Goal: Communication & Community: Participate in discussion

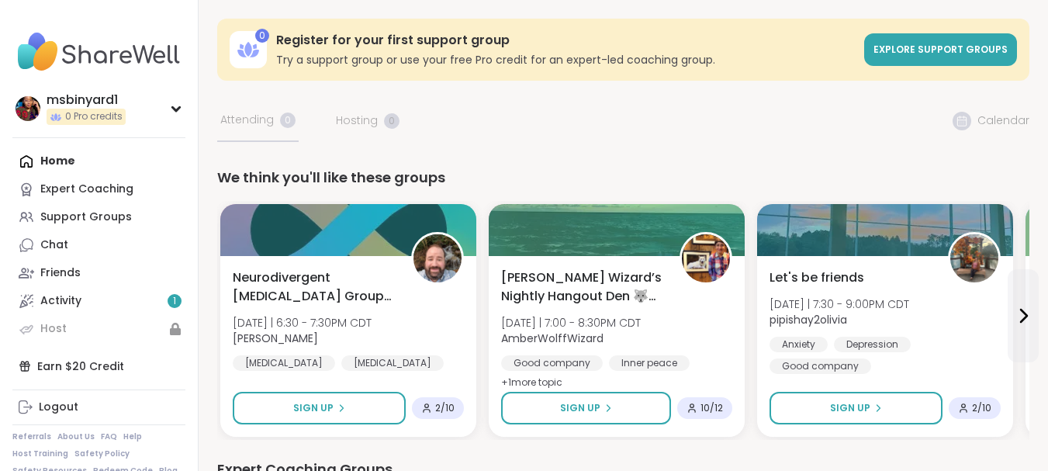
click at [50, 158] on div "Home Expert Coaching Support Groups Chat Friends Activity 1 Host" at bounding box center [98, 245] width 173 height 196
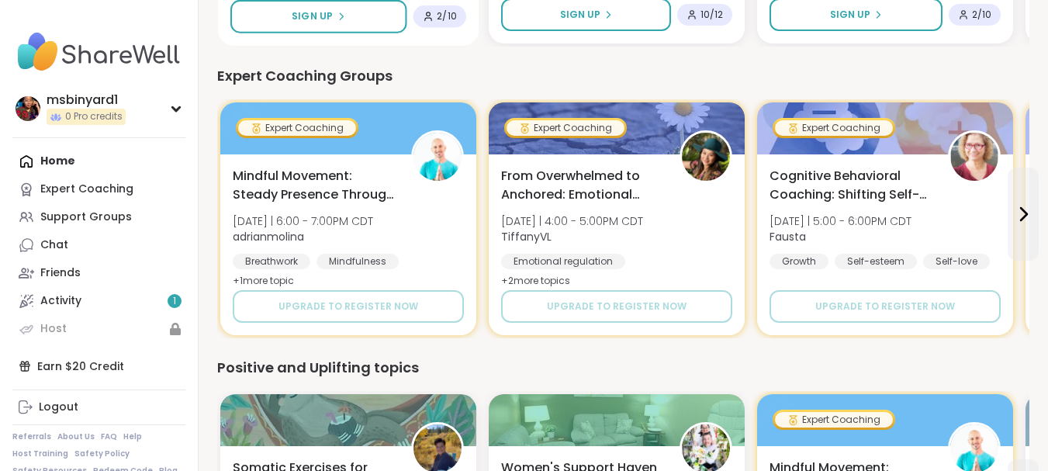
scroll to position [394, 0]
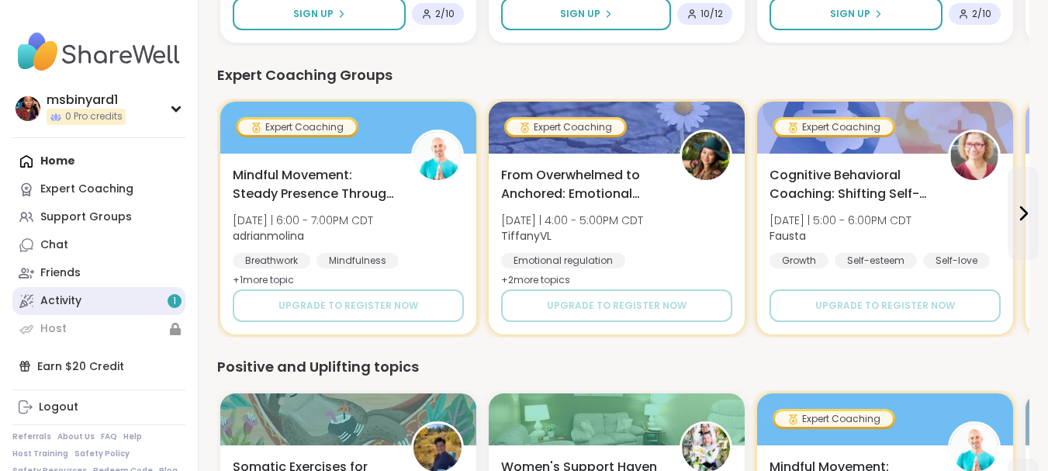
click at [78, 303] on div "Activity 1" at bounding box center [60, 301] width 41 height 16
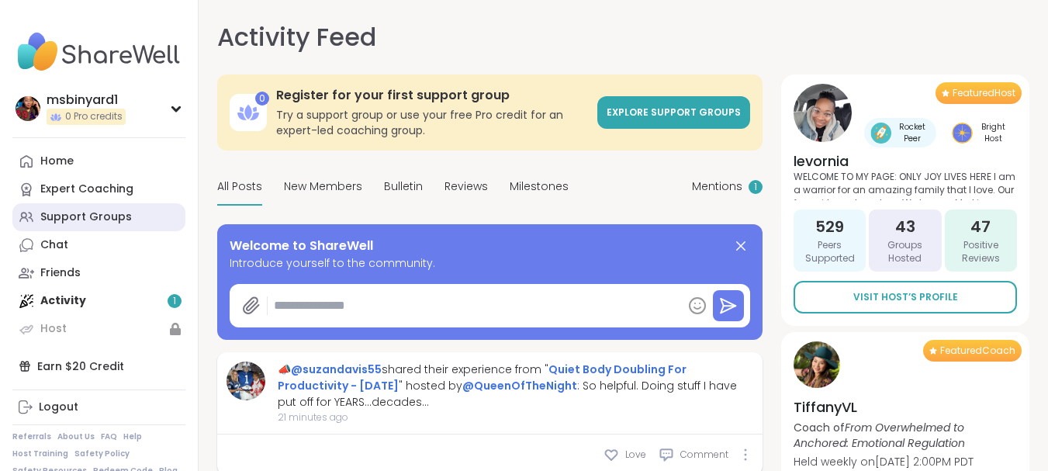
click at [80, 207] on link "Support Groups" at bounding box center [98, 217] width 173 height 28
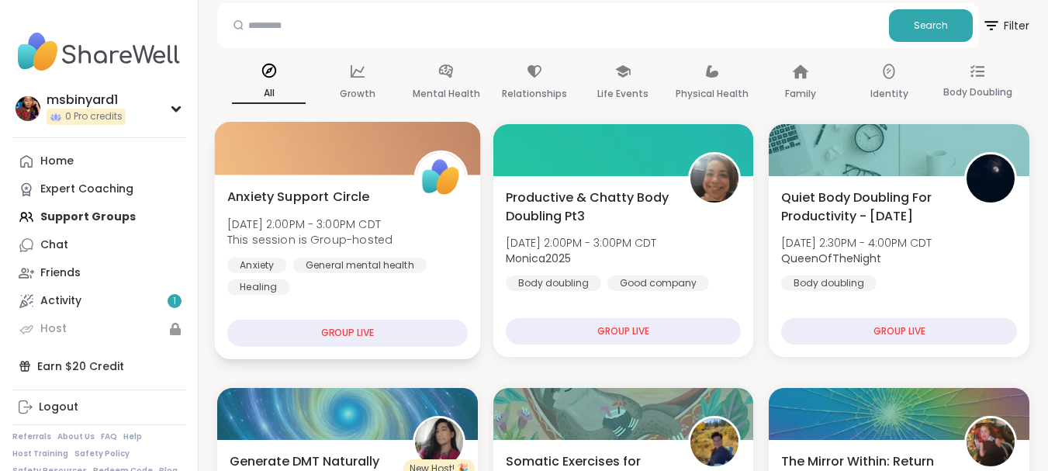
scroll to position [157, 0]
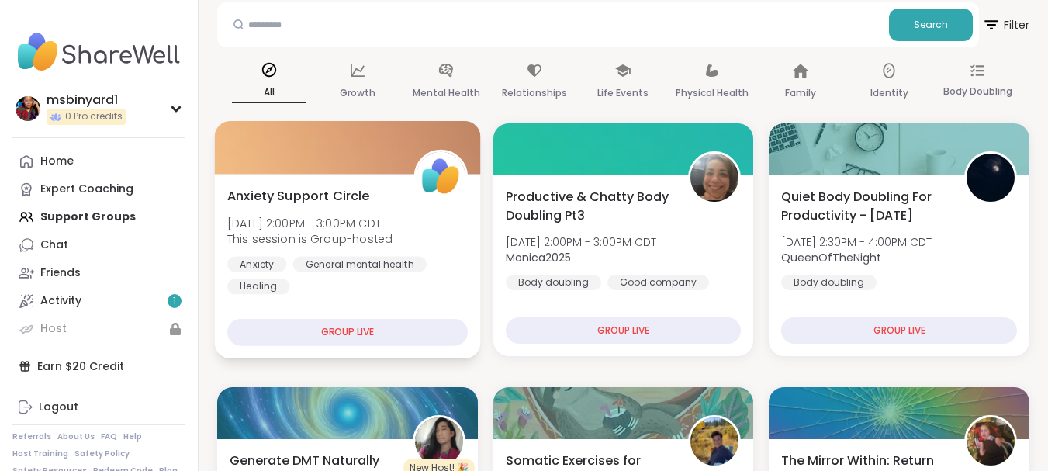
click at [372, 323] on div "GROUP LIVE" at bounding box center [347, 332] width 241 height 27
click at [364, 334] on div "GROUP LIVE" at bounding box center [347, 332] width 241 height 27
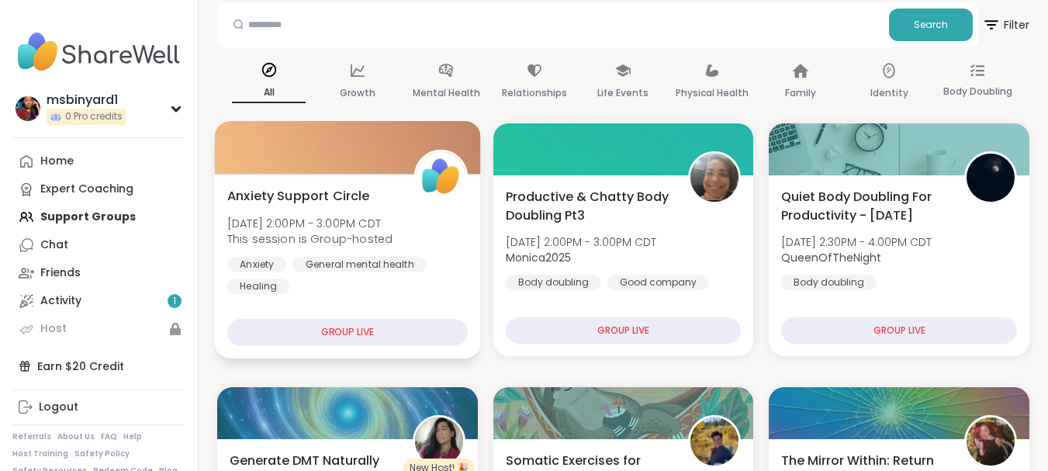
click at [331, 224] on span "Mon, Oct 13 | 2:00PM - 3:00PM CDT" at bounding box center [309, 223] width 165 height 16
click at [279, 220] on span "Mon, Oct 13 | 2:00PM - 3:00PM CDT" at bounding box center [309, 223] width 165 height 16
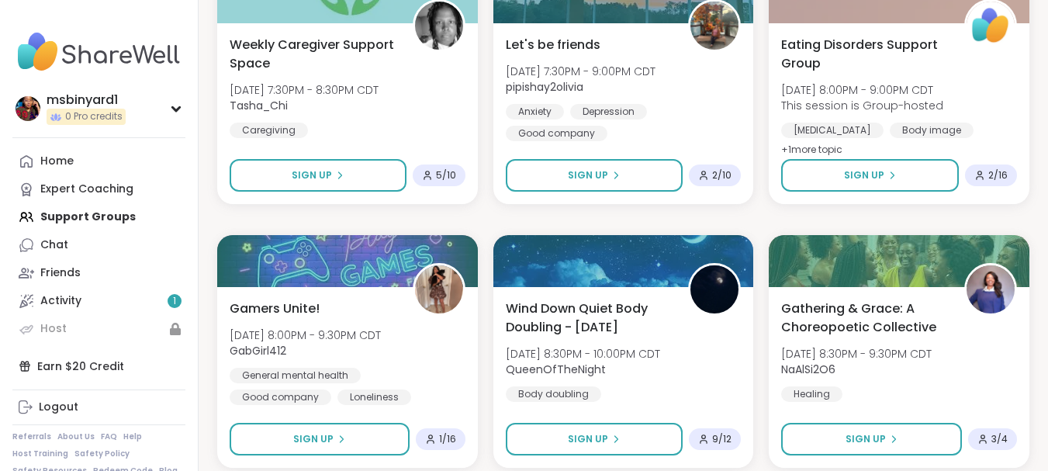
scroll to position [3008, 0]
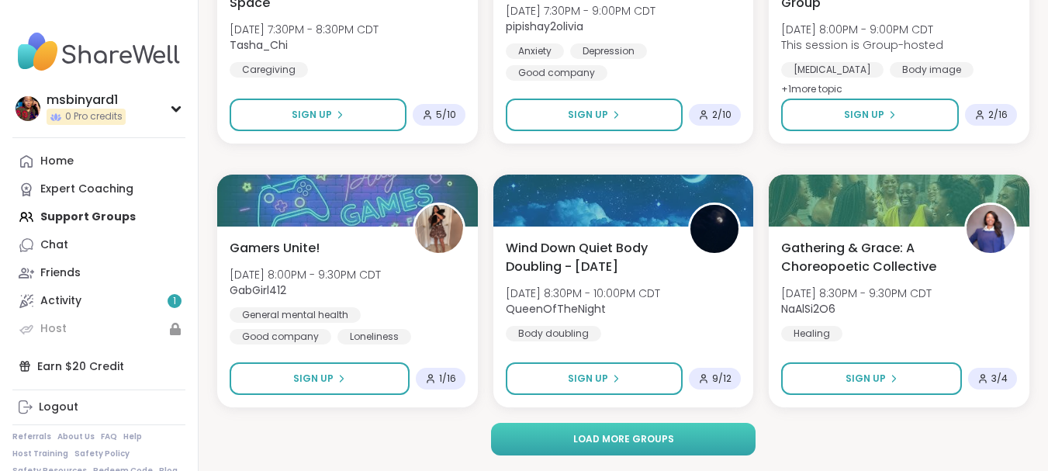
click at [637, 448] on button "Load more groups" at bounding box center [623, 439] width 265 height 33
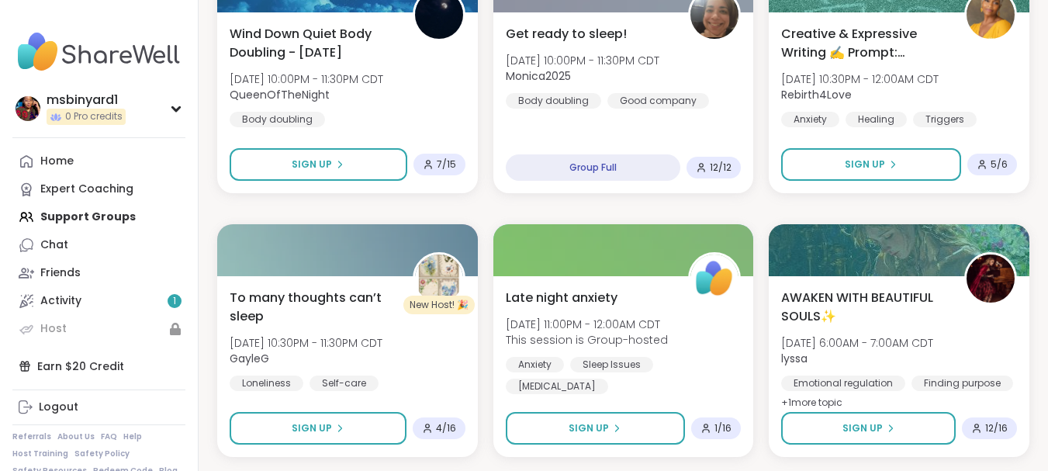
scroll to position [3753, 0]
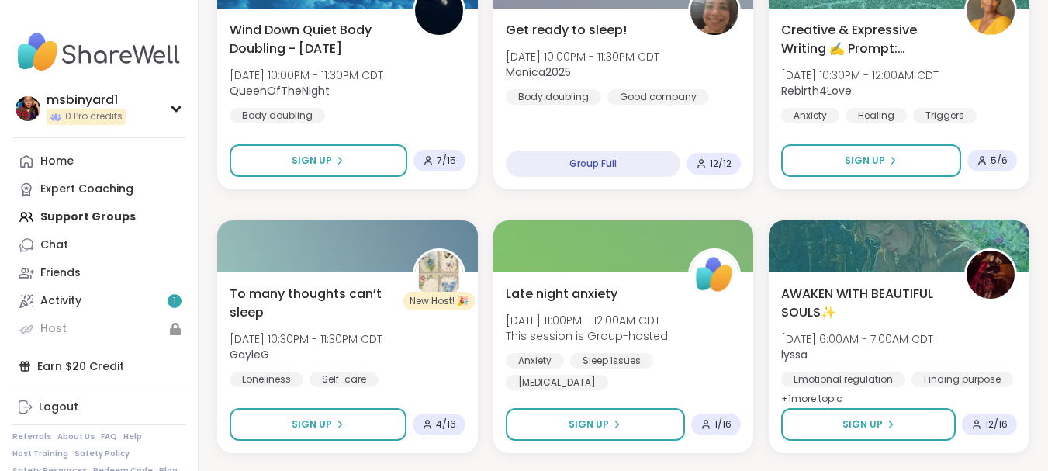
click at [637, 448] on div "Late night anxiety Mon, Oct 13 | 11:00PM - 12:00AM CDT This session is Group-ho…" at bounding box center [624, 362] width 261 height 181
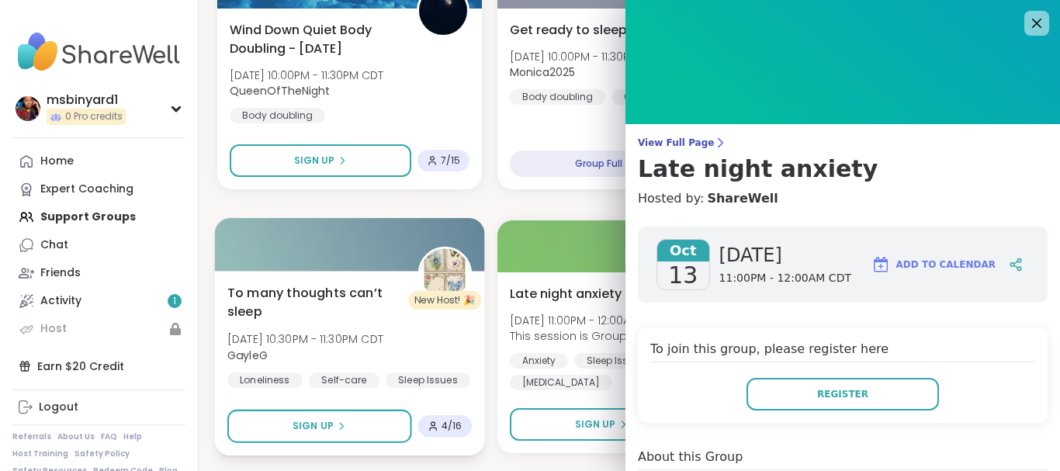
drag, startPoint x: 637, startPoint y: 448, endPoint x: 477, endPoint y: 237, distance: 264.2
click at [477, 237] on div at bounding box center [349, 244] width 269 height 53
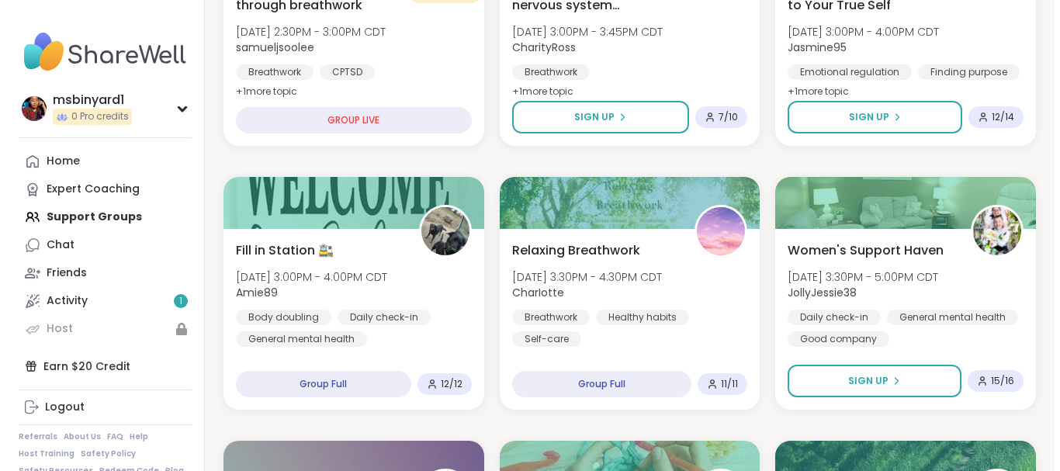
scroll to position [634, 0]
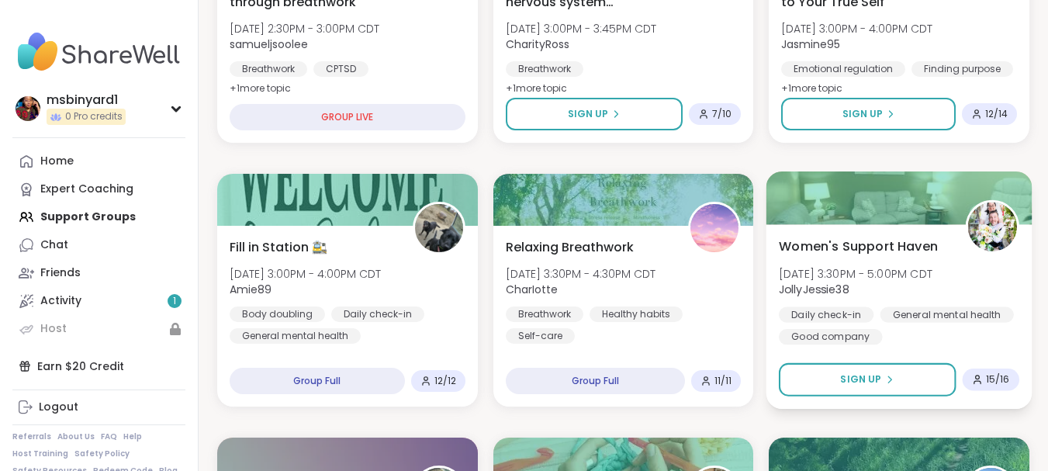
click at [813, 242] on span "Women's Support Haven" at bounding box center [858, 246] width 159 height 19
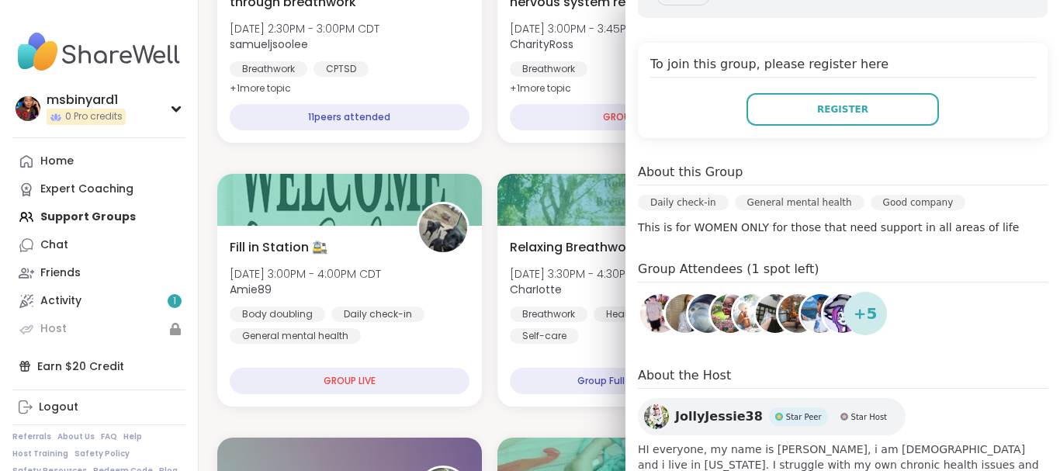
scroll to position [296, 0]
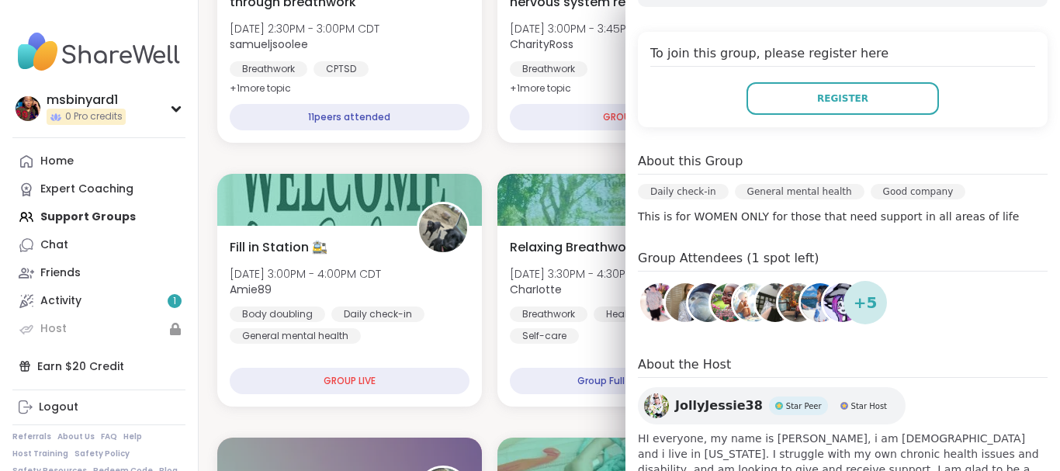
click at [801, 307] on img at bounding box center [820, 302] width 39 height 39
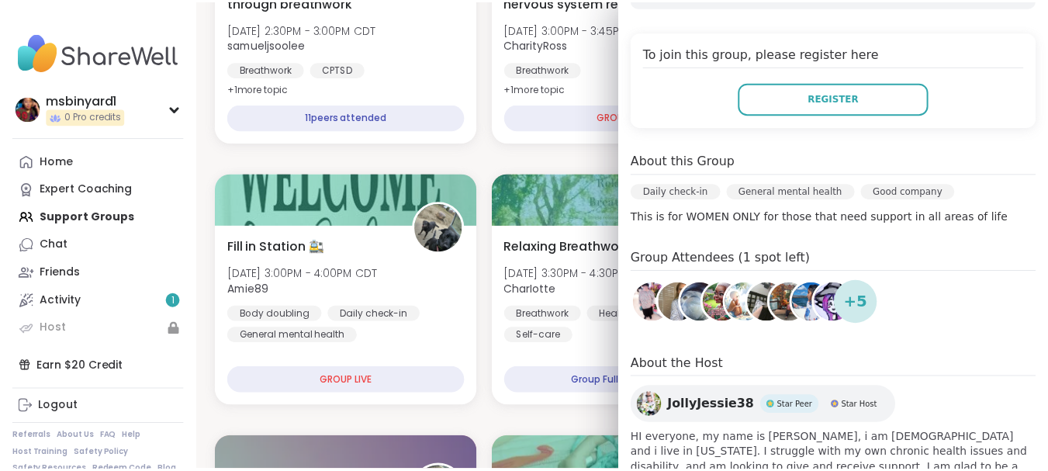
scroll to position [370, 0]
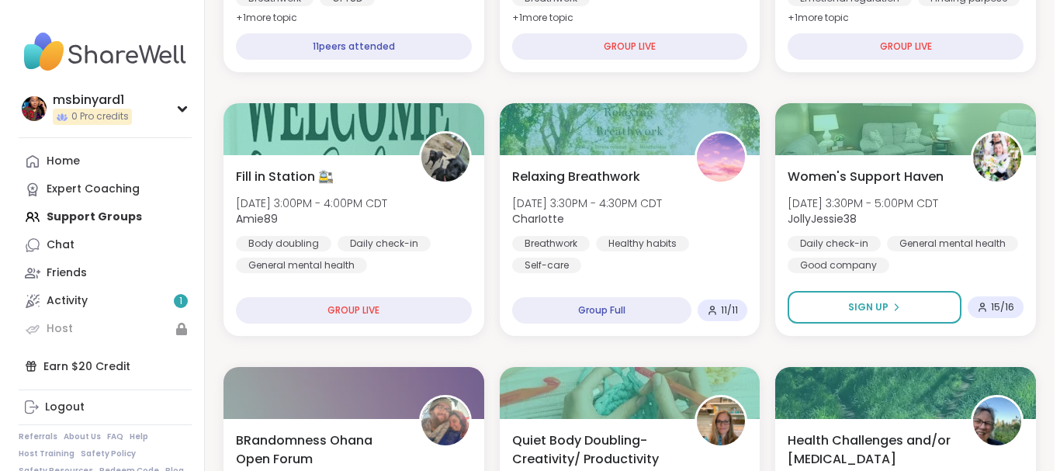
scroll to position [706, 0]
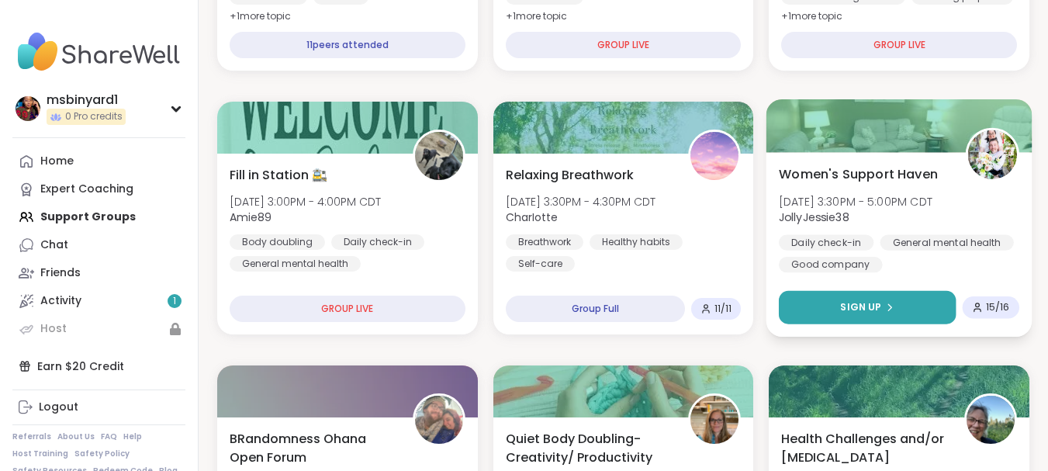
click at [878, 315] on button "Sign Up" at bounding box center [867, 307] width 177 height 33
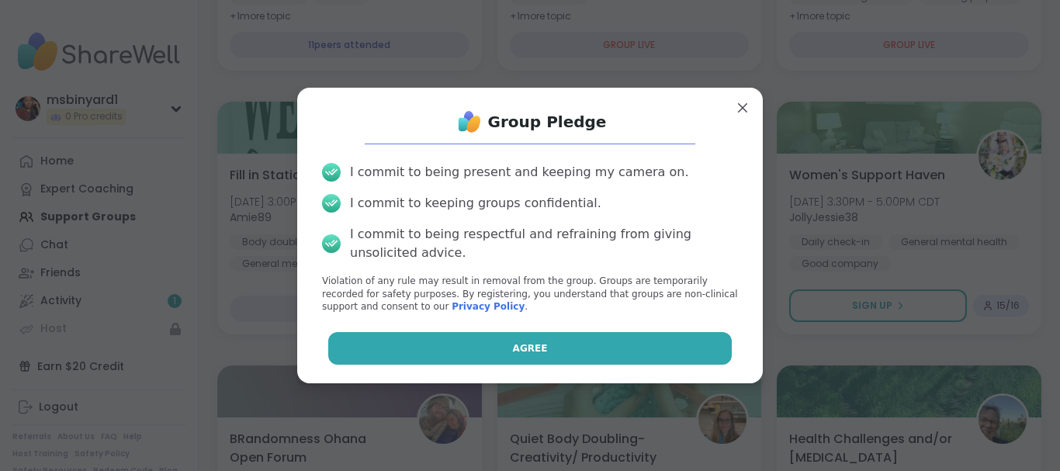
click at [591, 339] on button "Agree" at bounding box center [530, 348] width 404 height 33
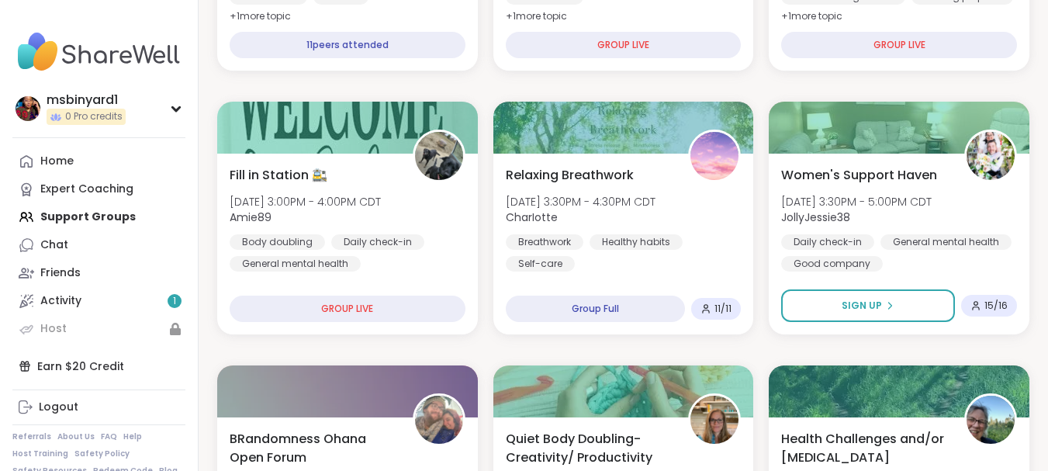
drag, startPoint x: 736, startPoint y: 84, endPoint x: 714, endPoint y: 82, distance: 21.8
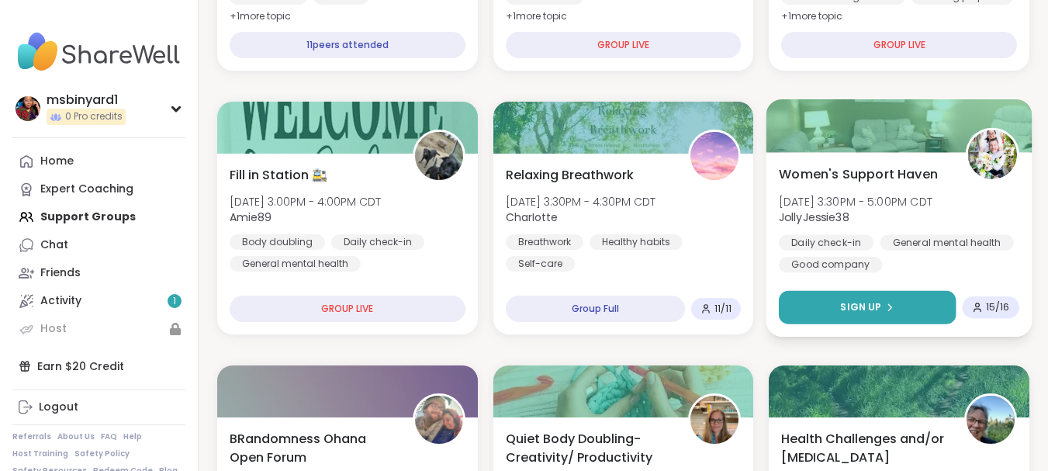
click at [826, 295] on button "Sign Up" at bounding box center [867, 307] width 177 height 33
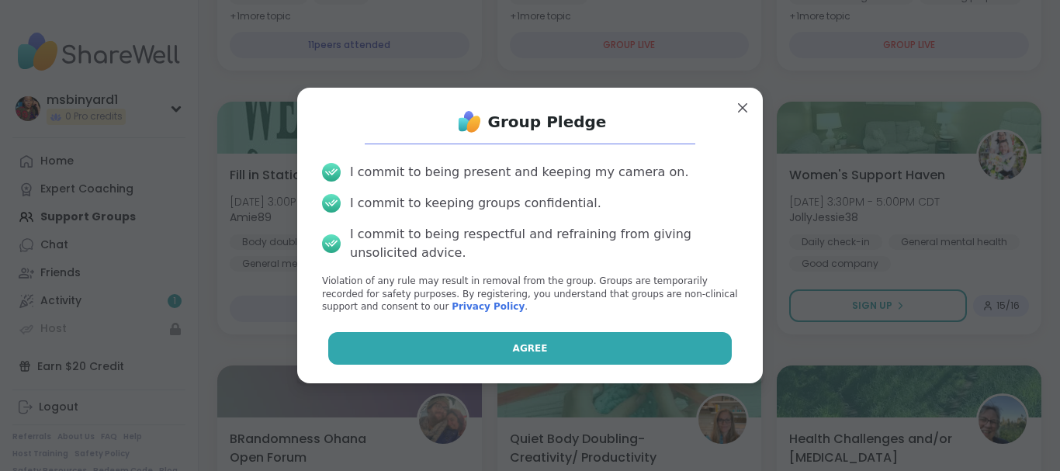
click at [571, 340] on button "Agree" at bounding box center [530, 348] width 404 height 33
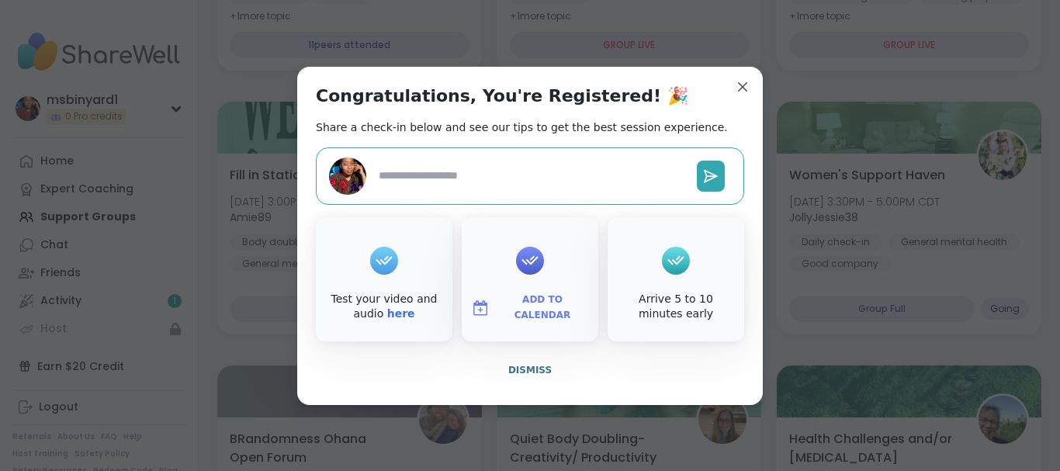
type textarea "*"
click at [387, 317] on link "here" at bounding box center [401, 313] width 28 height 12
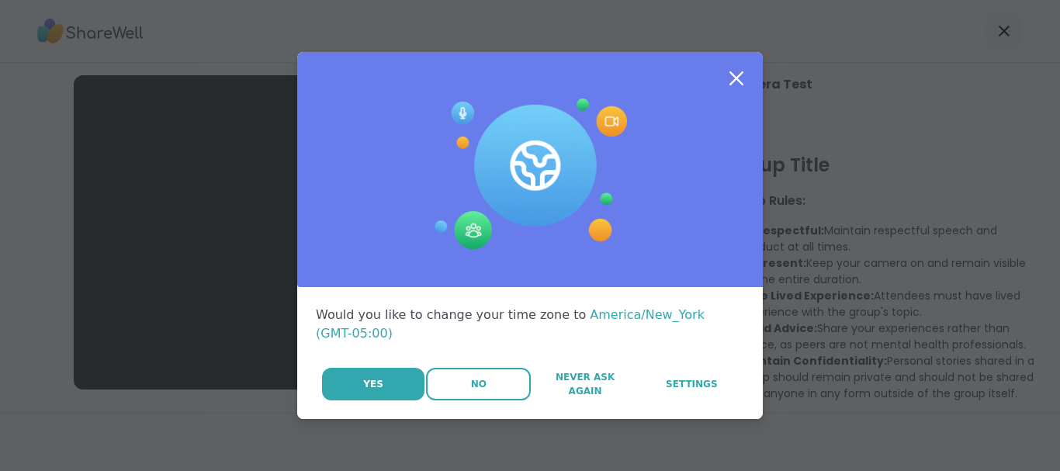
click at [471, 377] on span "No" at bounding box center [479, 384] width 16 height 14
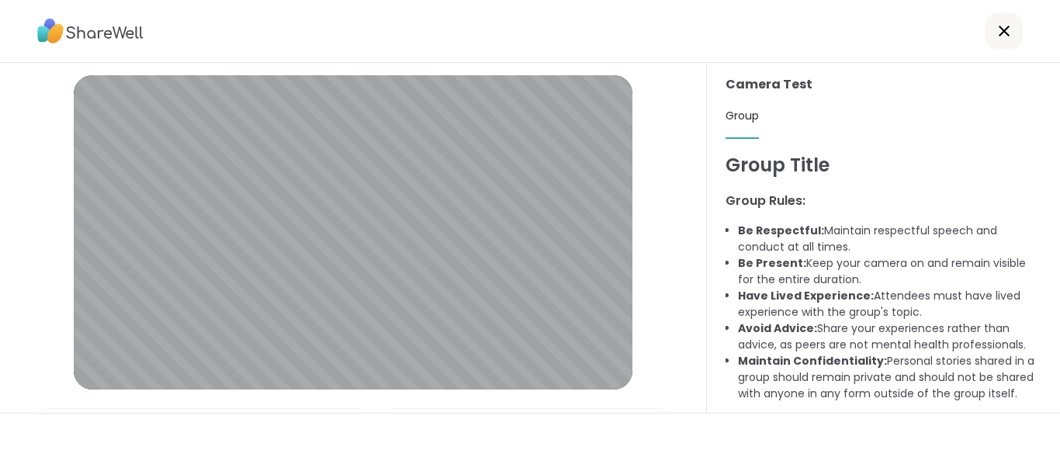
click at [302, 470] on div at bounding box center [530, 442] width 1060 height 58
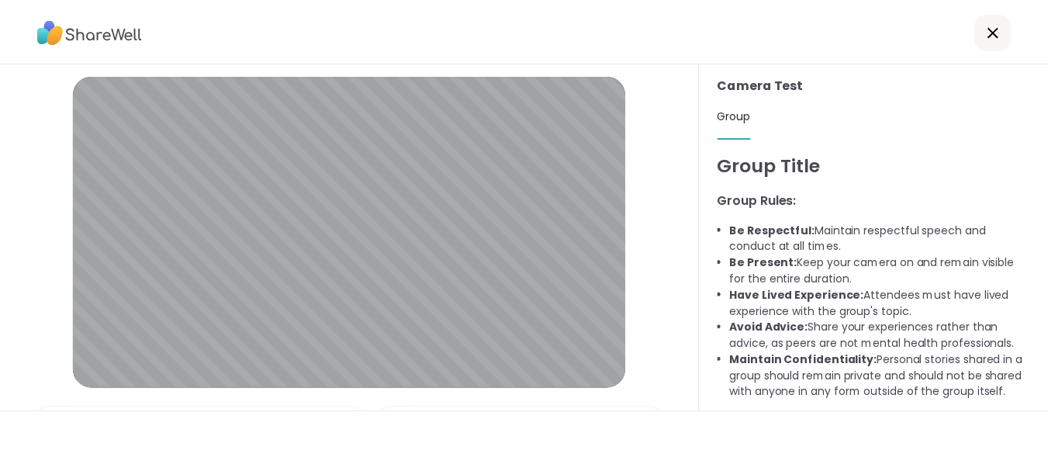
scroll to position [229, 0]
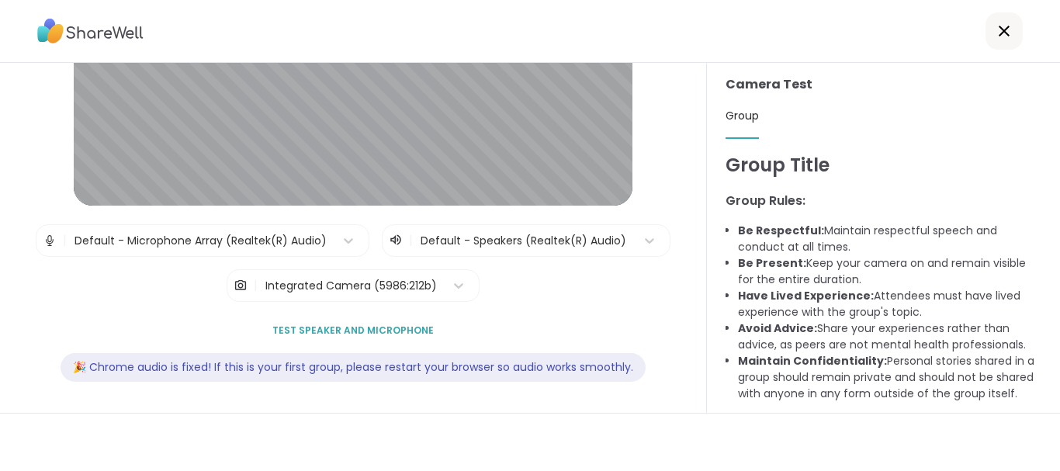
click at [401, 326] on span "Test speaker and microphone" at bounding box center [352, 331] width 161 height 14
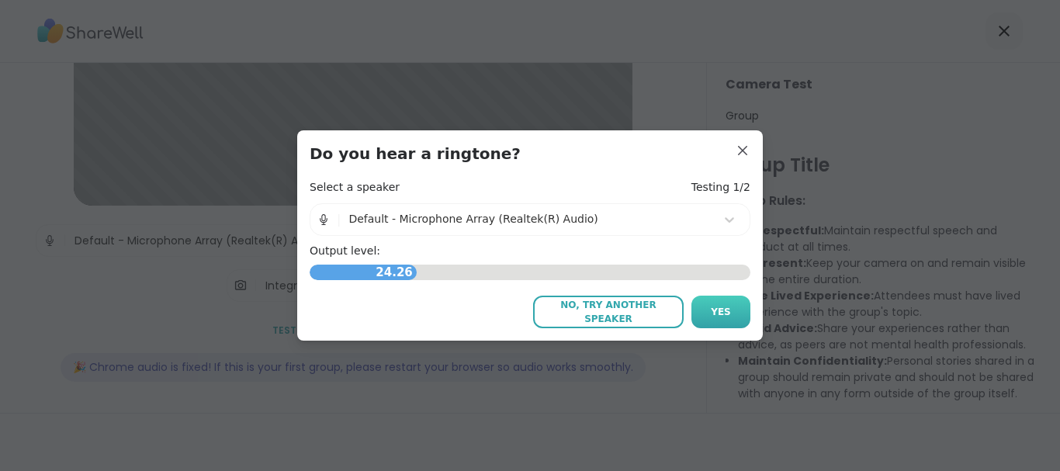
click at [726, 310] on button "Yes" at bounding box center [720, 312] width 59 height 33
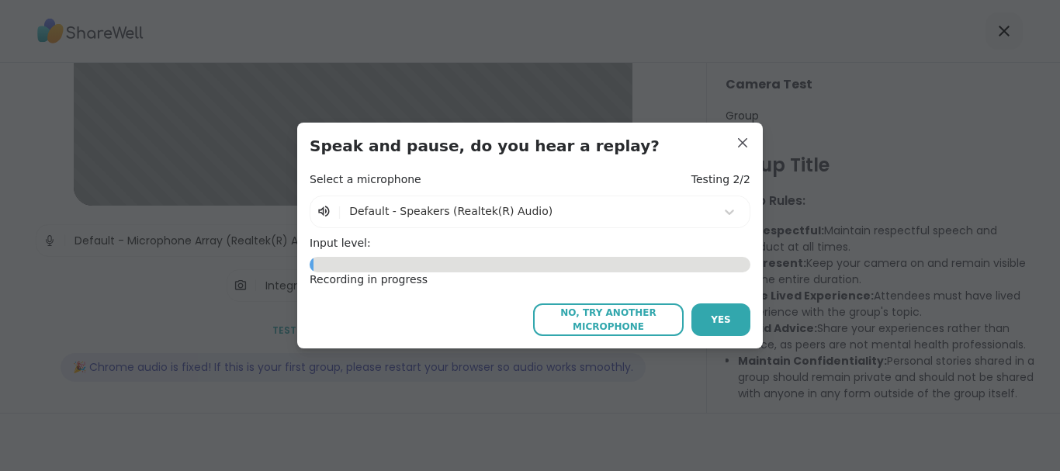
click at [726, 310] on button "Yes" at bounding box center [720, 319] width 59 height 33
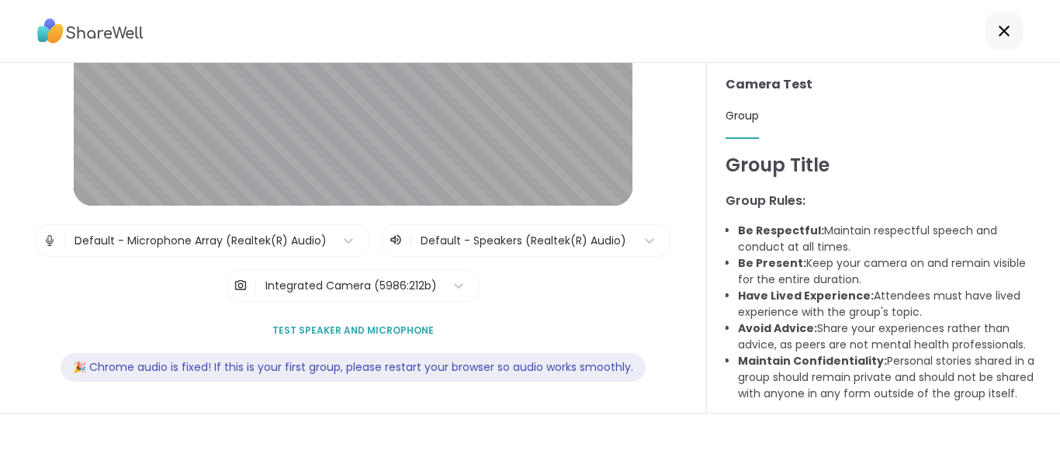
click at [995, 33] on icon at bounding box center [1004, 31] width 19 height 19
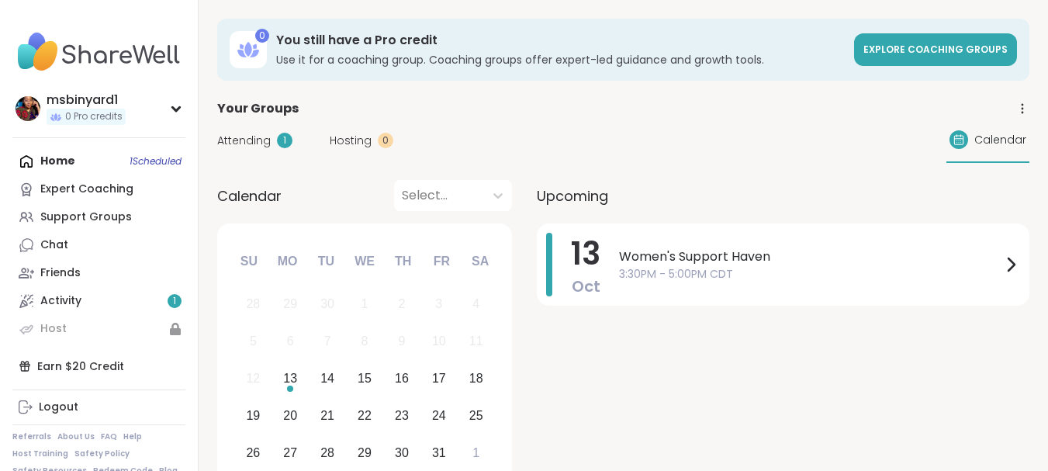
click at [132, 158] on div "Home 1 Scheduled Expert Coaching Support Groups Chat Friends Activity 1 Host" at bounding box center [98, 245] width 173 height 196
click at [670, 260] on span "Women's Support Haven" at bounding box center [810, 257] width 383 height 19
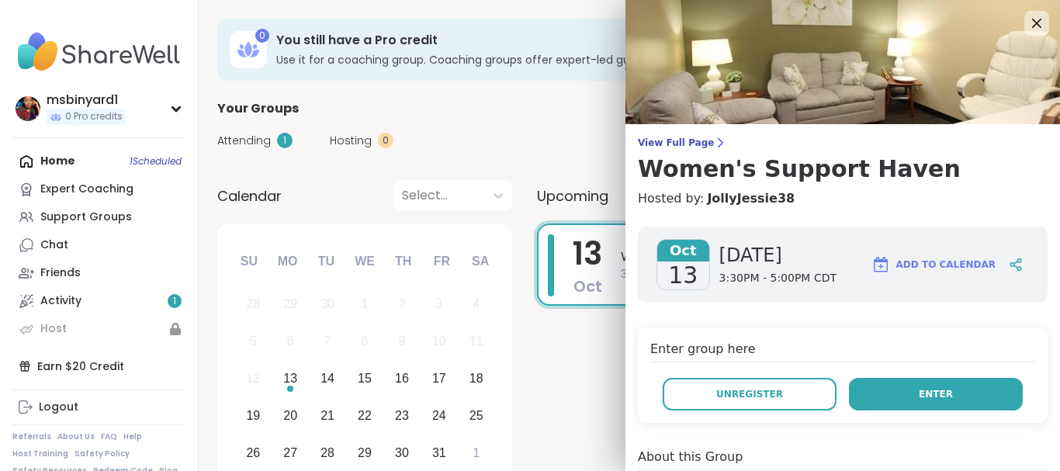
click at [852, 393] on button "Enter" at bounding box center [936, 394] width 174 height 33
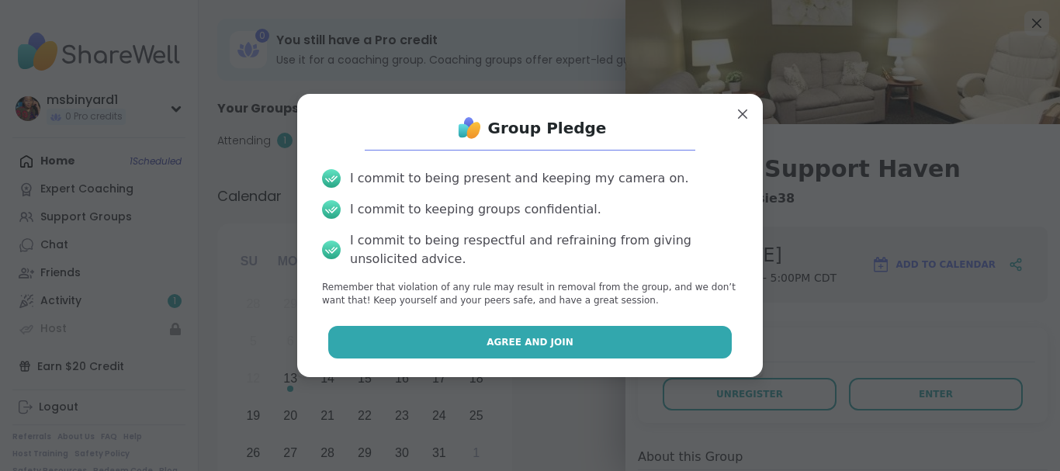
click at [501, 347] on span "Agree and Join" at bounding box center [530, 342] width 87 height 14
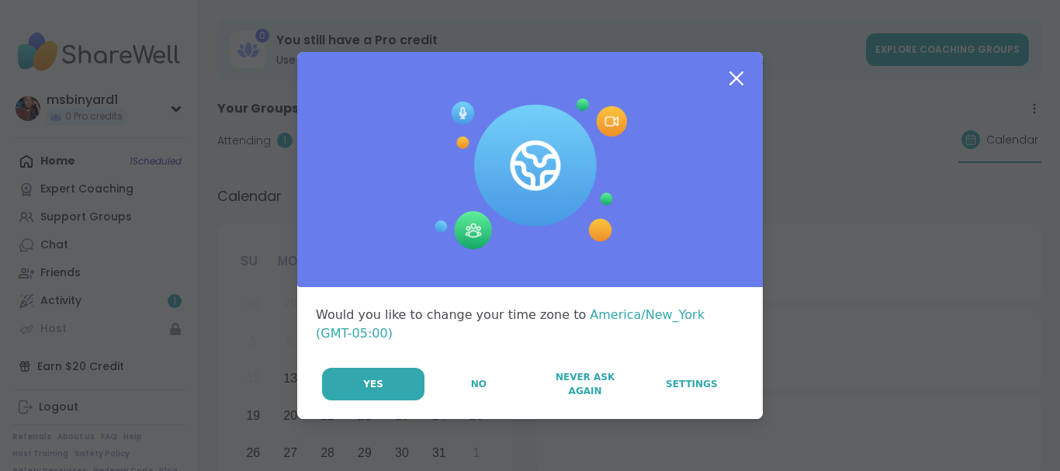
click at [727, 80] on icon at bounding box center [736, 78] width 28 height 28
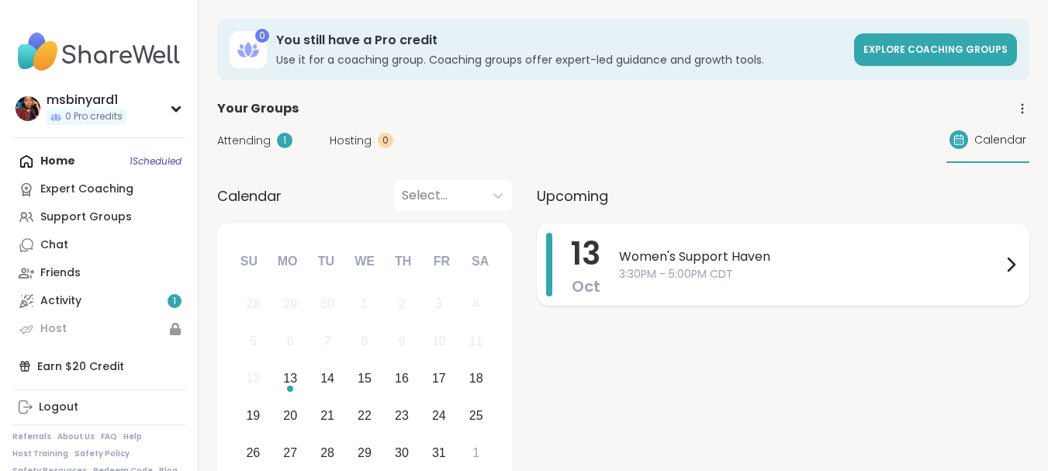
click at [649, 284] on div "Women's Support Haven 3:30PM - 5:00PM CDT" at bounding box center [819, 265] width 401 height 64
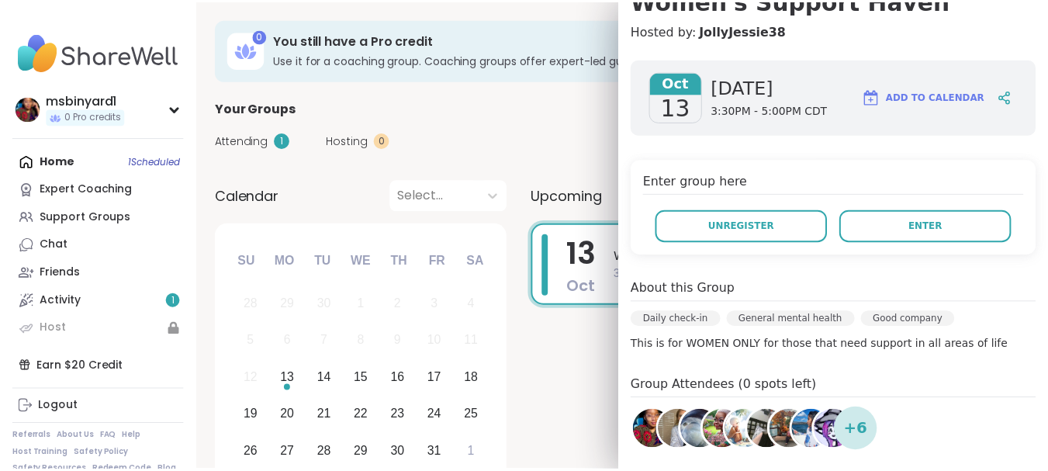
scroll to position [57, 0]
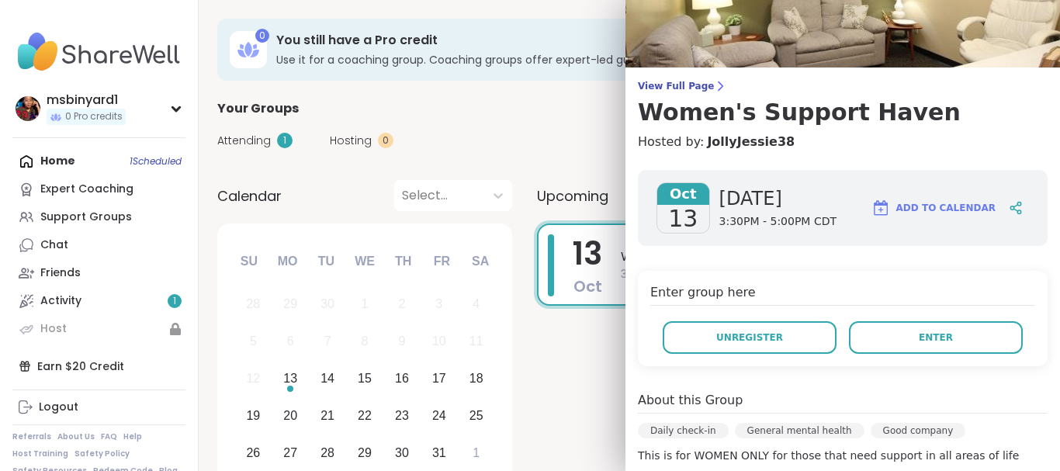
click at [680, 79] on div "View Full Page Women's Support Haven Hosted by: JollyJessie38 Oct 13 Monday 3:3…" at bounding box center [842, 363] width 435 height 841
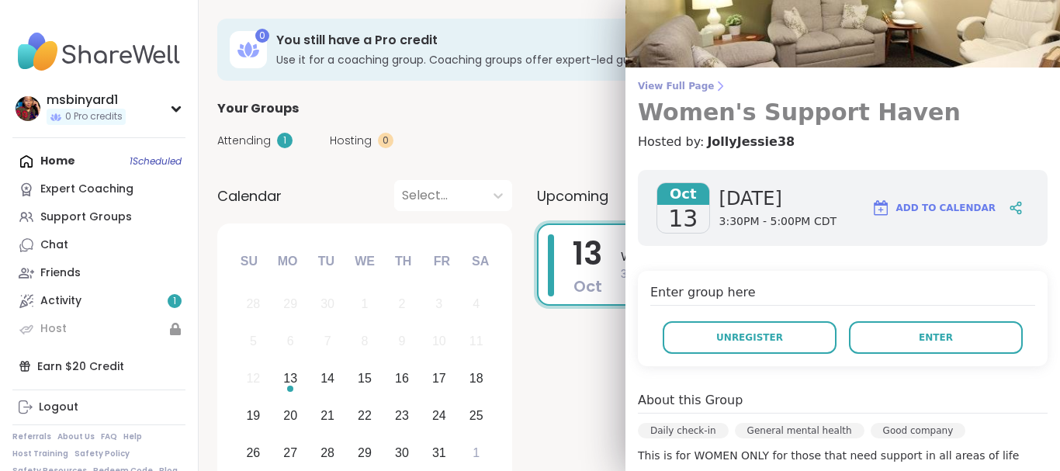
click at [676, 84] on span "View Full Page" at bounding box center [843, 86] width 410 height 12
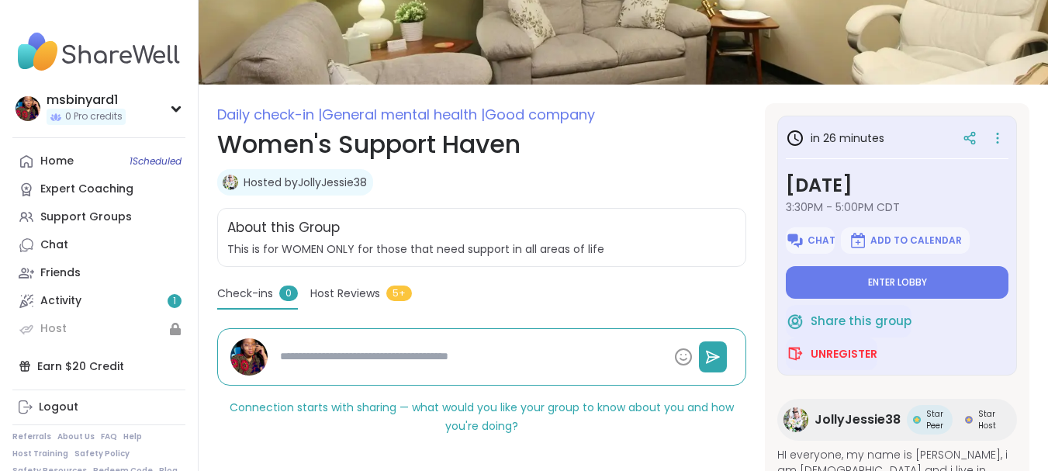
scroll to position [118, 0]
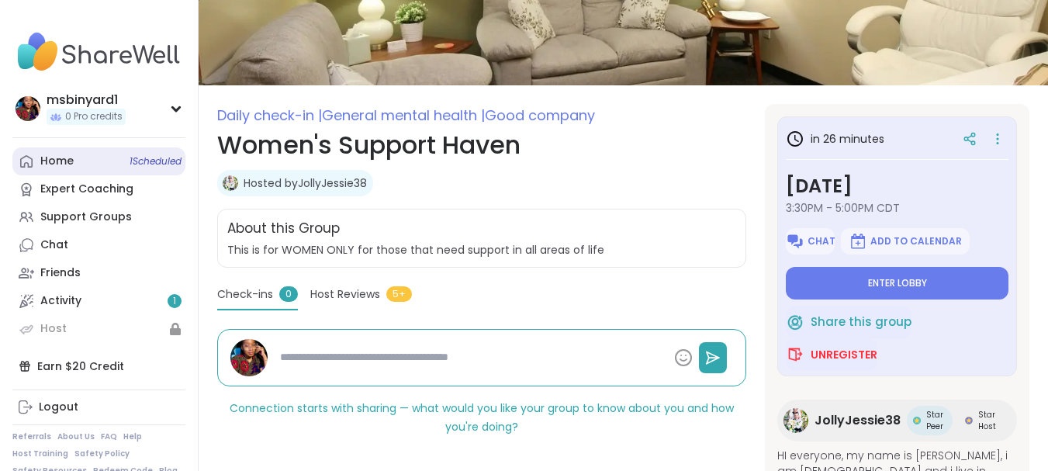
click at [92, 158] on link "Home 1 Scheduled" at bounding box center [98, 161] width 173 height 28
type textarea "*"
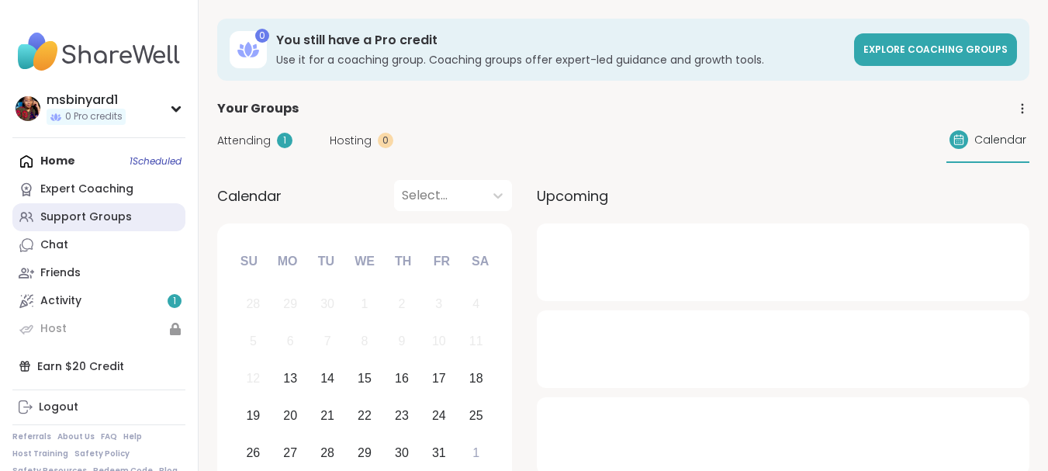
click at [84, 228] on link "Support Groups" at bounding box center [98, 217] width 173 height 28
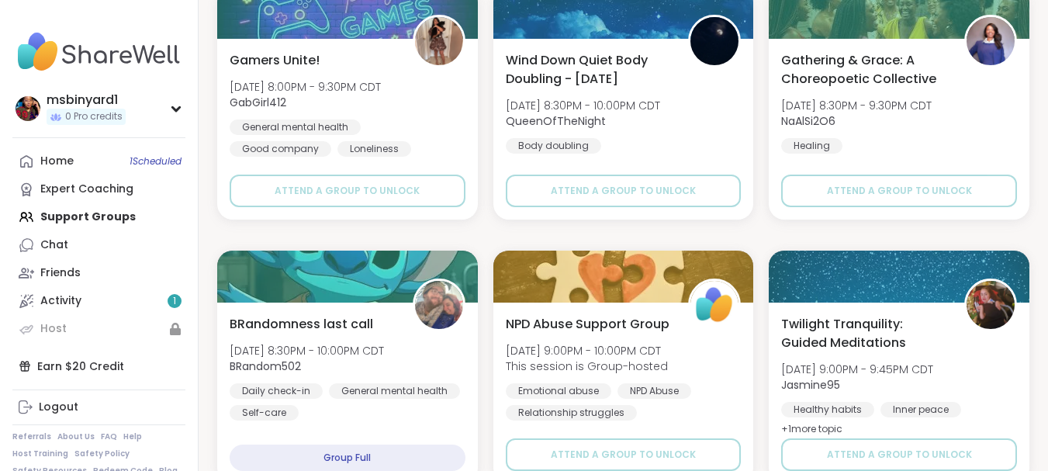
scroll to position [3008, 0]
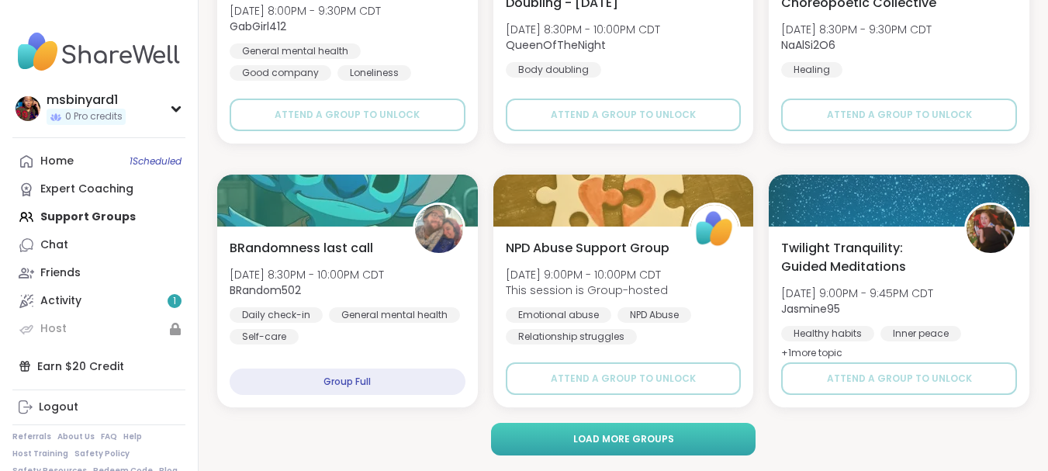
click at [525, 437] on button "Load more groups" at bounding box center [623, 439] width 265 height 33
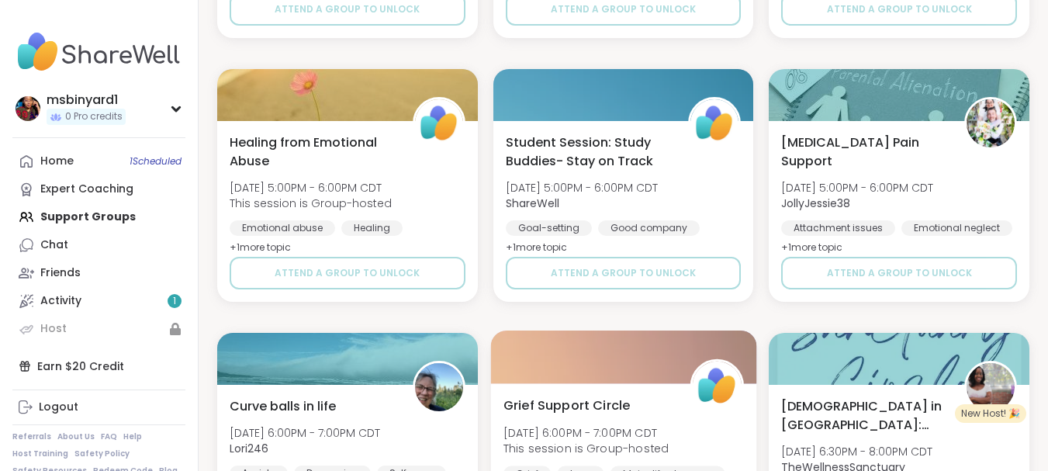
scroll to position [6174, 0]
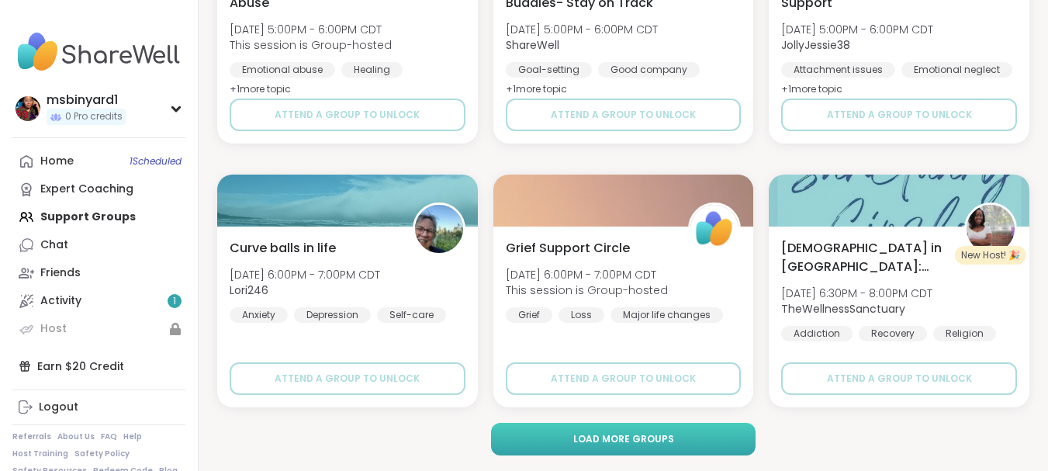
click at [623, 436] on span "Load more groups" at bounding box center [623, 439] width 101 height 14
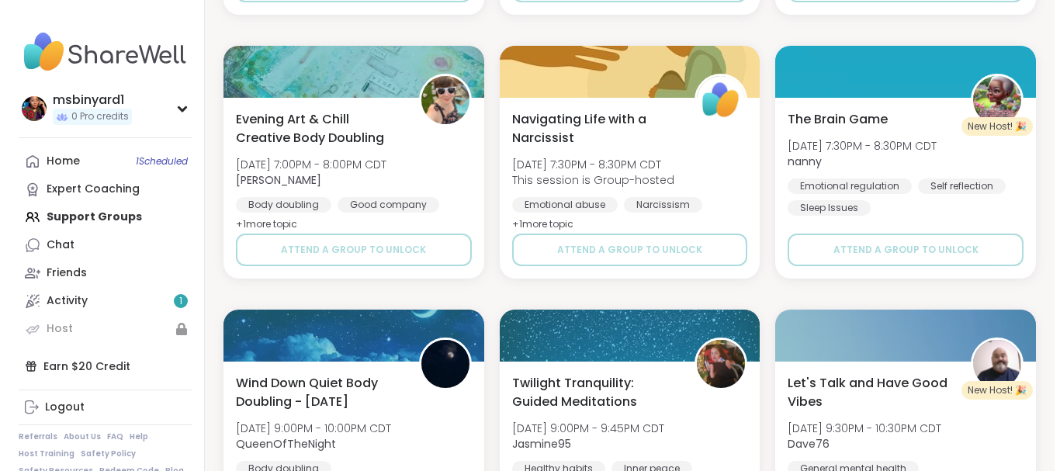
scroll to position [7101, 0]
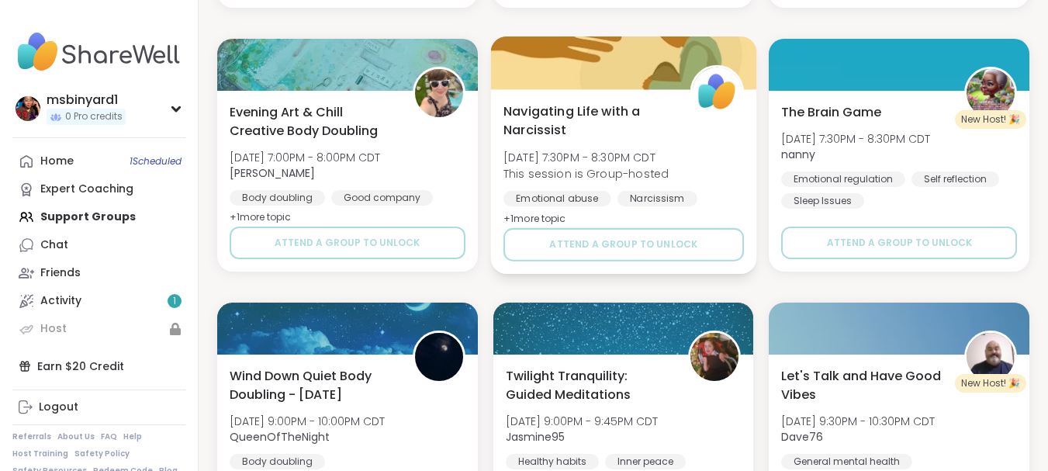
click at [542, 125] on span "Navigating Life with a Narcissist" at bounding box center [588, 121] width 169 height 38
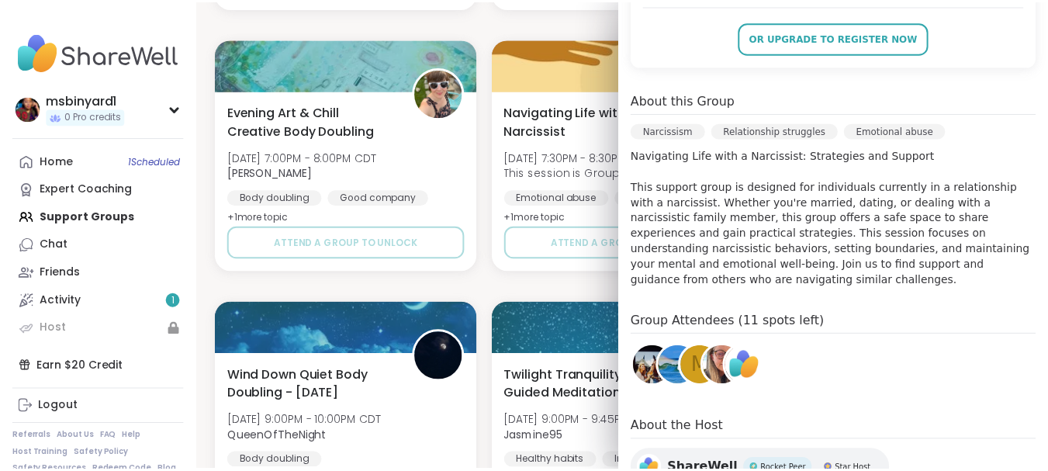
scroll to position [432, 0]
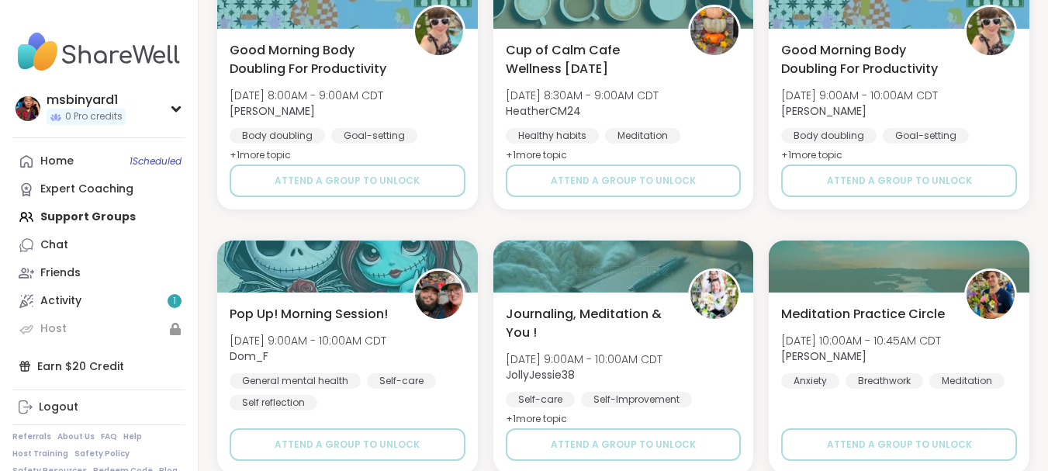
scroll to position [8219, 0]
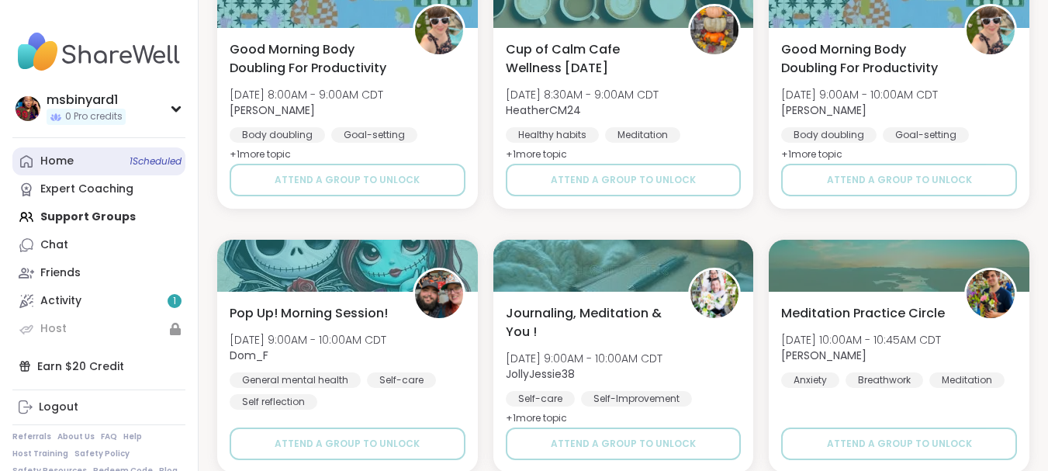
click at [131, 157] on span "1 Scheduled" at bounding box center [156, 161] width 52 height 12
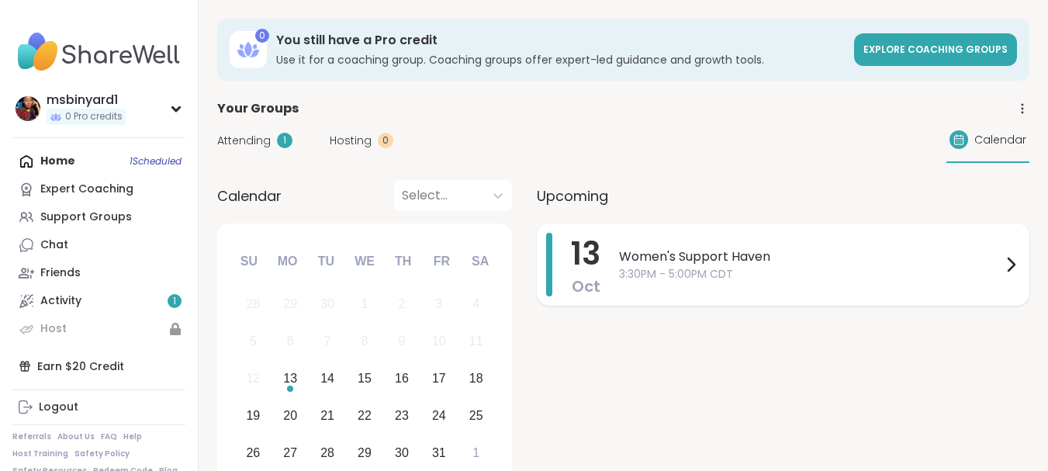
click at [638, 250] on span "Women's Support Haven" at bounding box center [810, 257] width 383 height 19
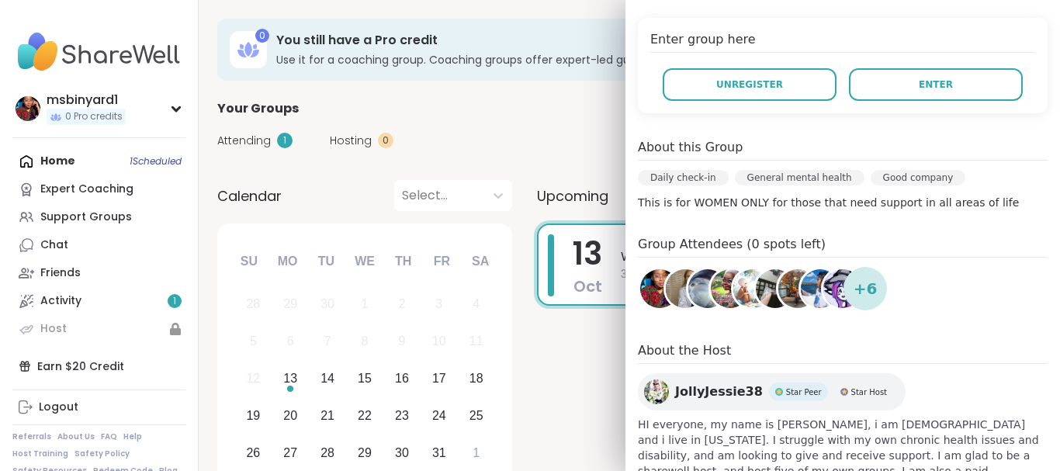
scroll to position [310, 0]
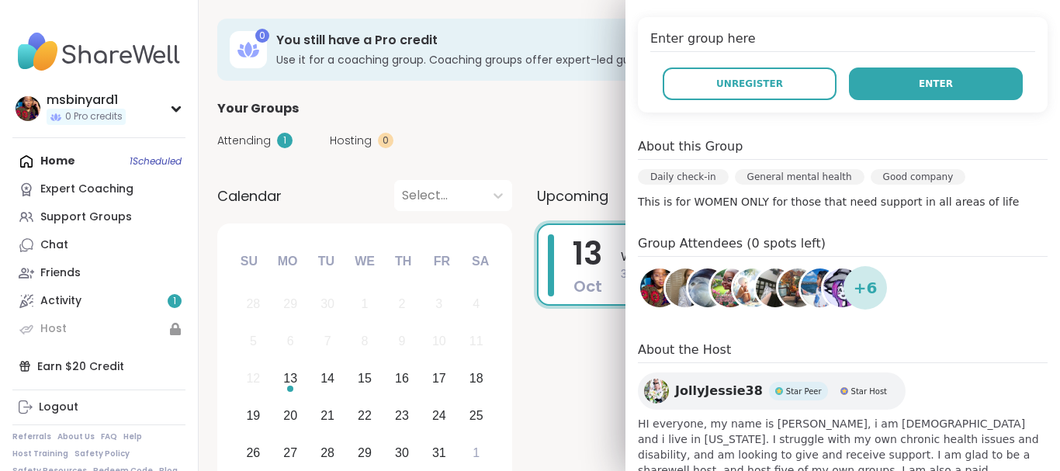
click at [930, 82] on button "Enter" at bounding box center [936, 84] width 174 height 33
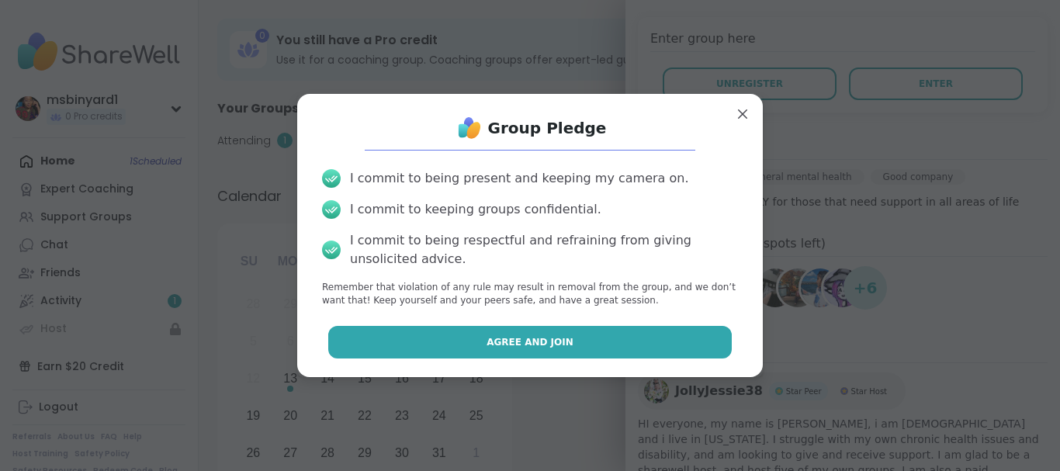
click at [560, 336] on button "Agree and Join" at bounding box center [530, 342] width 404 height 33
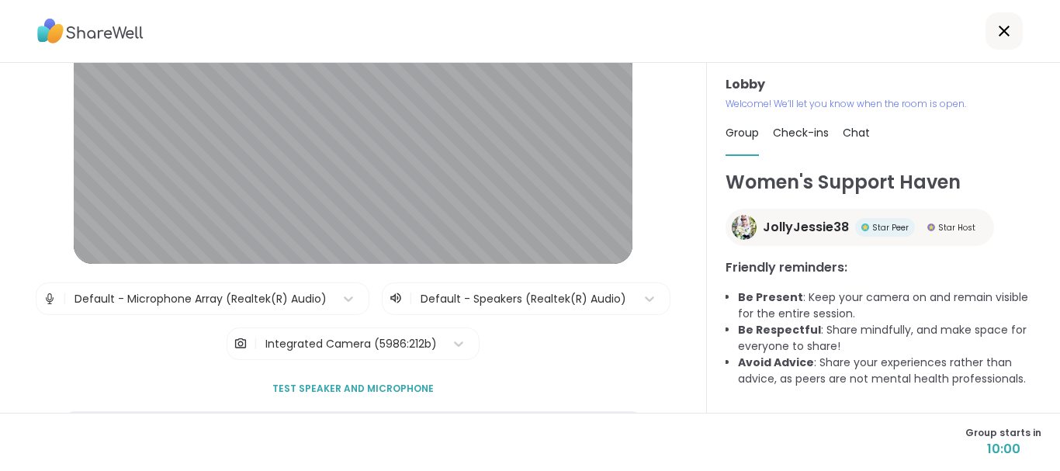
scroll to position [74, 0]
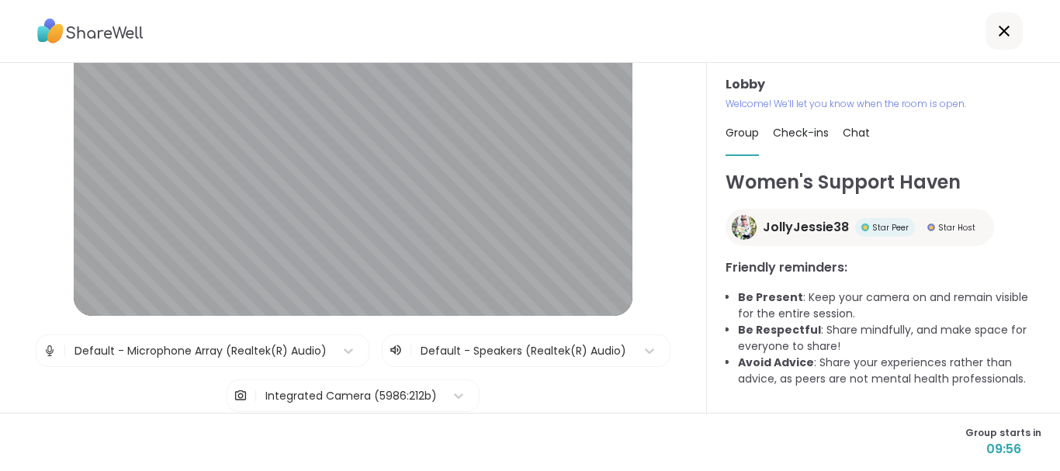
click at [995, 40] on icon at bounding box center [1004, 31] width 19 height 19
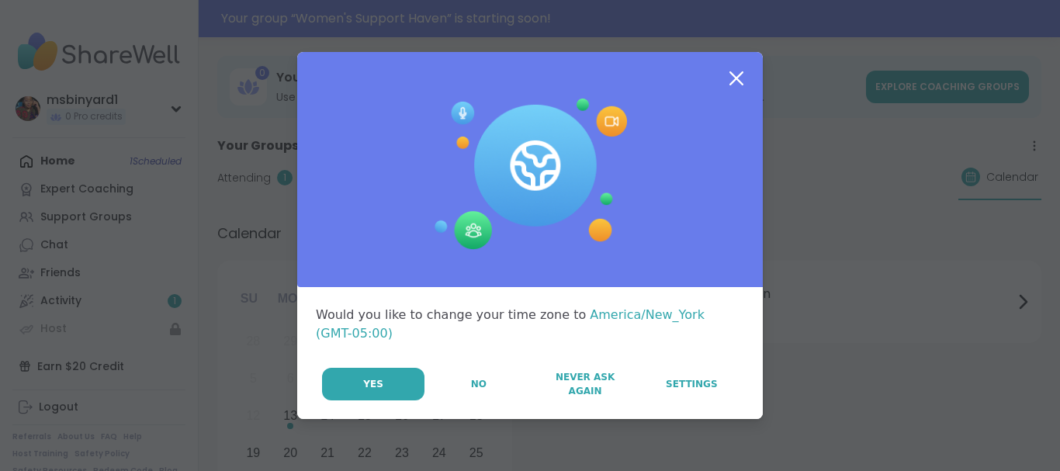
click at [744, 74] on icon at bounding box center [736, 78] width 28 height 28
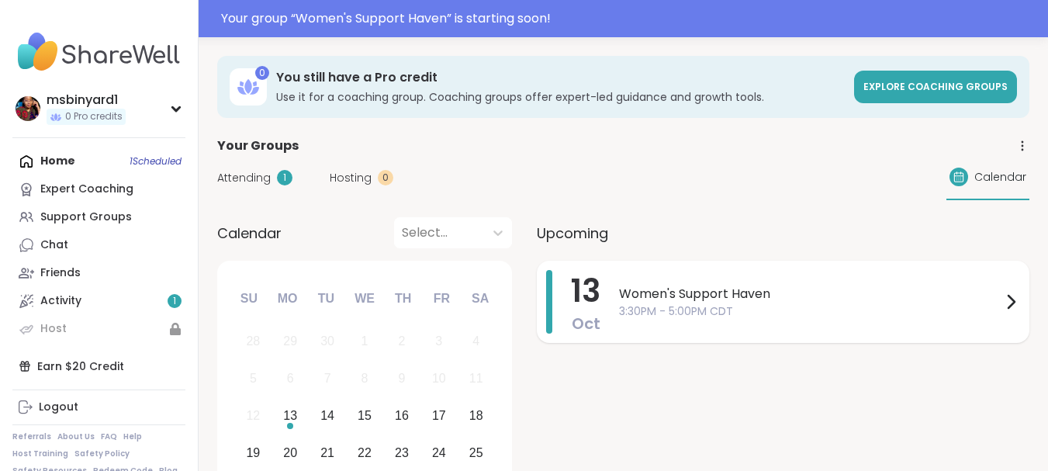
click at [792, 300] on span "Women's Support Haven" at bounding box center [810, 294] width 383 height 19
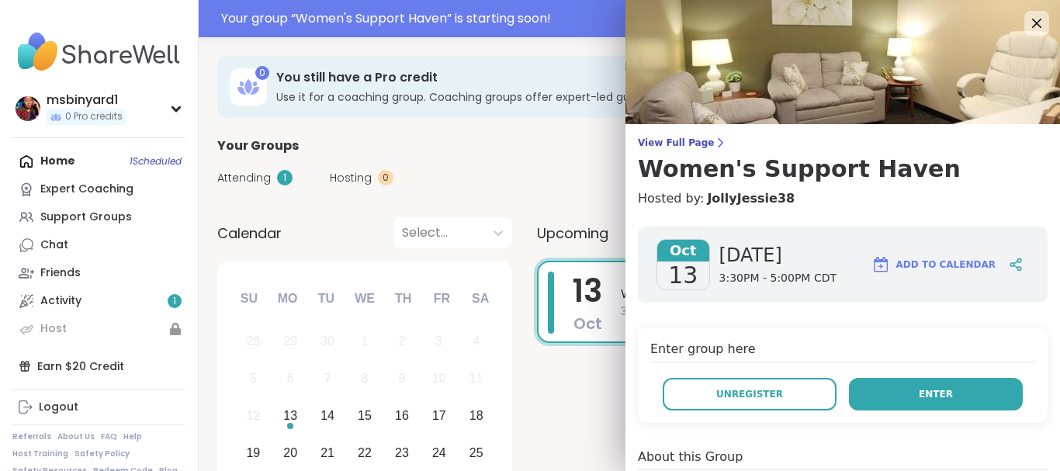
click at [922, 390] on span "Enter" at bounding box center [936, 394] width 34 height 14
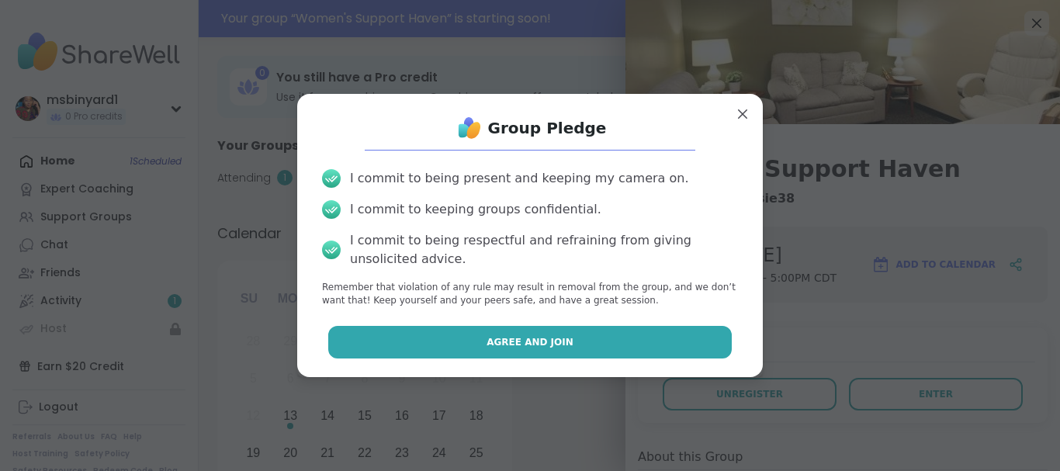
click at [634, 327] on button "Agree and Join" at bounding box center [530, 342] width 404 height 33
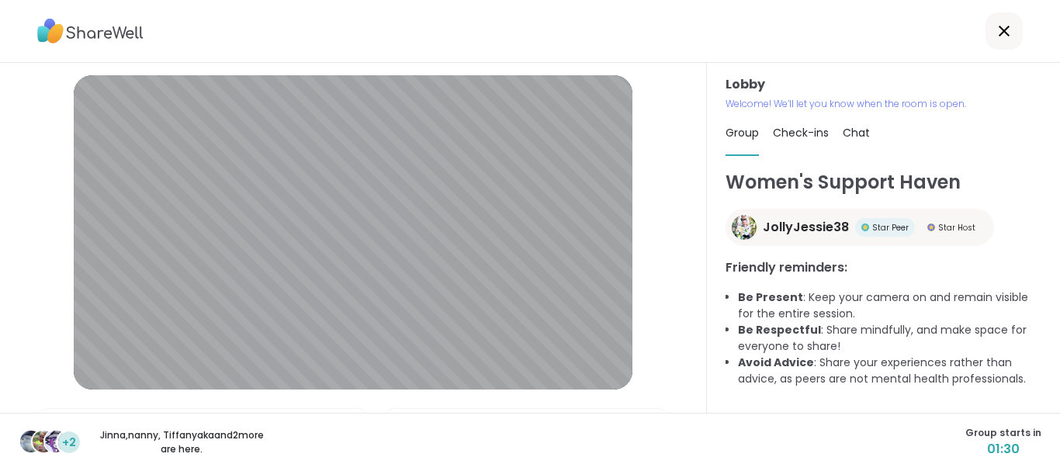
drag, startPoint x: 0, startPoint y: 370, endPoint x: 407, endPoint y: 14, distance: 541.1
click at [407, 14] on div at bounding box center [530, 31] width 1060 height 63
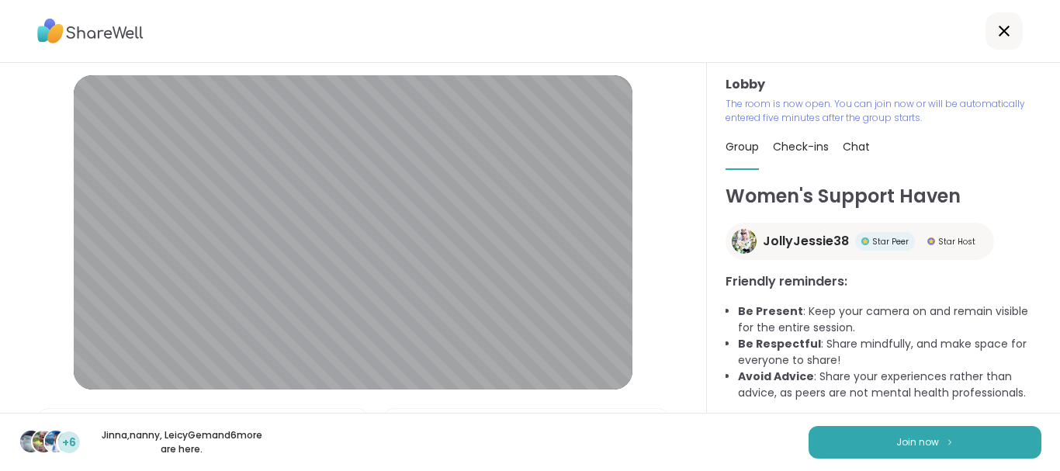
click at [857, 424] on div "+6 Jinna , nanny , LeicyGem and 6 more are here. Join now" at bounding box center [530, 442] width 1060 height 58
click at [896, 439] on span "Join now" at bounding box center [917, 442] width 43 height 14
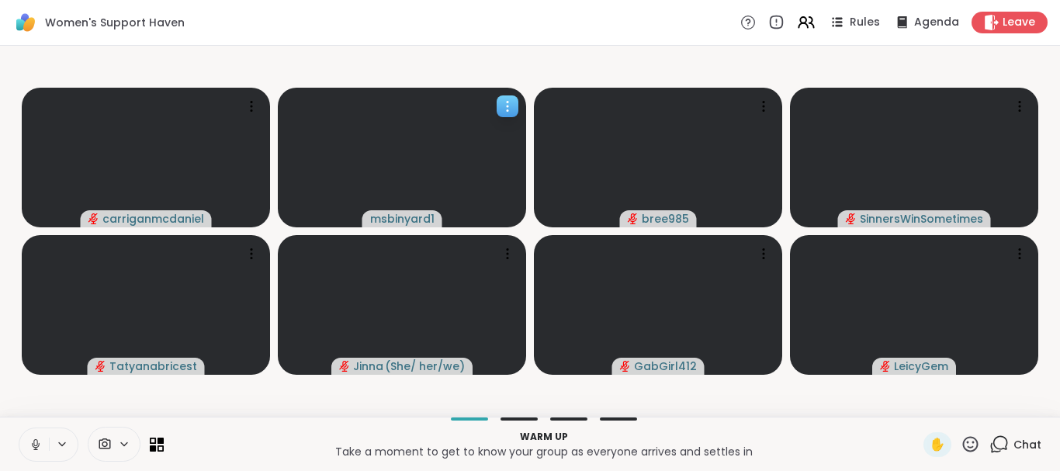
click at [514, 107] on icon at bounding box center [508, 107] width 16 height 16
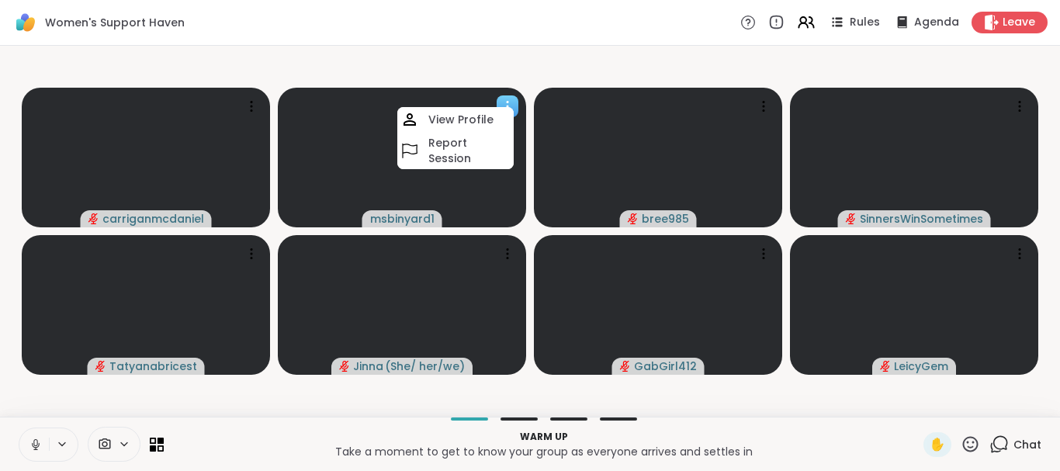
click at [514, 107] on icon at bounding box center [508, 107] width 16 height 16
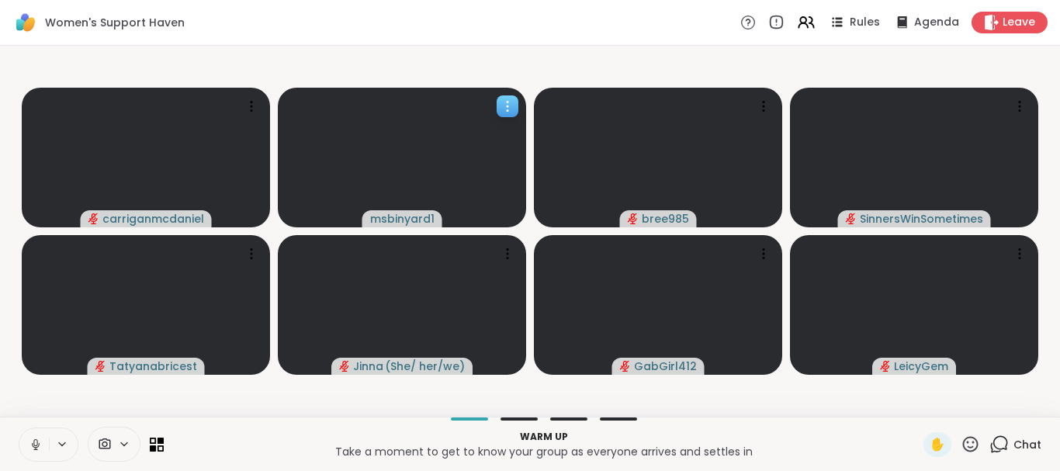
click at [386, 219] on span "msbinyard1" at bounding box center [402, 219] width 64 height 16
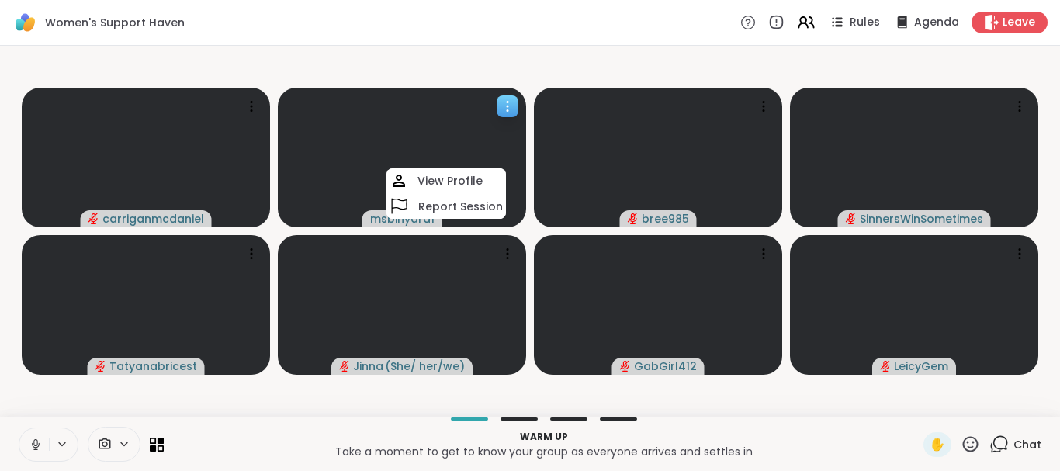
click at [511, 104] on icon at bounding box center [508, 107] width 16 height 16
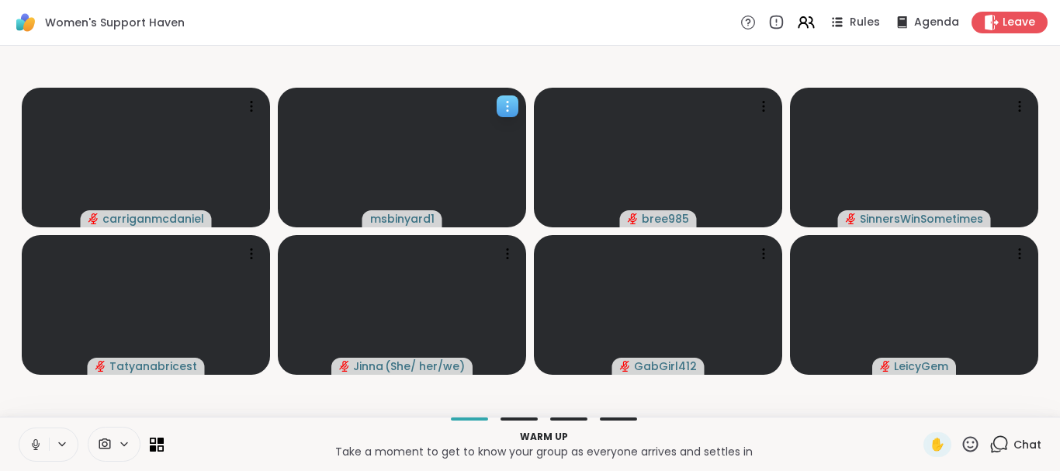
click at [511, 104] on icon at bounding box center [508, 107] width 16 height 16
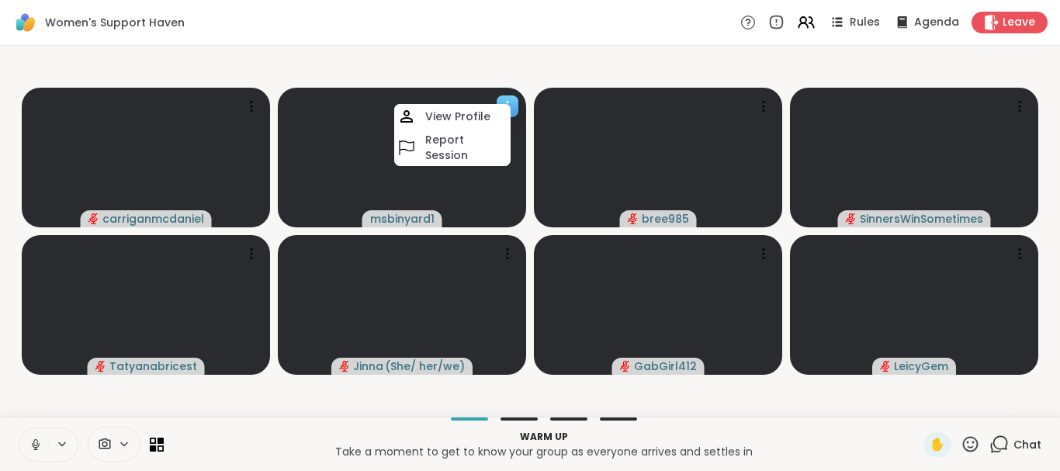
click at [511, 104] on icon at bounding box center [508, 107] width 16 height 16
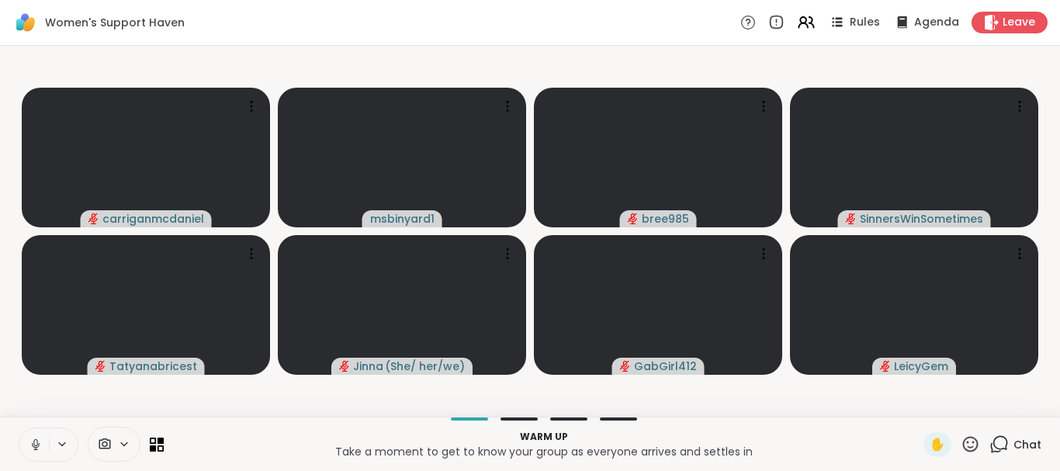
click at [42, 446] on icon at bounding box center [36, 445] width 14 height 14
click at [110, 449] on icon at bounding box center [105, 443] width 12 height 11
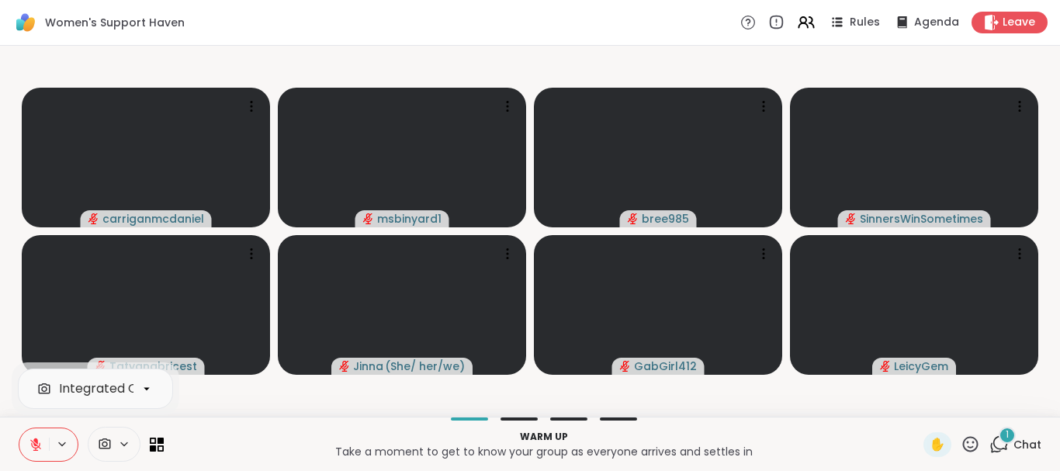
click at [110, 449] on icon at bounding box center [105, 443] width 12 height 11
click at [128, 439] on icon at bounding box center [124, 444] width 12 height 13
click at [123, 451] on div at bounding box center [114, 444] width 53 height 35
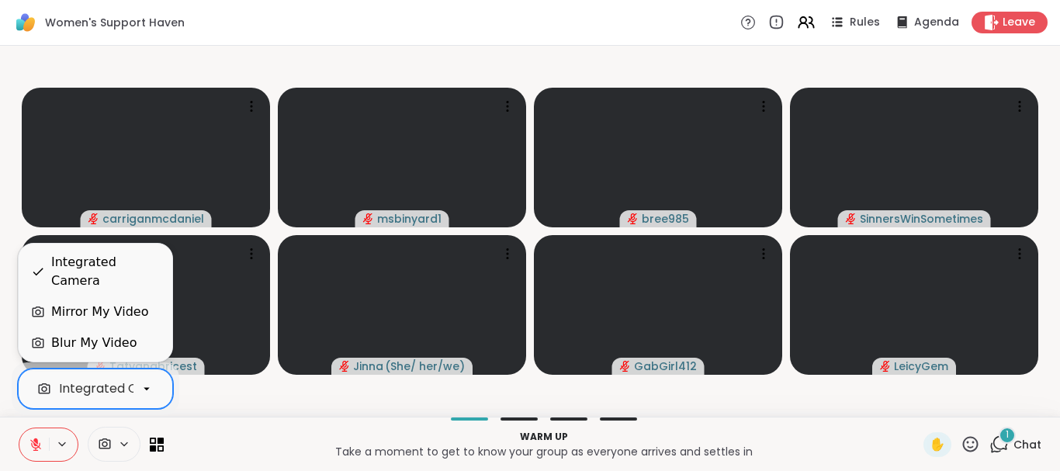
click at [151, 392] on icon at bounding box center [147, 389] width 14 height 14
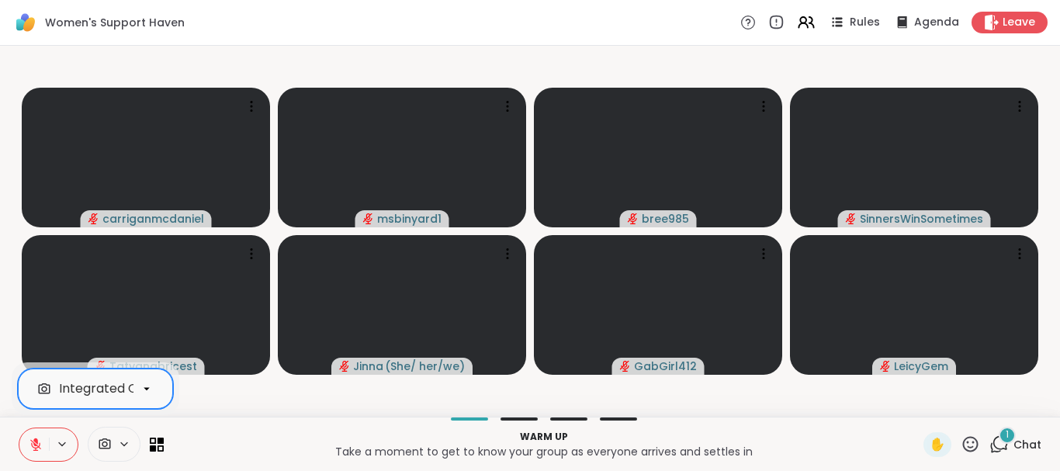
click at [148, 391] on icon at bounding box center [147, 389] width 14 height 14
click at [802, 19] on icon at bounding box center [805, 21] width 19 height 19
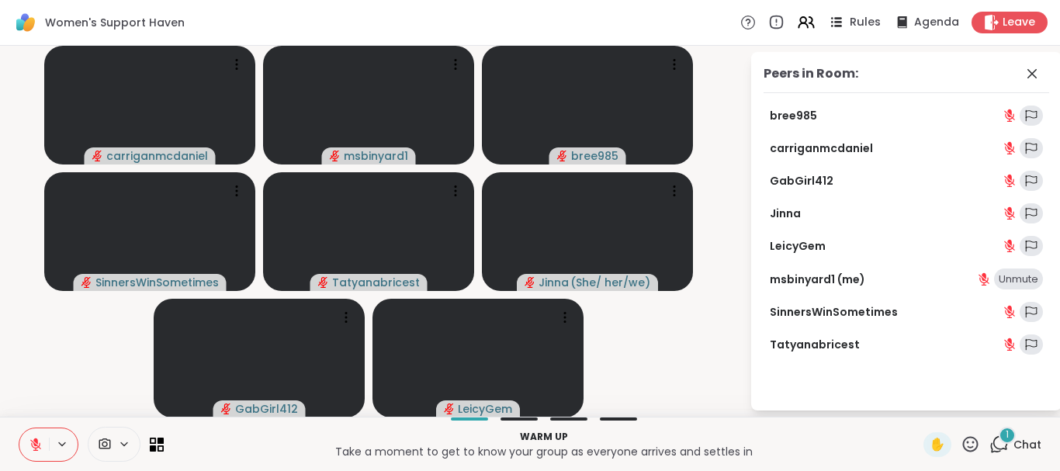
click at [826, 24] on icon at bounding box center [835, 21] width 19 height 19
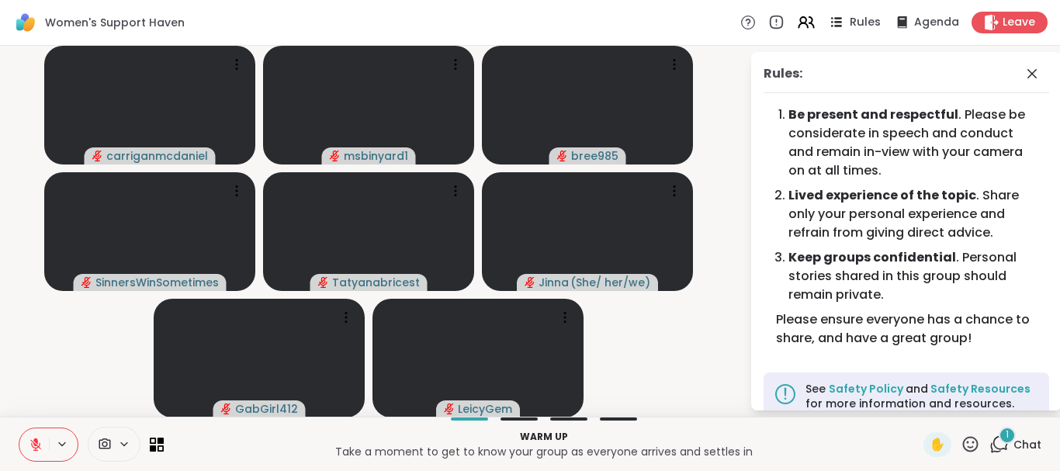
click at [826, 24] on icon at bounding box center [835, 21] width 19 height 19
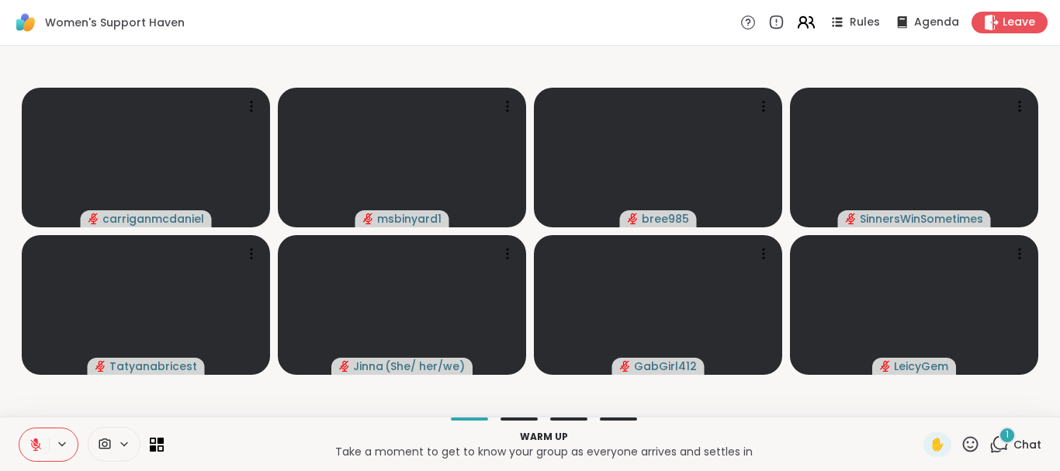
click at [796, 31] on icon at bounding box center [805, 21] width 19 height 19
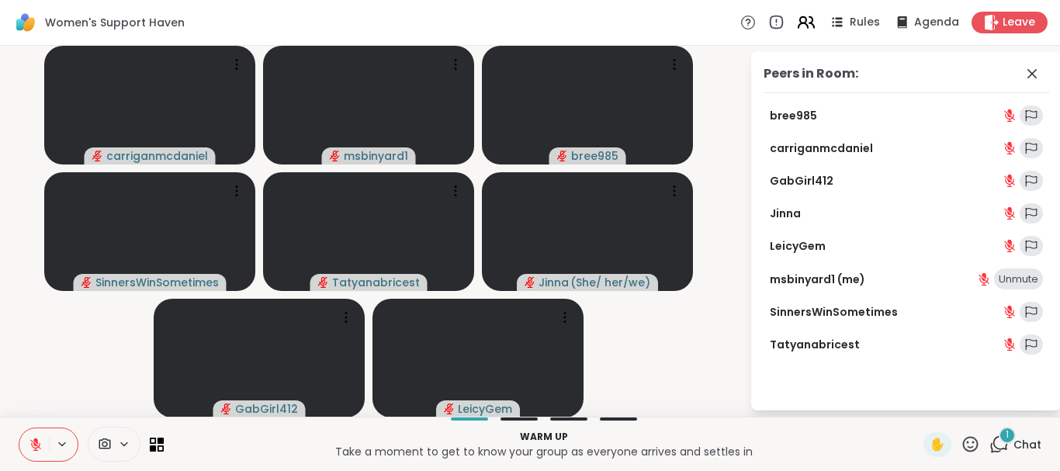
click at [796, 30] on icon at bounding box center [805, 21] width 19 height 19
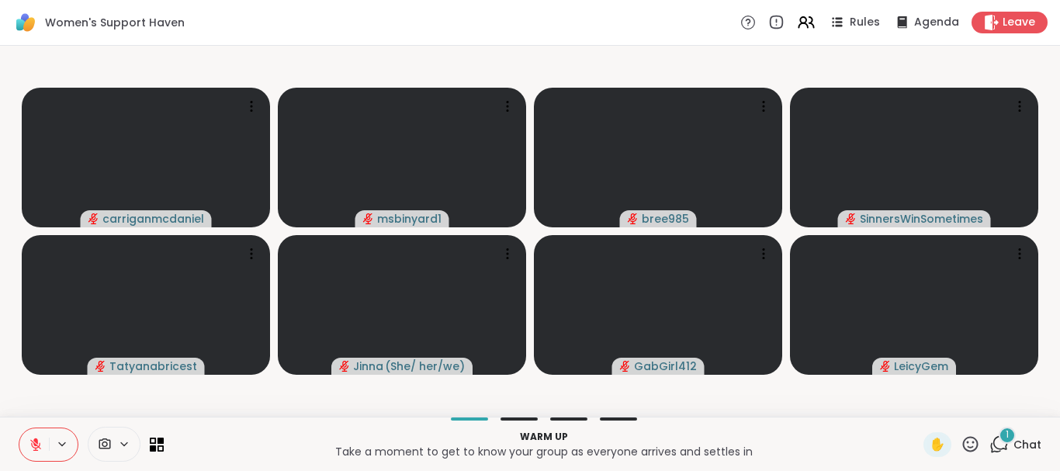
click at [105, 445] on icon at bounding box center [105, 444] width 14 height 15
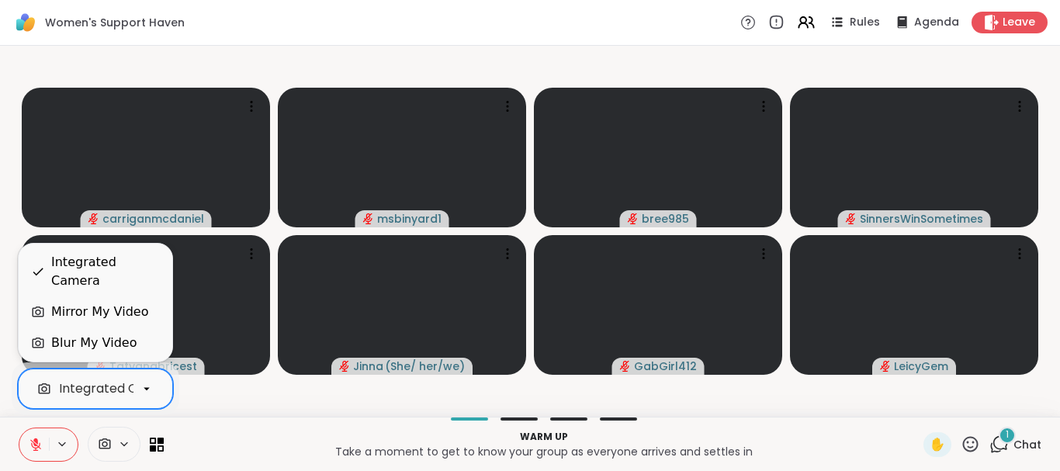
click at [120, 393] on div "Integrated Camera" at bounding box center [119, 388] width 120 height 19
click at [128, 317] on div "Mirror My Video" at bounding box center [99, 312] width 97 height 19
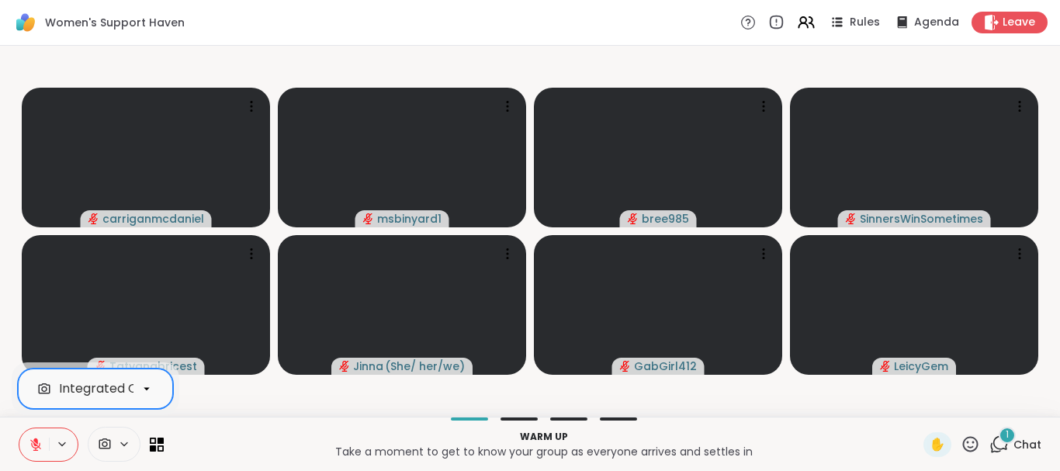
click at [124, 445] on icon at bounding box center [124, 443] width 6 height 3
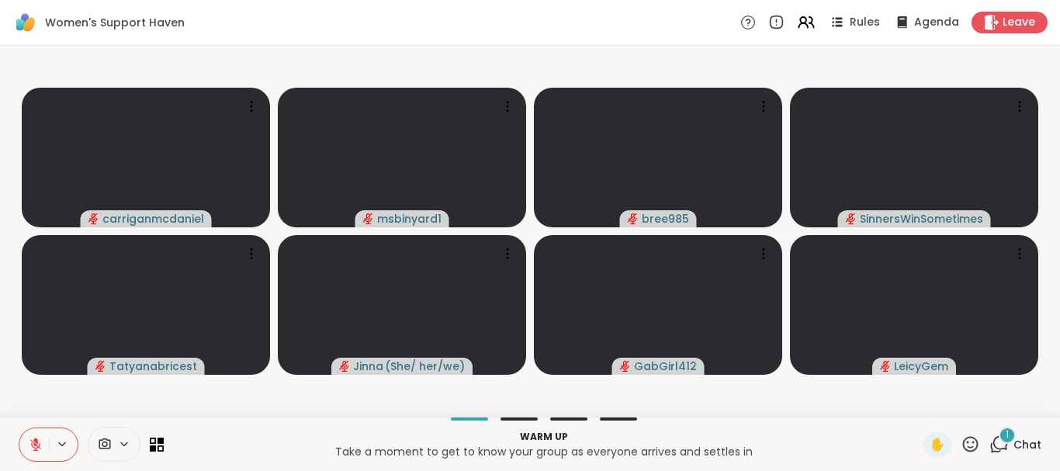
click at [114, 450] on span at bounding box center [102, 444] width 29 height 15
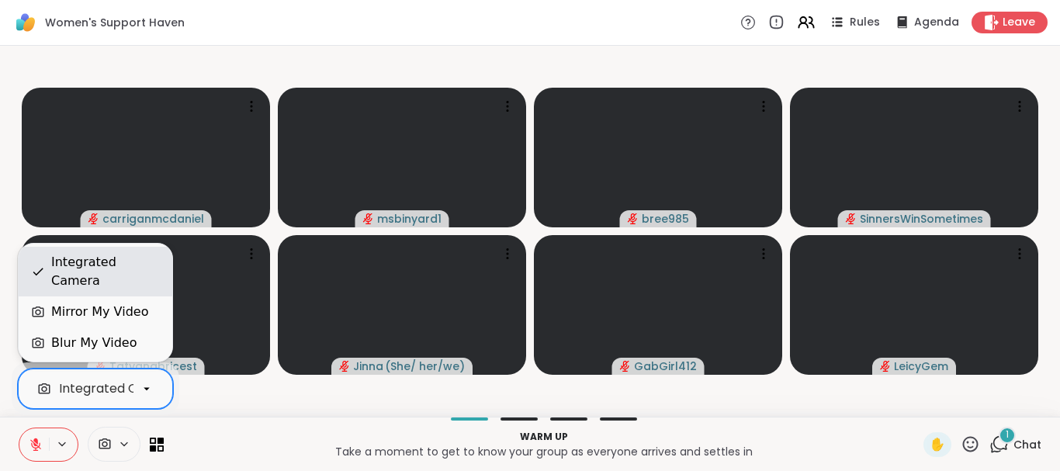
click at [113, 285] on div "Integrated Camera" at bounding box center [105, 271] width 109 height 37
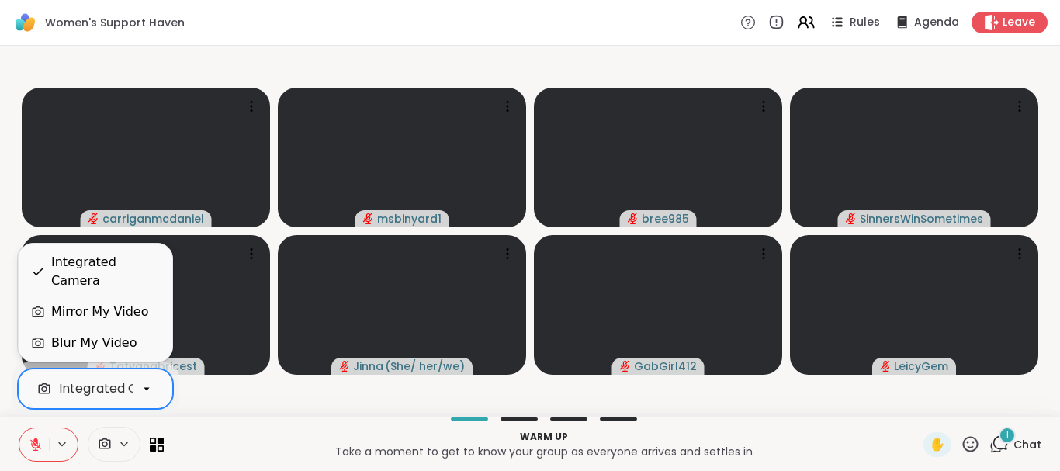
click at [158, 397] on div at bounding box center [146, 389] width 26 height 26
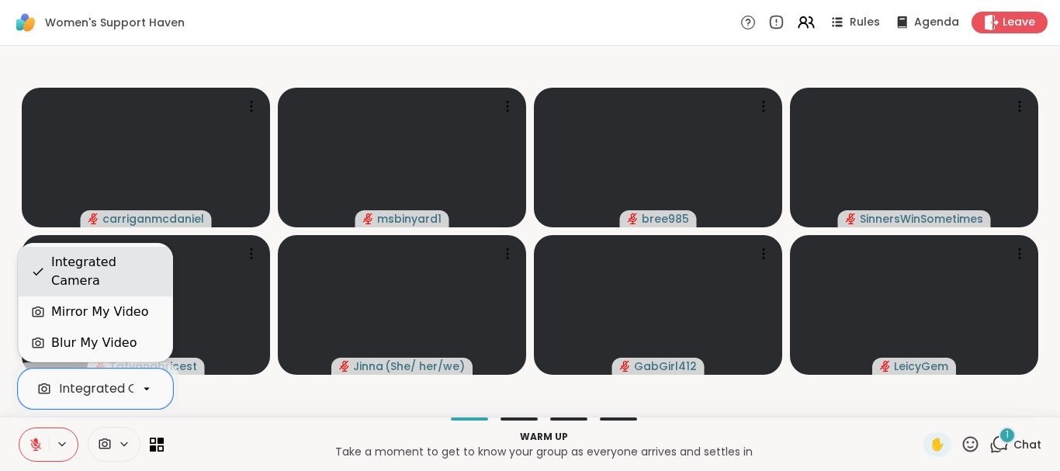
click at [120, 283] on div "Integrated Camera" at bounding box center [105, 271] width 109 height 37
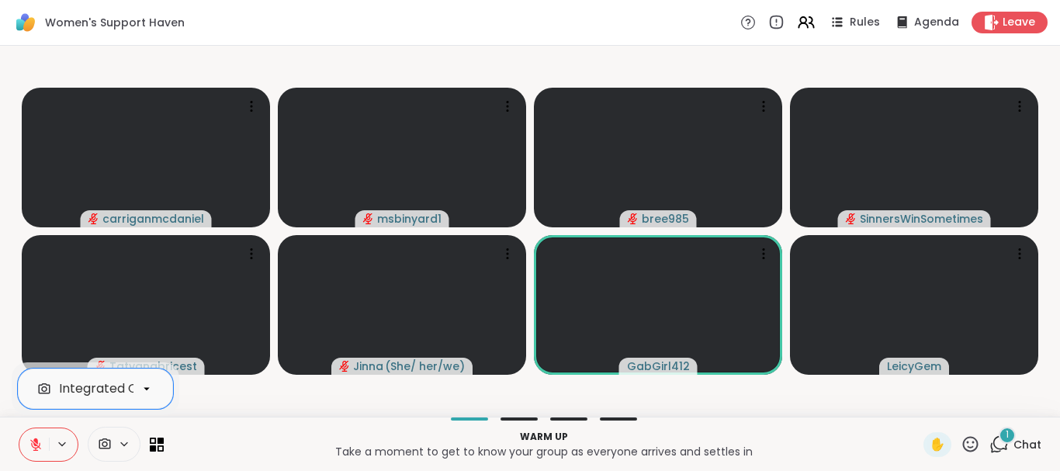
click at [43, 447] on button at bounding box center [33, 444] width 29 height 33
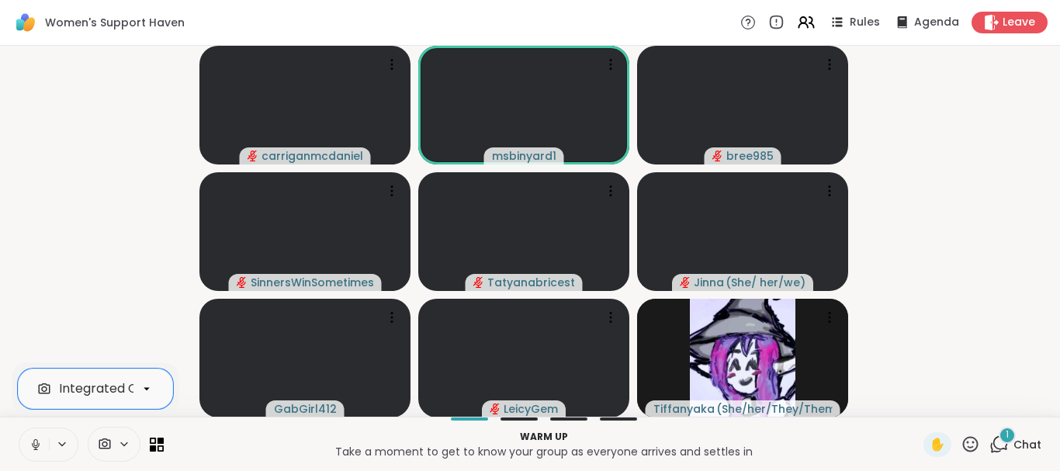
click at [46, 442] on button at bounding box center [33, 444] width 29 height 33
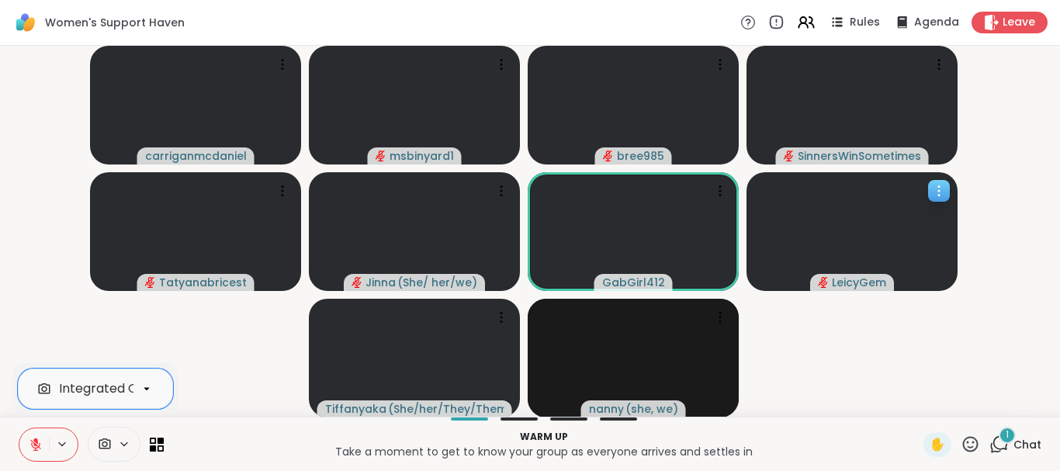
scroll to position [1, 0]
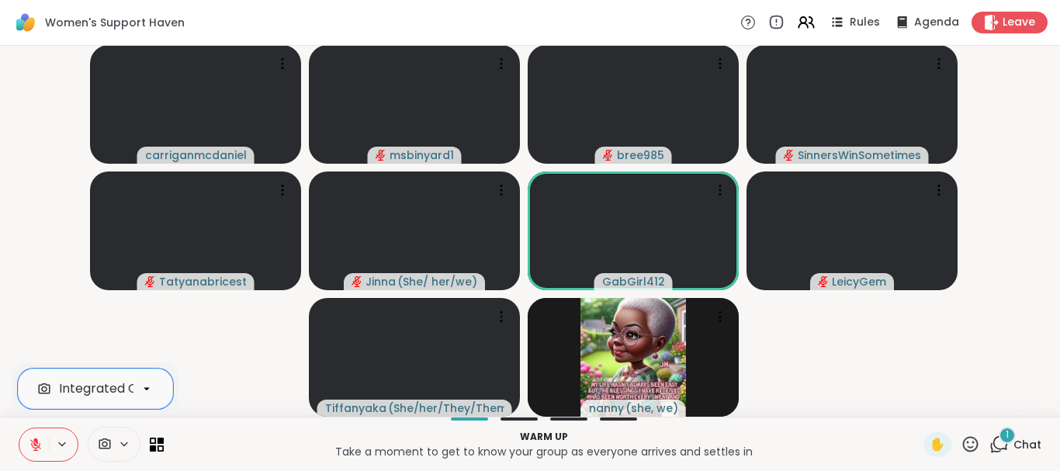
click at [991, 451] on icon at bounding box center [996, 448] width 10 height 10
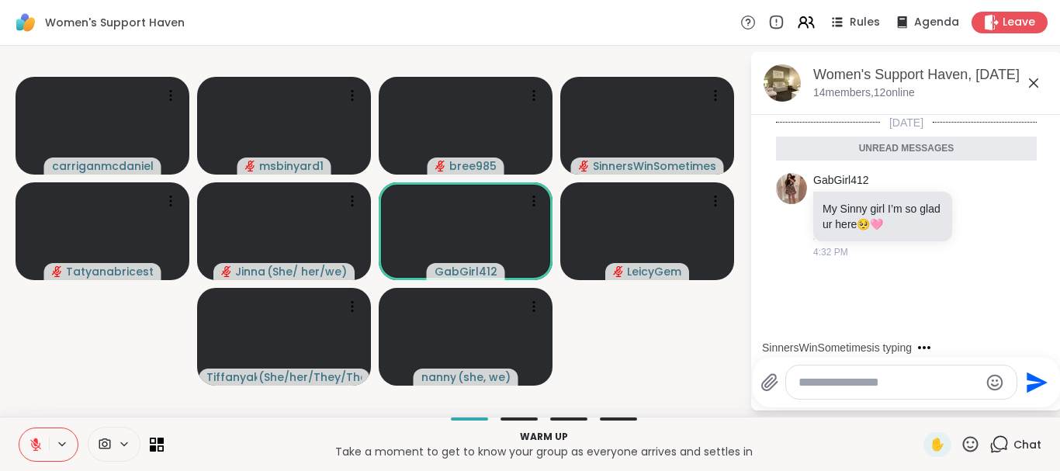
scroll to position [0, 0]
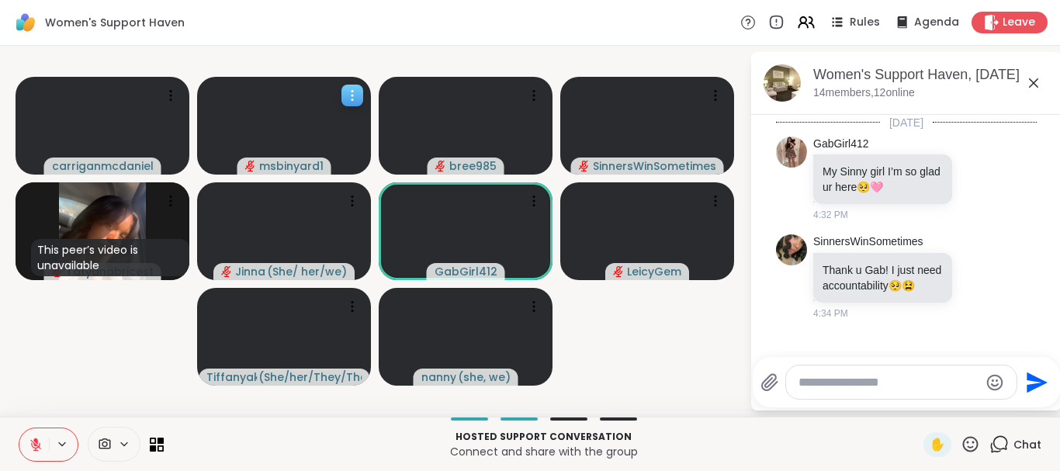
click at [330, 106] on video at bounding box center [284, 126] width 174 height 98
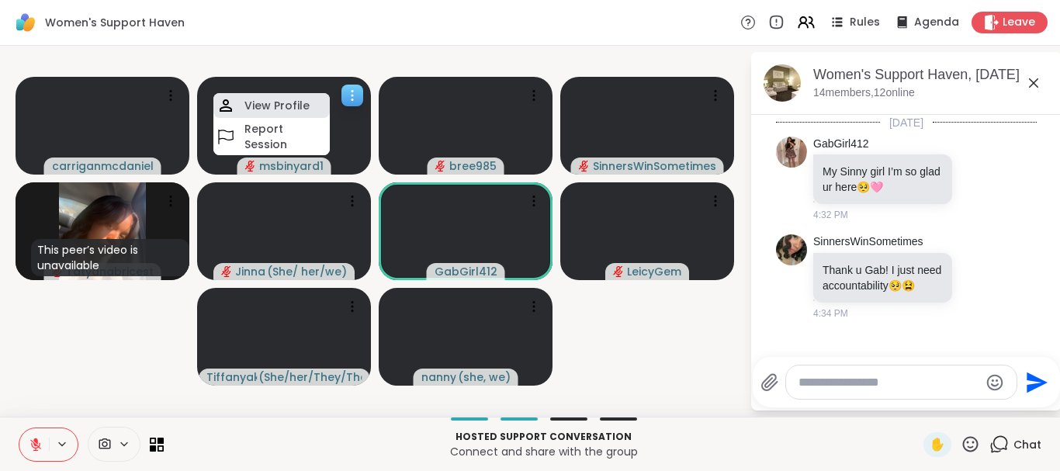
click at [300, 105] on h4 "View Profile" at bounding box center [276, 106] width 65 height 16
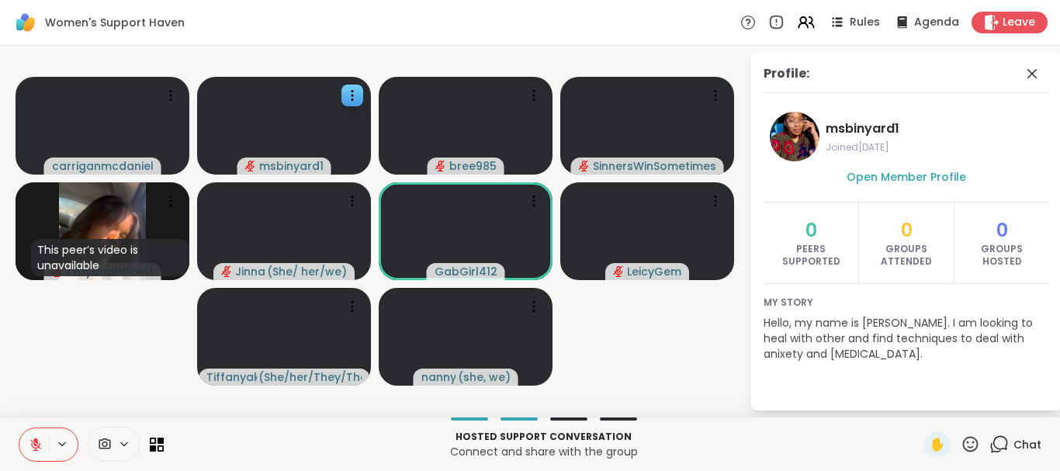
click at [1024, 64] on span at bounding box center [1034, 73] width 22 height 19
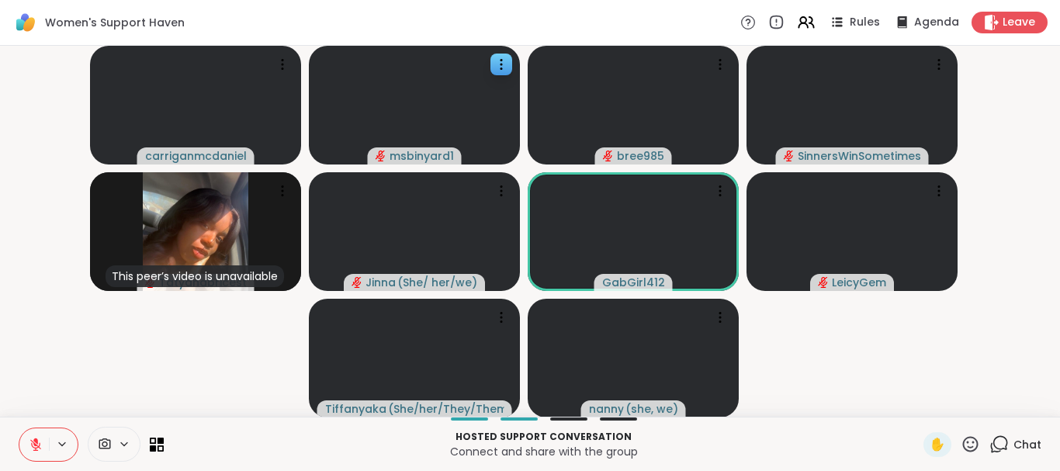
scroll to position [1, 0]
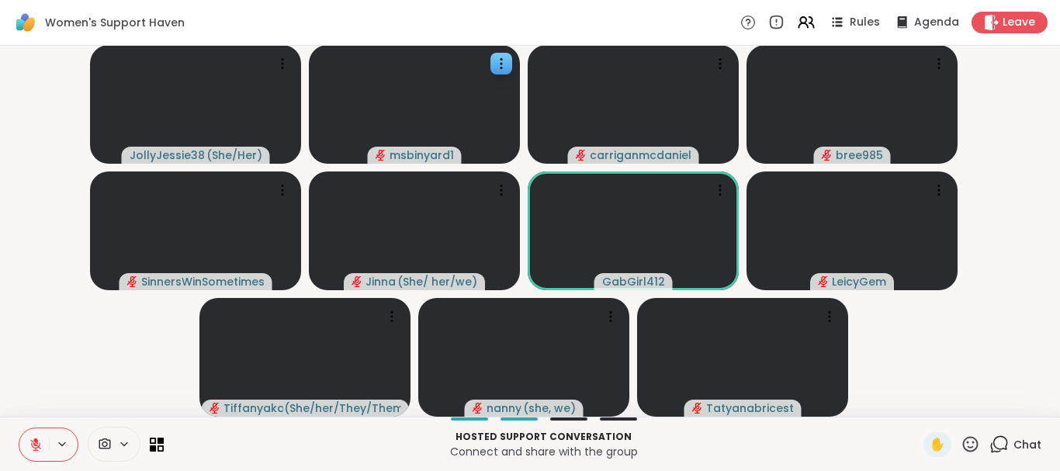
click at [111, 450] on icon at bounding box center [105, 444] width 14 height 15
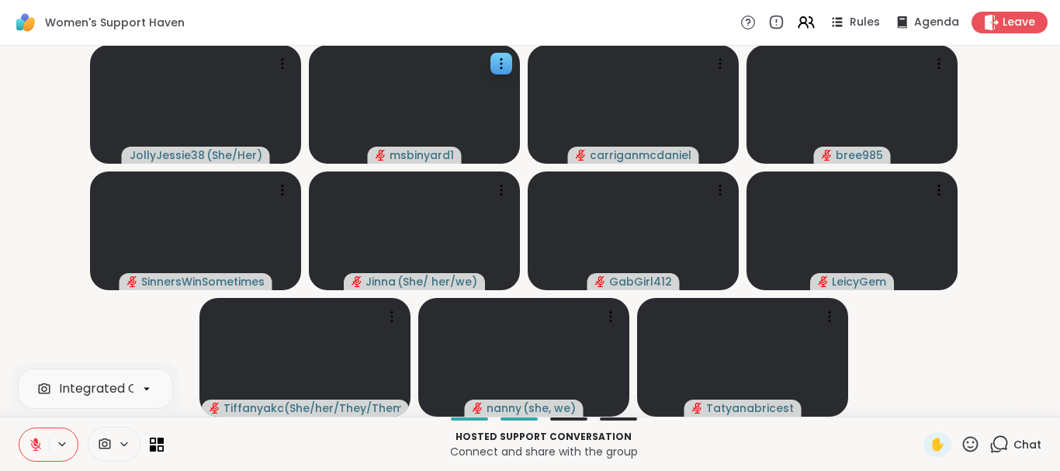
click at [125, 440] on icon at bounding box center [124, 444] width 12 height 13
click at [496, 61] on icon at bounding box center [502, 64] width 16 height 16
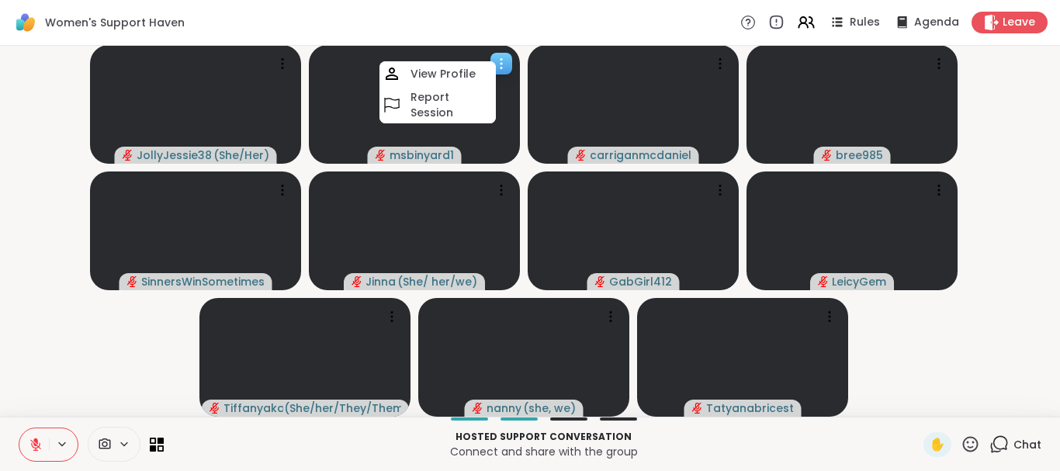
click at [496, 61] on icon at bounding box center [502, 64] width 16 height 16
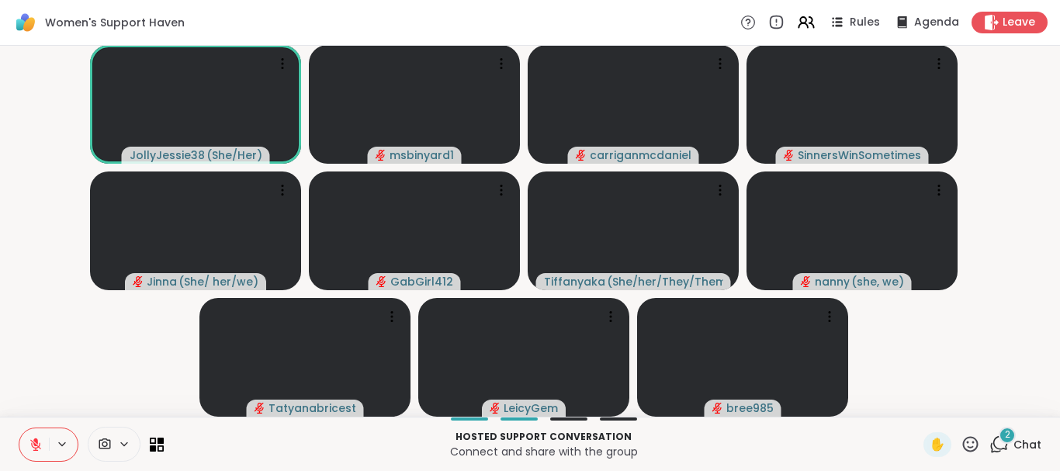
click at [39, 445] on icon at bounding box center [35, 444] width 11 height 11
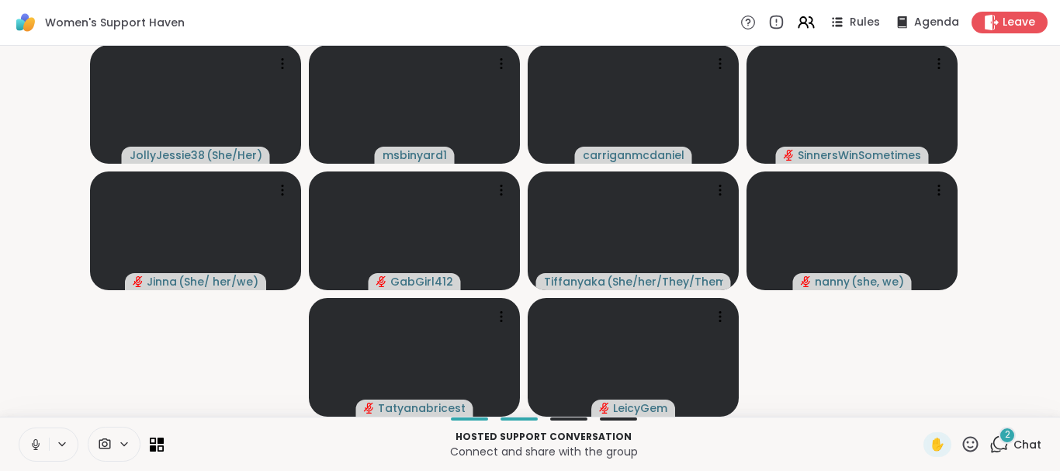
click at [40, 452] on button at bounding box center [33, 444] width 29 height 33
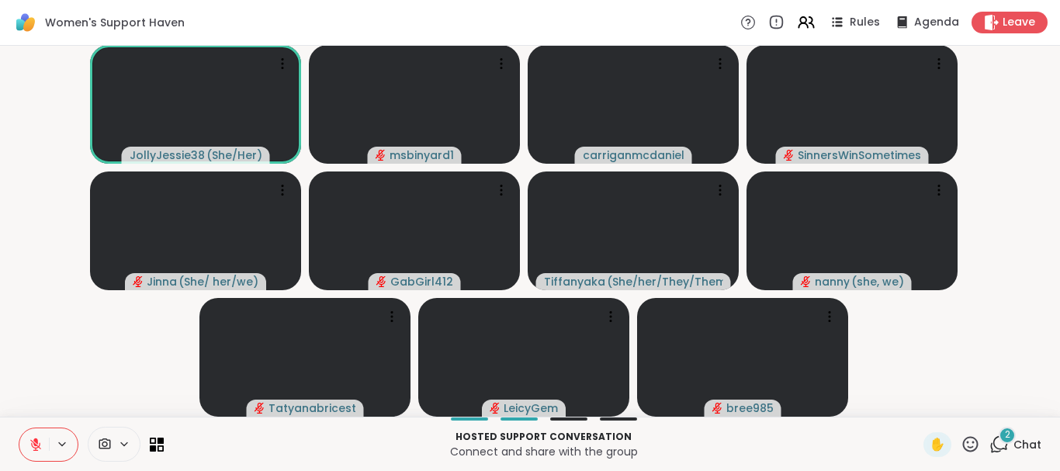
click at [999, 439] on div "2" at bounding box center [1007, 435] width 17 height 17
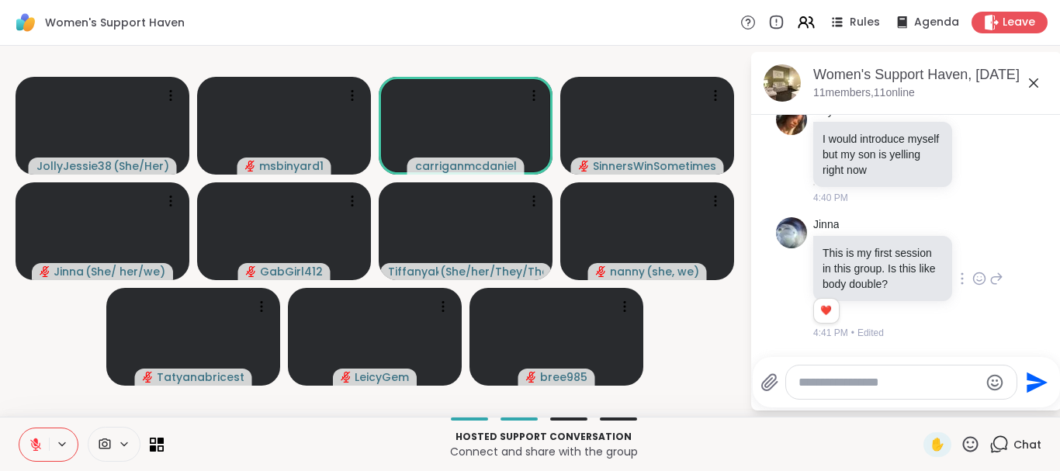
scroll to position [313, 0]
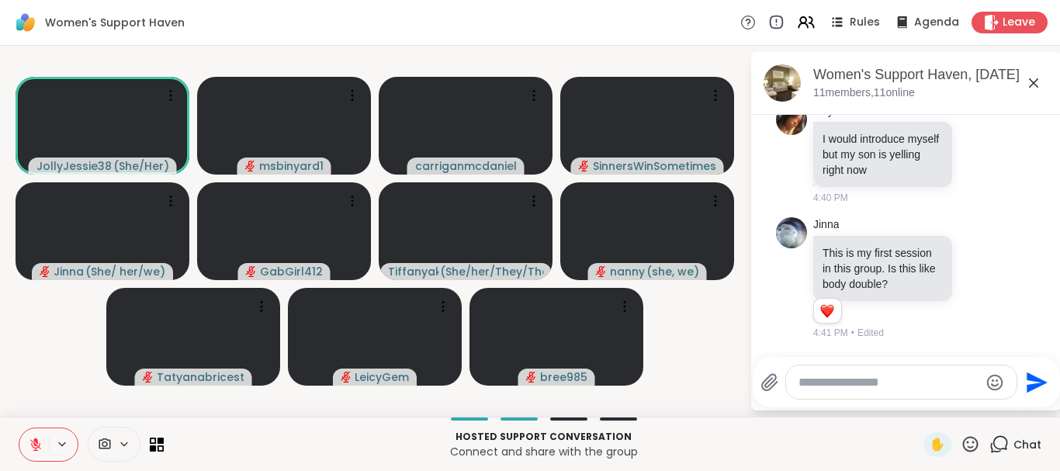
click at [993, 439] on icon at bounding box center [1000, 443] width 15 height 14
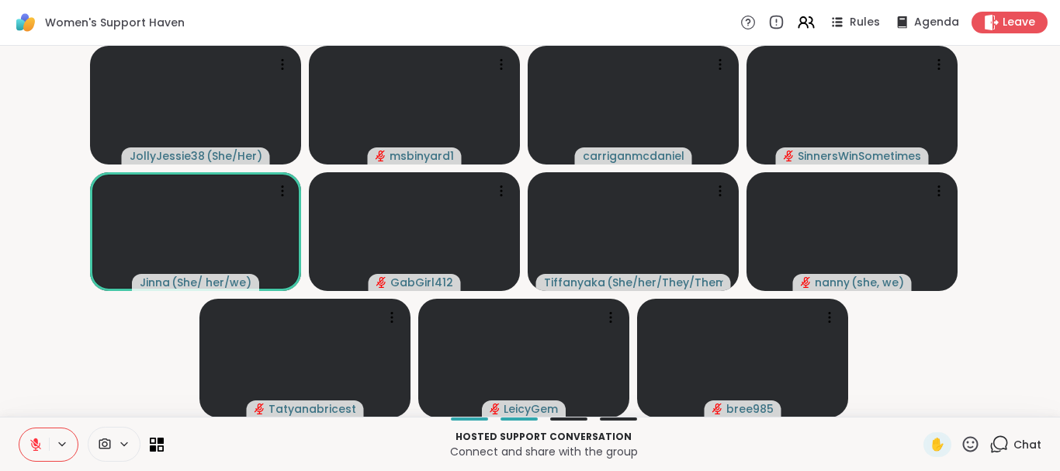
click at [43, 445] on button at bounding box center [33, 444] width 29 height 33
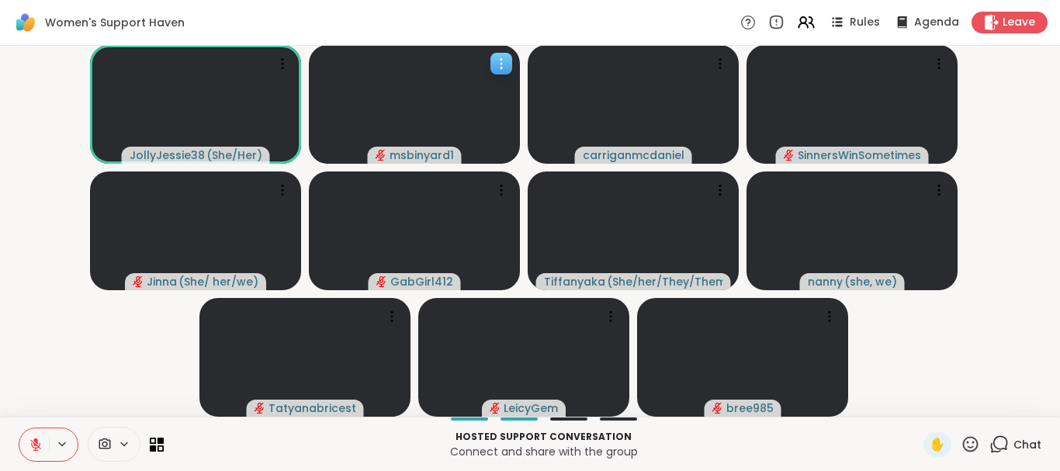
click at [408, 153] on span "msbinyard1" at bounding box center [422, 155] width 64 height 16
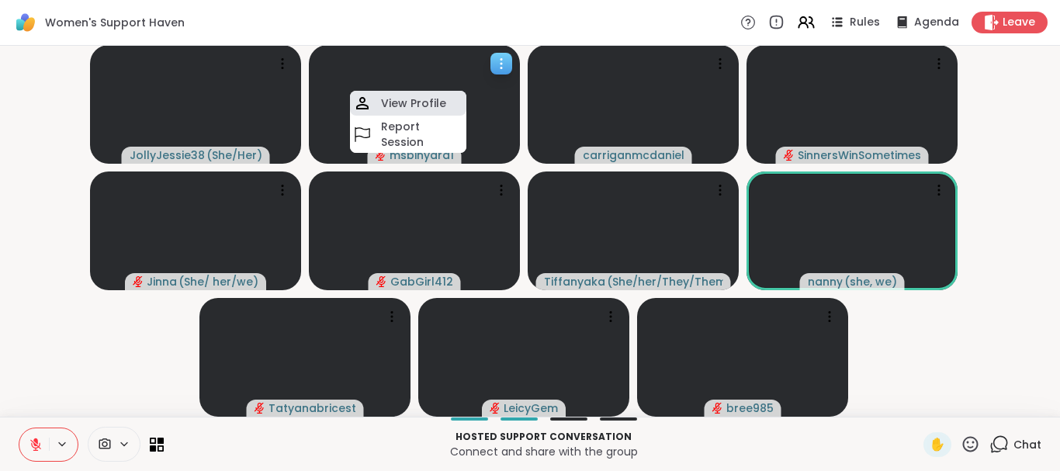
click at [427, 109] on h4 "View Profile" at bounding box center [413, 103] width 65 height 16
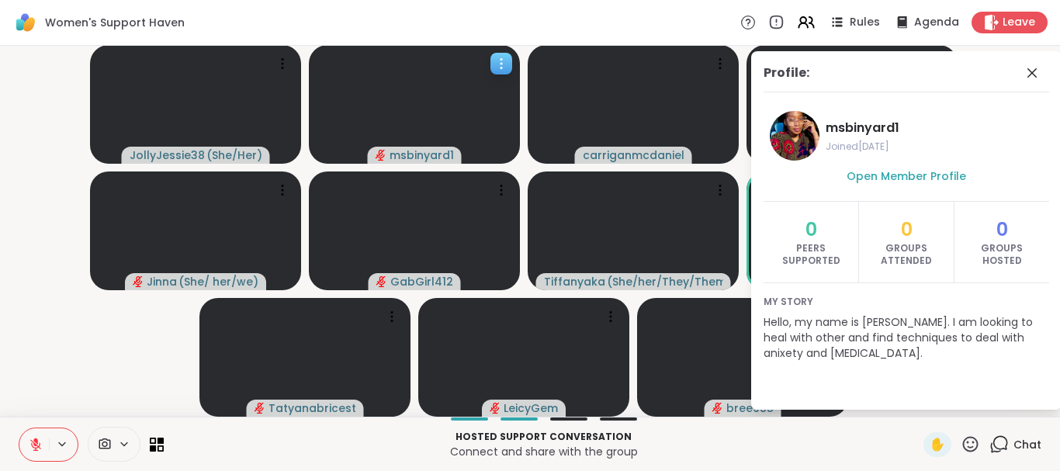
scroll to position [0, 0]
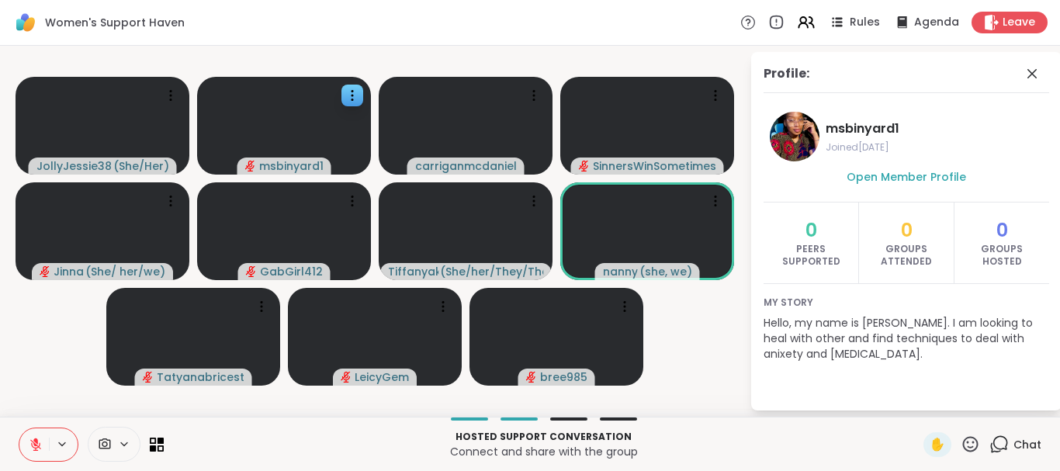
click at [1034, 78] on icon at bounding box center [1032, 73] width 19 height 19
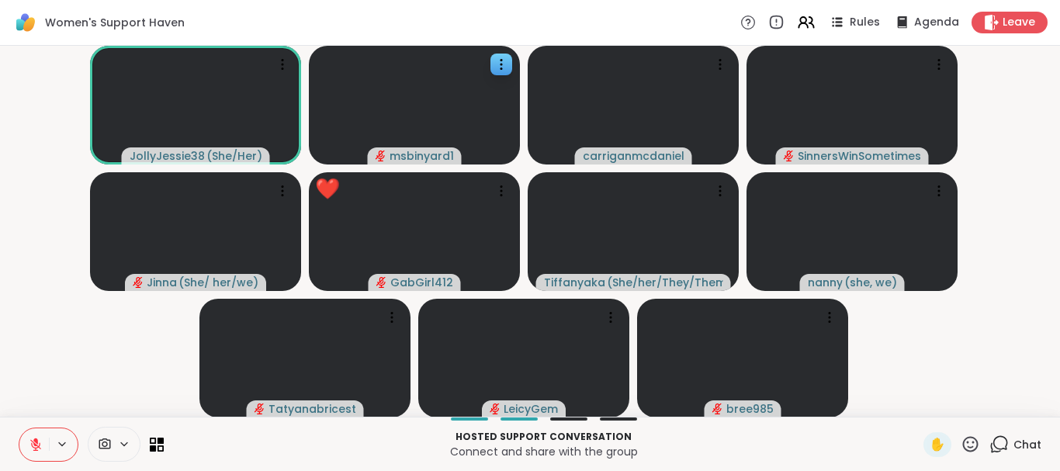
click at [31, 449] on icon at bounding box center [36, 445] width 14 height 14
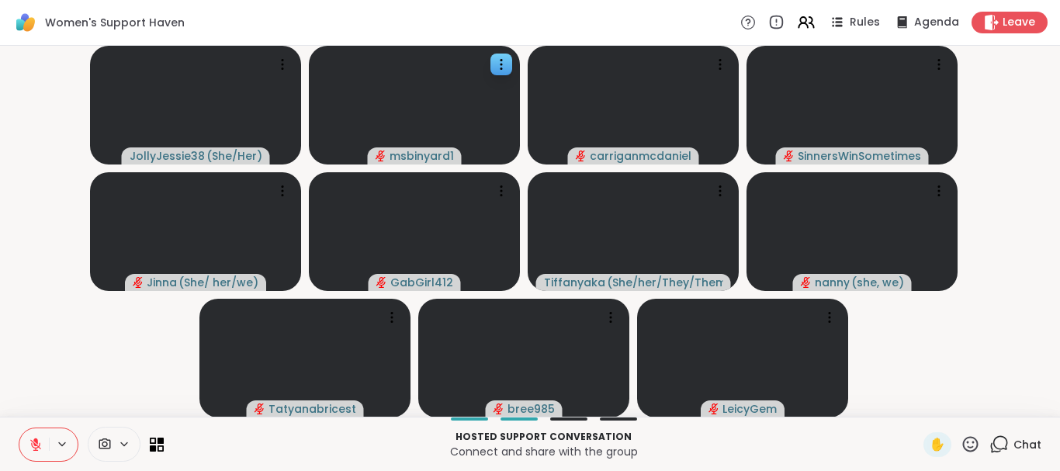
click at [31, 449] on icon at bounding box center [36, 445] width 14 height 14
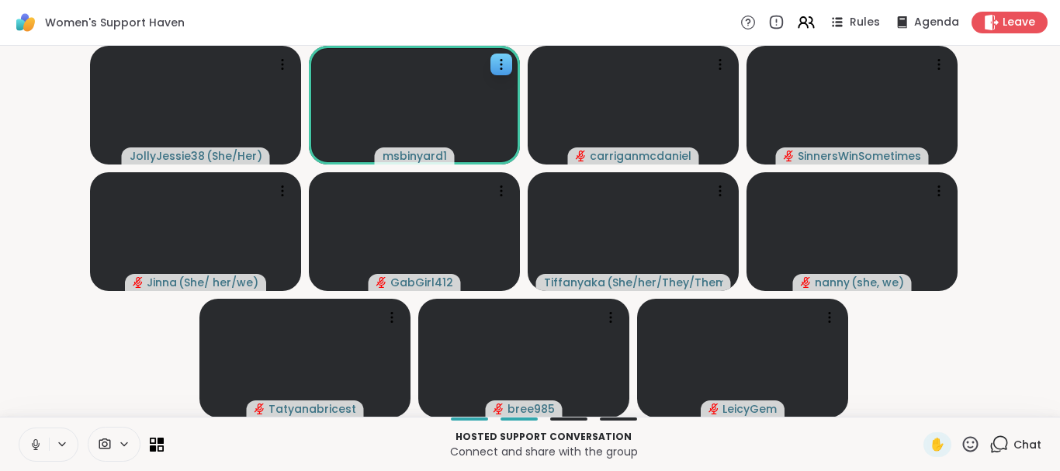
click at [31, 449] on icon at bounding box center [36, 445] width 14 height 14
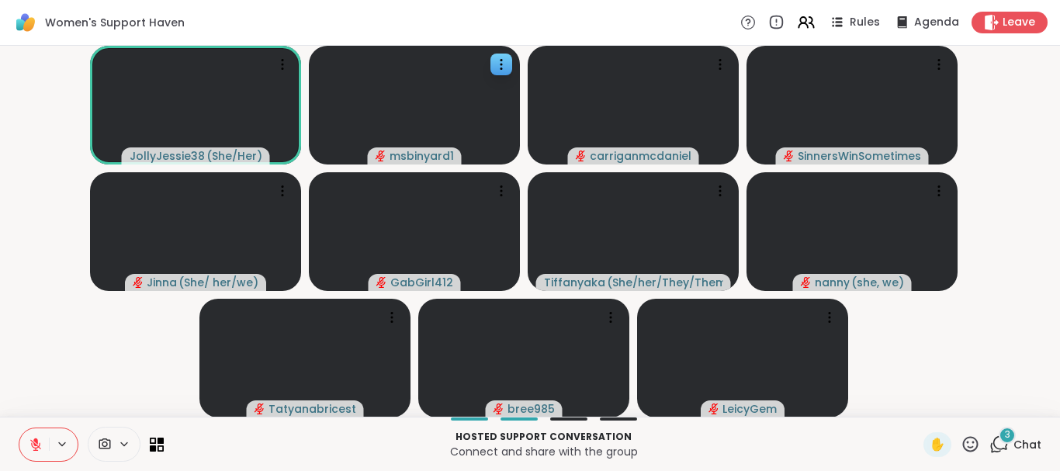
click at [15, 120] on video-player-container "JollyJessie38 ( She/Her ) msbinyard1 carriganmcdaniel SinnersWinSometimes Jinna…" at bounding box center [529, 231] width 1041 height 359
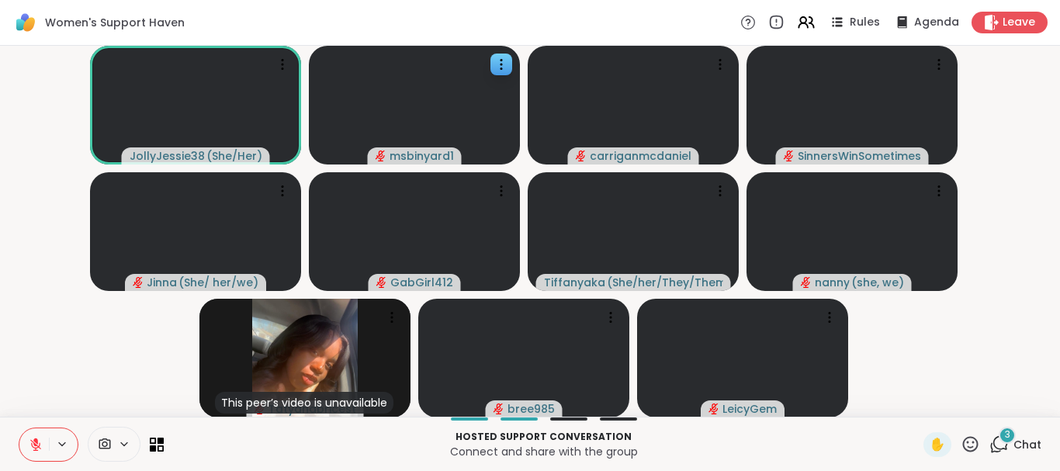
click at [989, 444] on icon at bounding box center [998, 444] width 19 height 19
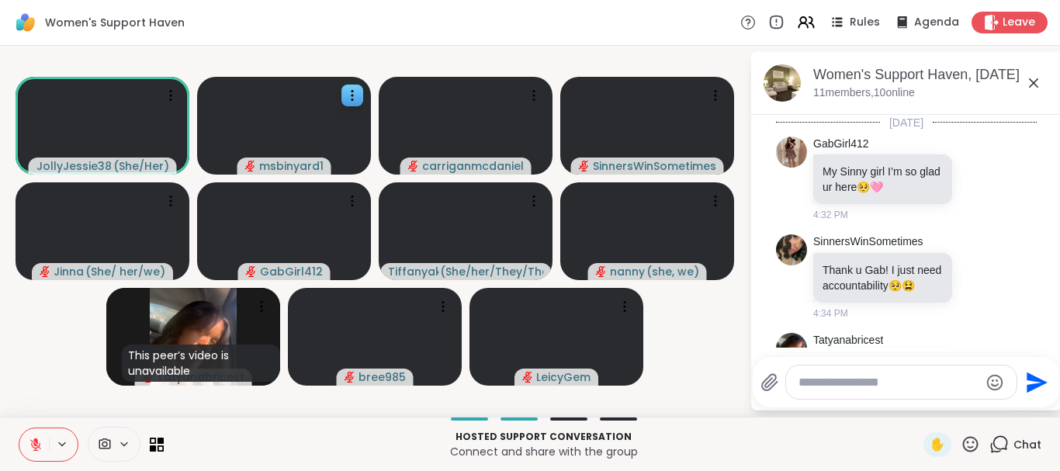
scroll to position [598, 0]
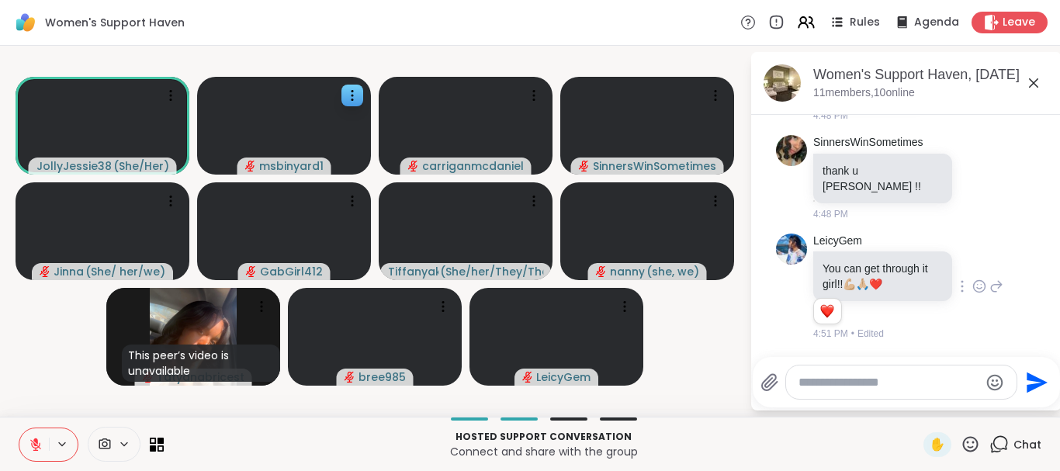
click at [972, 291] on icon at bounding box center [979, 287] width 14 height 16
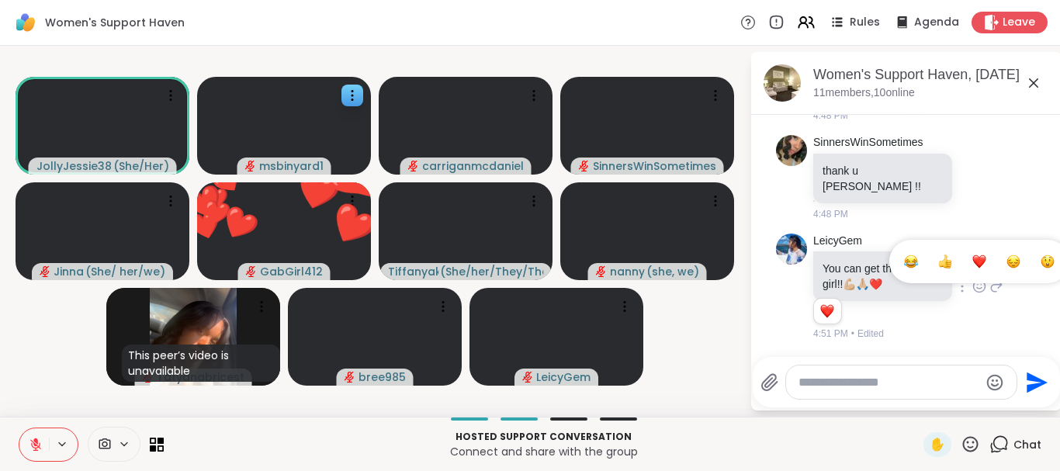
click at [972, 263] on div "Select Reaction: Heart" at bounding box center [979, 262] width 14 height 14
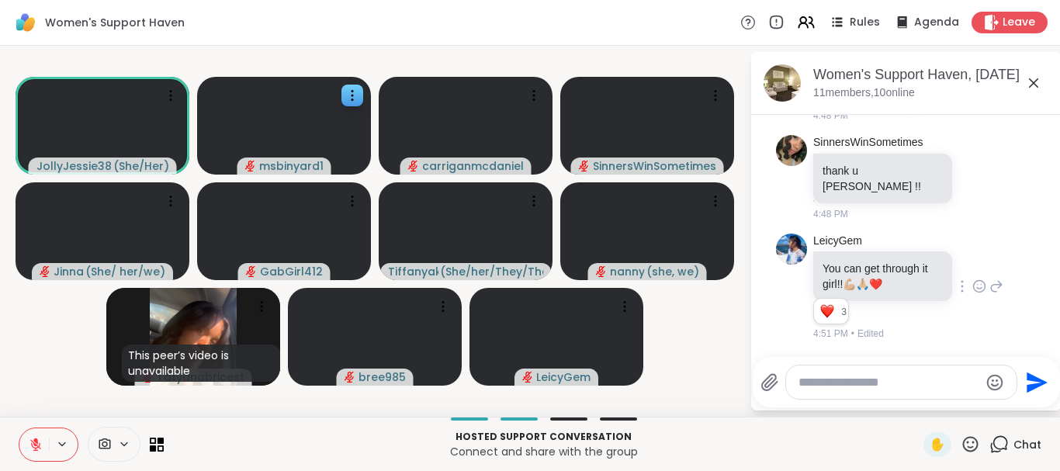
click at [1034, 82] on icon at bounding box center [1033, 82] width 9 height 9
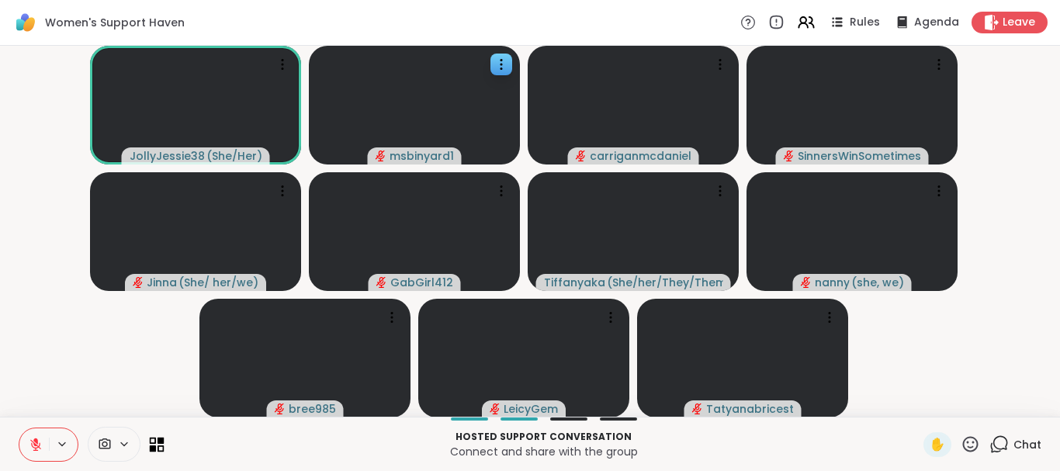
click at [160, 445] on icon at bounding box center [161, 448] width 7 height 7
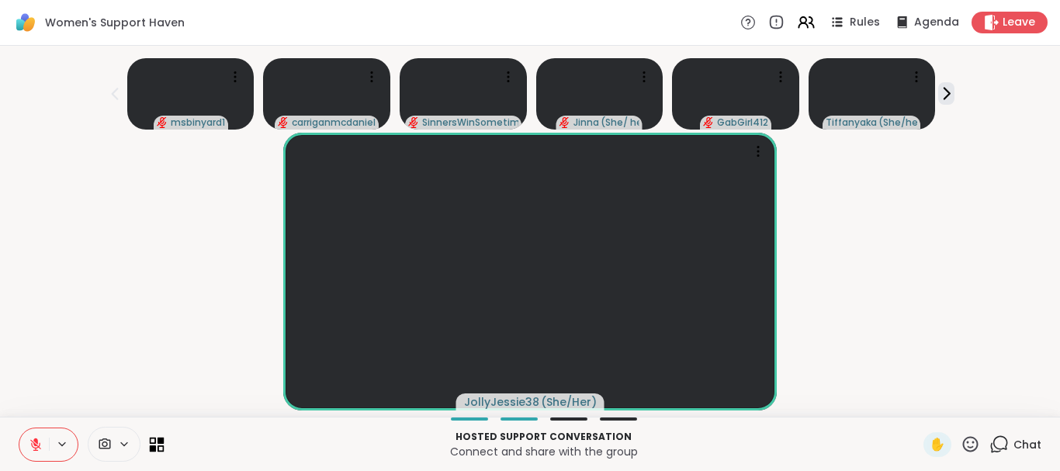
click at [160, 445] on icon at bounding box center [161, 448] width 7 height 7
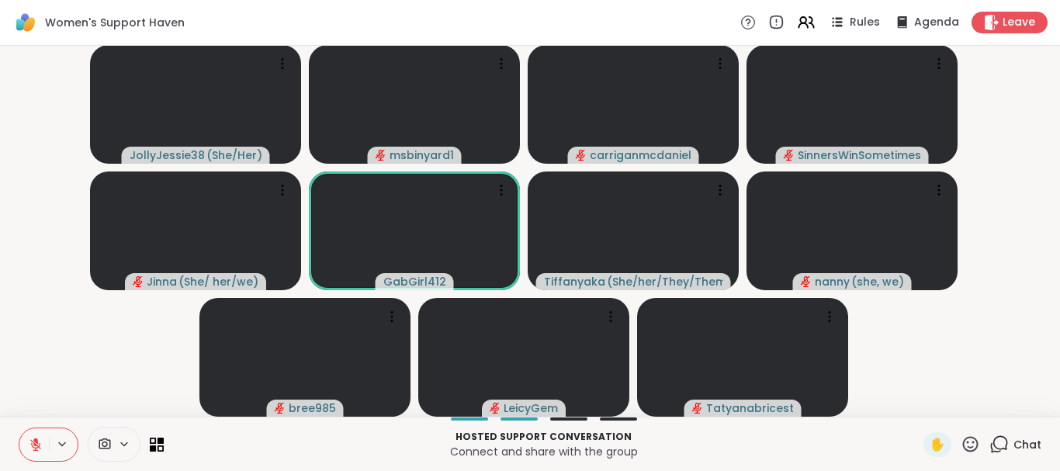
scroll to position [0, 0]
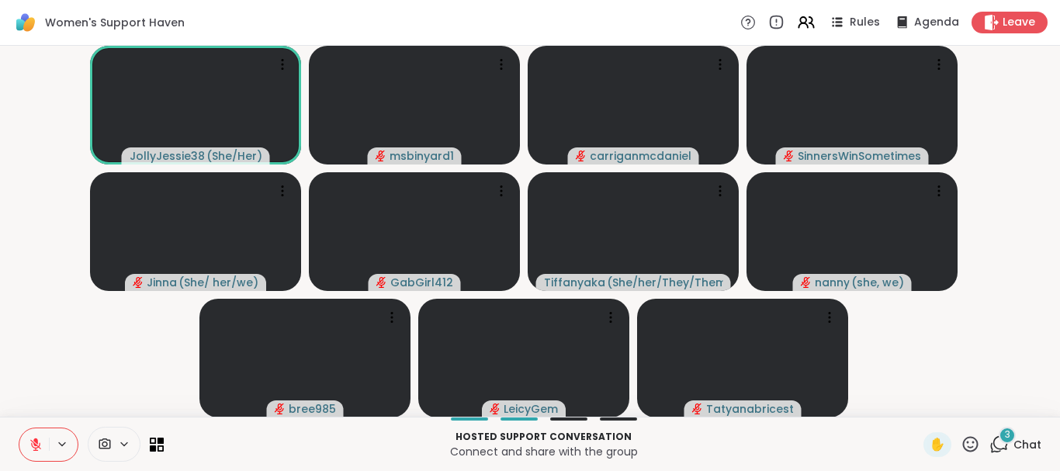
click at [1005, 438] on span "3" at bounding box center [1007, 434] width 5 height 13
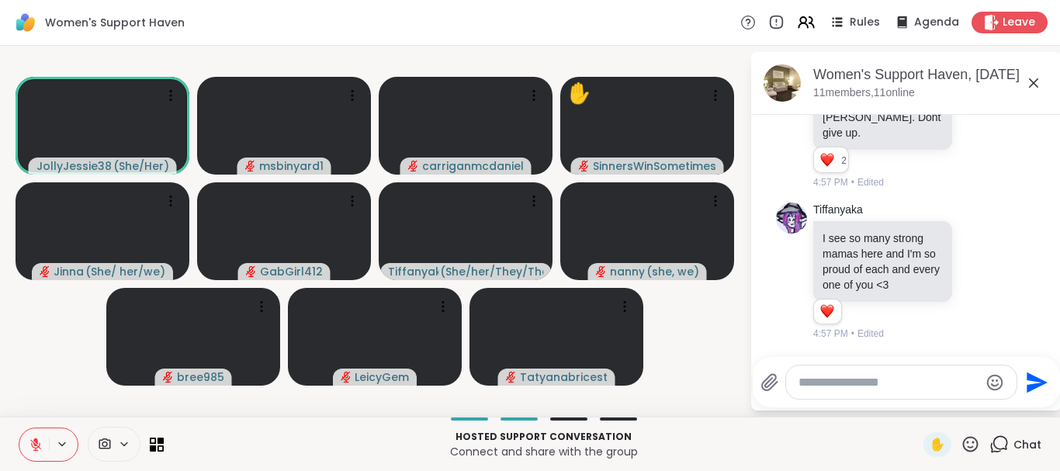
scroll to position [1464, 0]
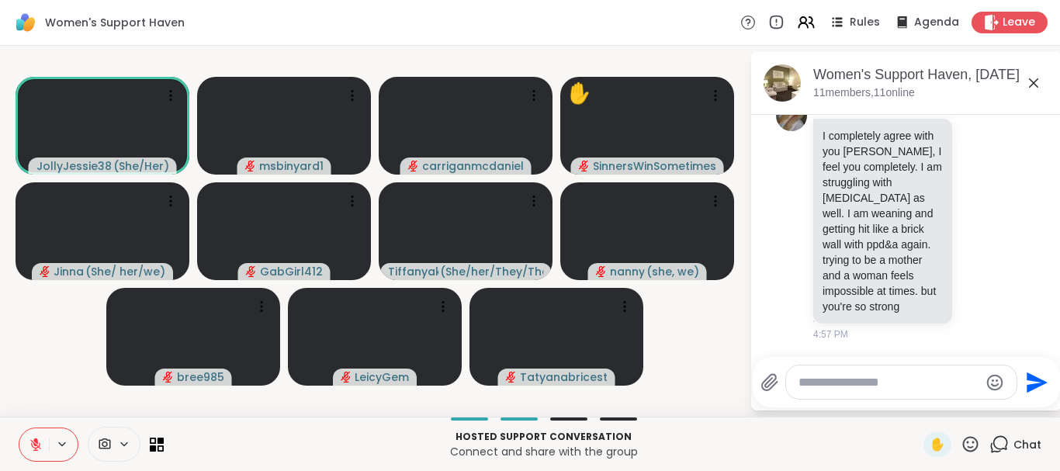
click at [40, 438] on icon at bounding box center [36, 445] width 14 height 14
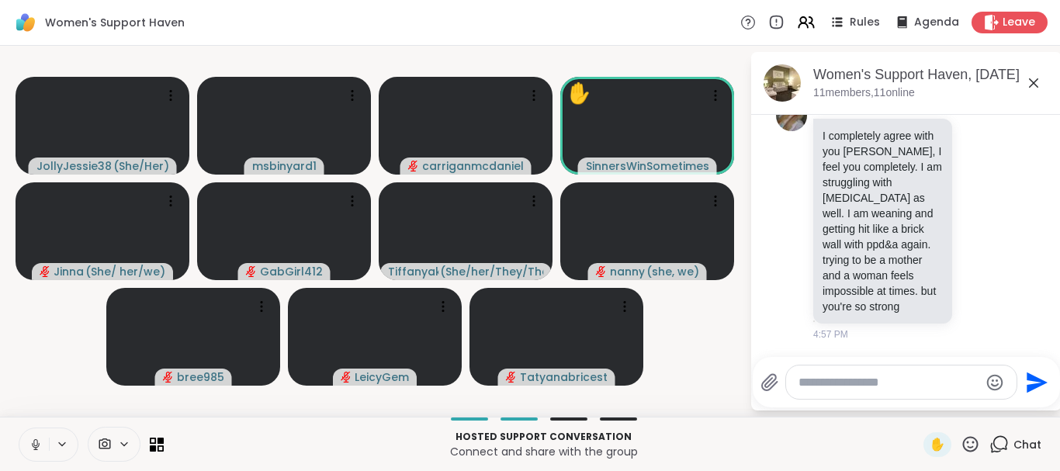
click at [40, 449] on icon at bounding box center [36, 445] width 14 height 14
click at [930, 445] on span "✋" at bounding box center [938, 444] width 16 height 19
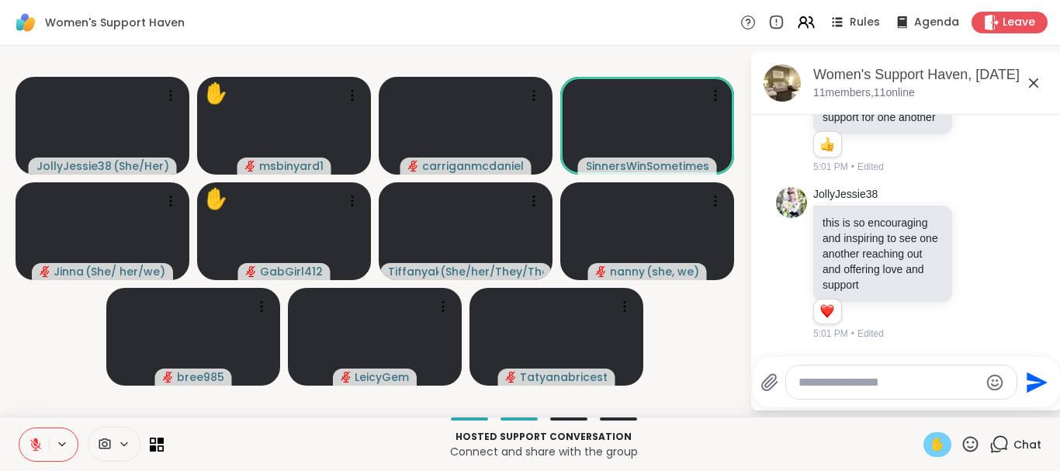
scroll to position [2045, 0]
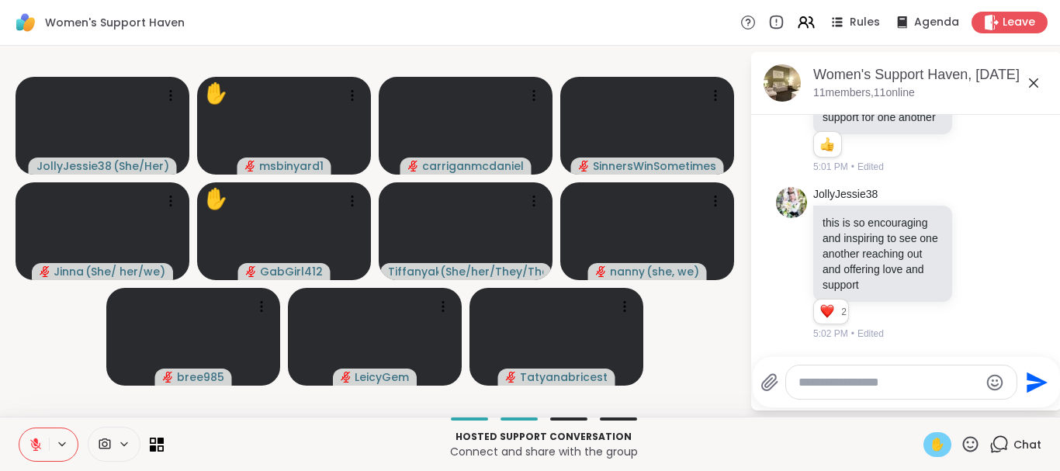
click at [29, 454] on button at bounding box center [33, 444] width 29 height 33
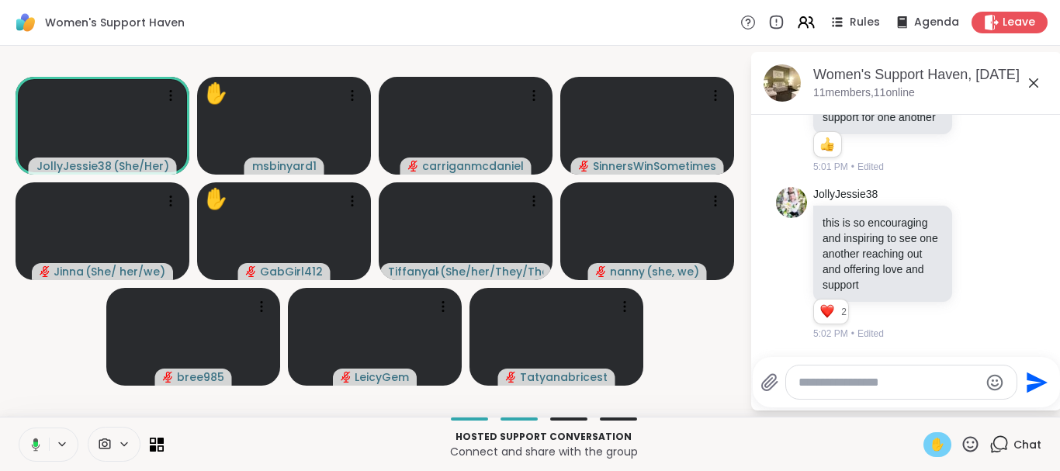
click at [930, 452] on span "✋" at bounding box center [938, 444] width 16 height 19
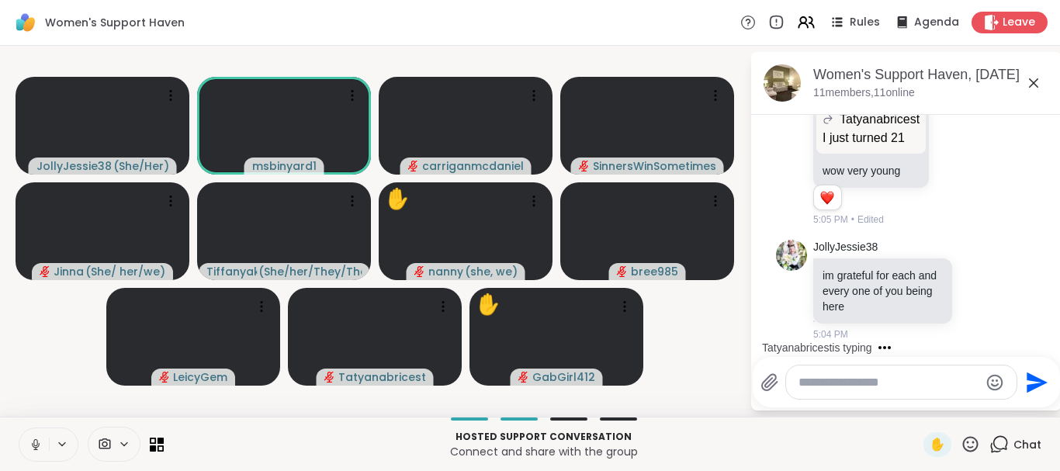
scroll to position [2444, 0]
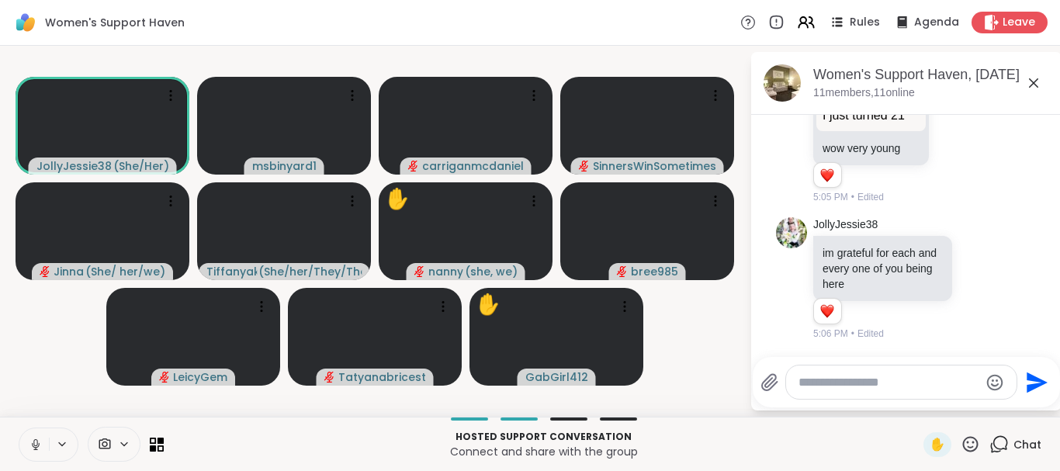
click at [24, 449] on button at bounding box center [33, 444] width 29 height 33
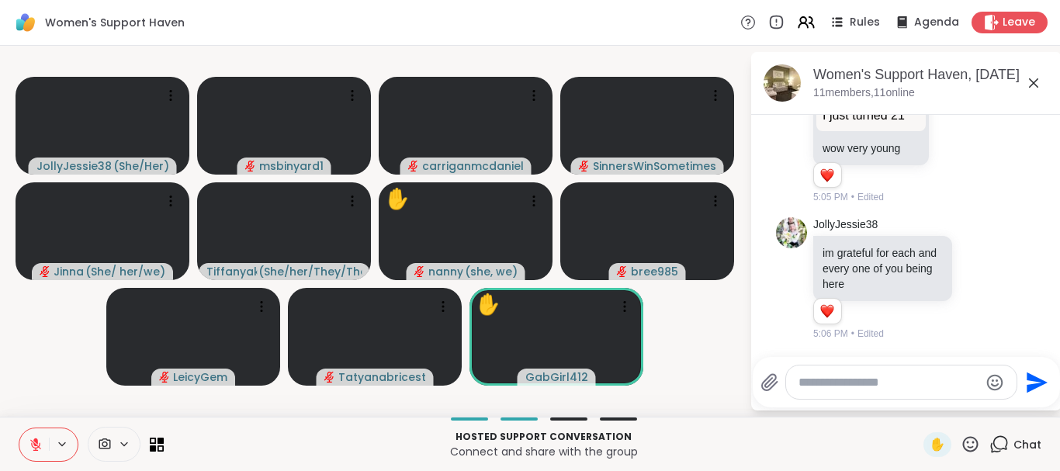
click at [877, 379] on textarea "Type your message" at bounding box center [888, 383] width 181 height 16
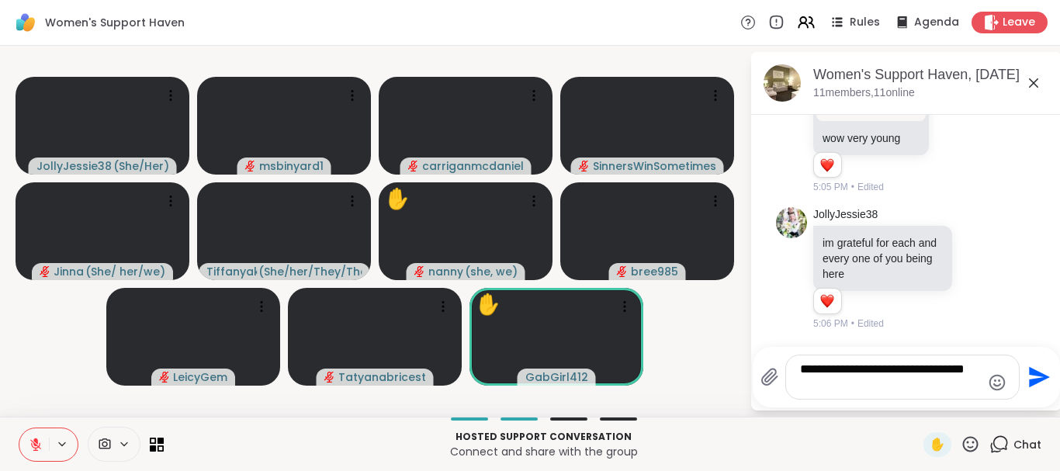
type textarea "**********"
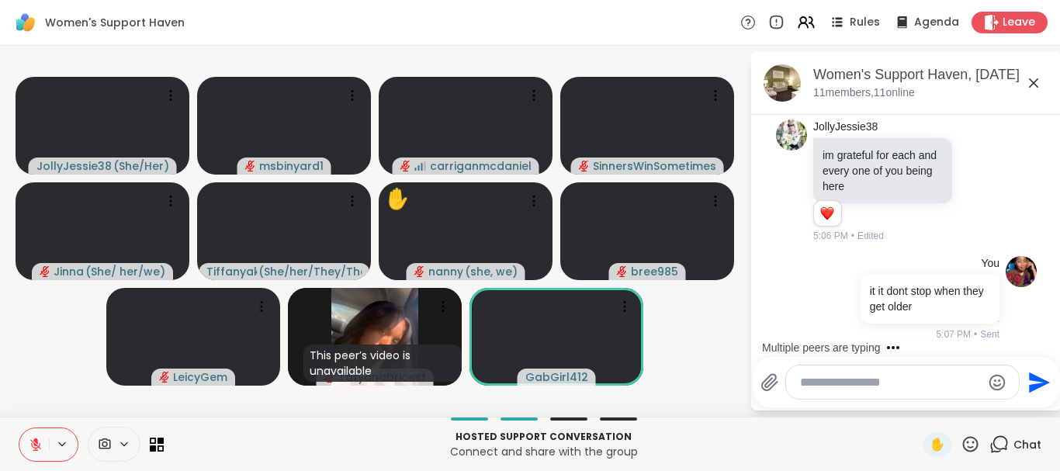
scroll to position [2564, 0]
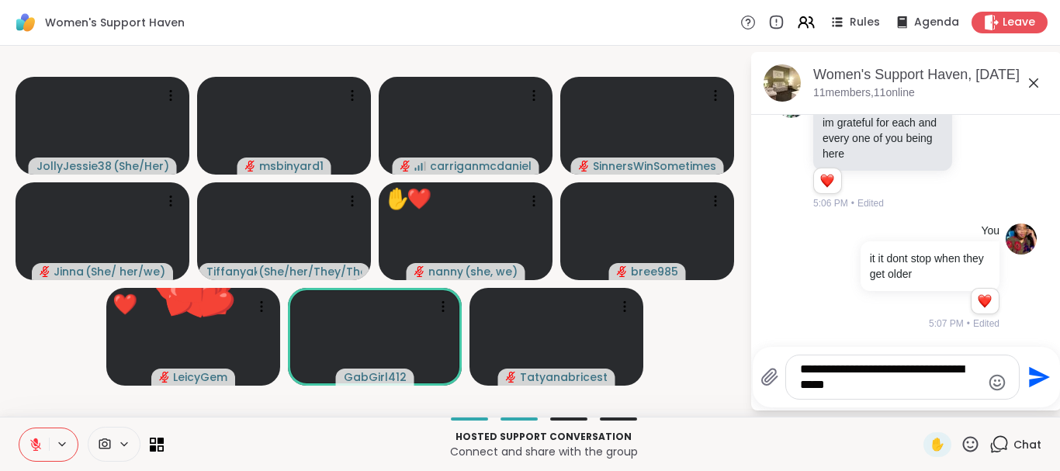
type textarea "**********"
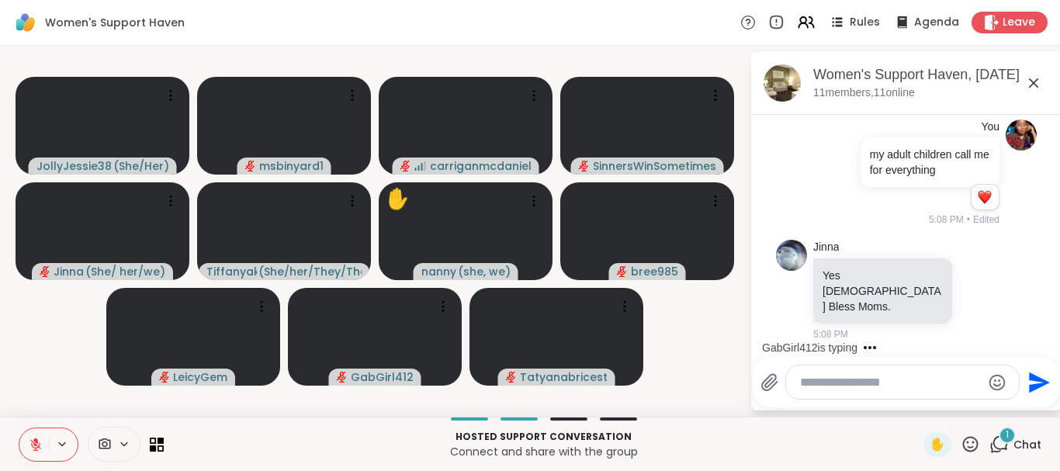
scroll to position [2970, 0]
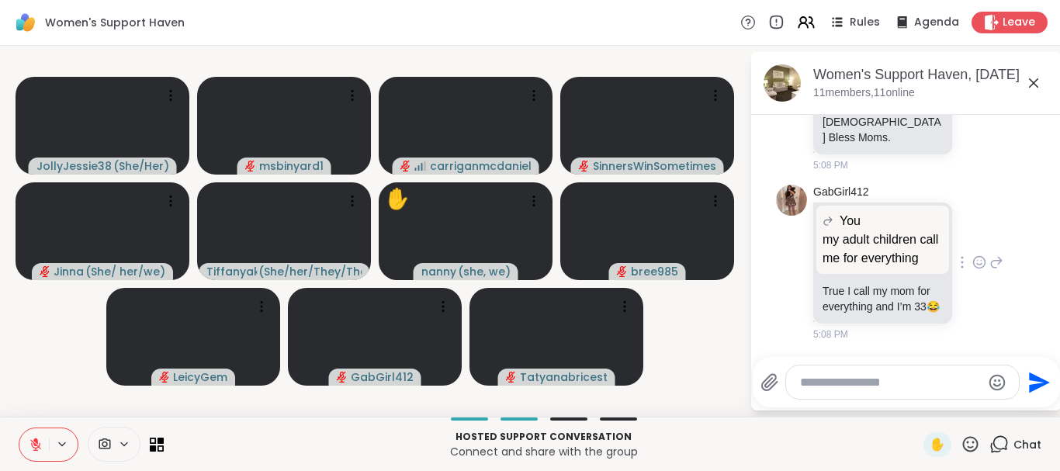
click at [972, 255] on icon at bounding box center [979, 263] width 14 height 16
click at [904, 230] on div "Select Reaction: Joy" at bounding box center [911, 237] width 14 height 14
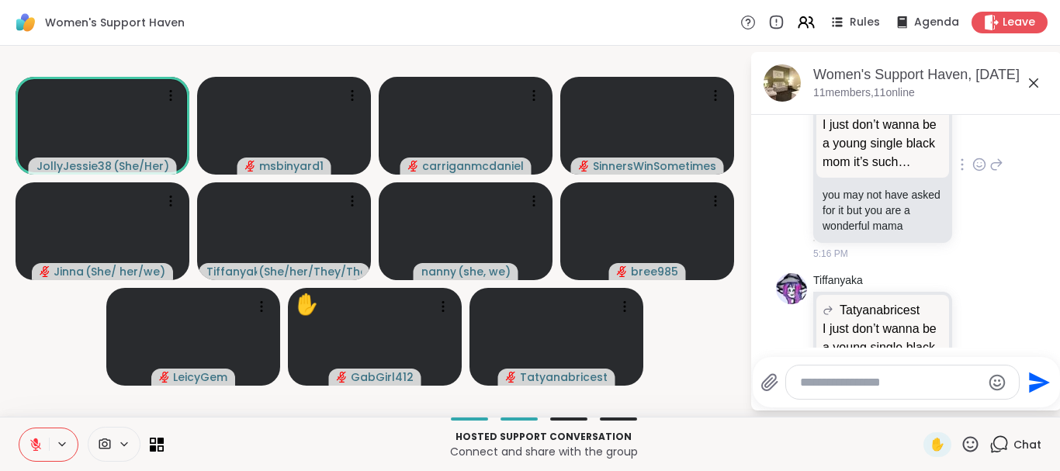
scroll to position [4148, 0]
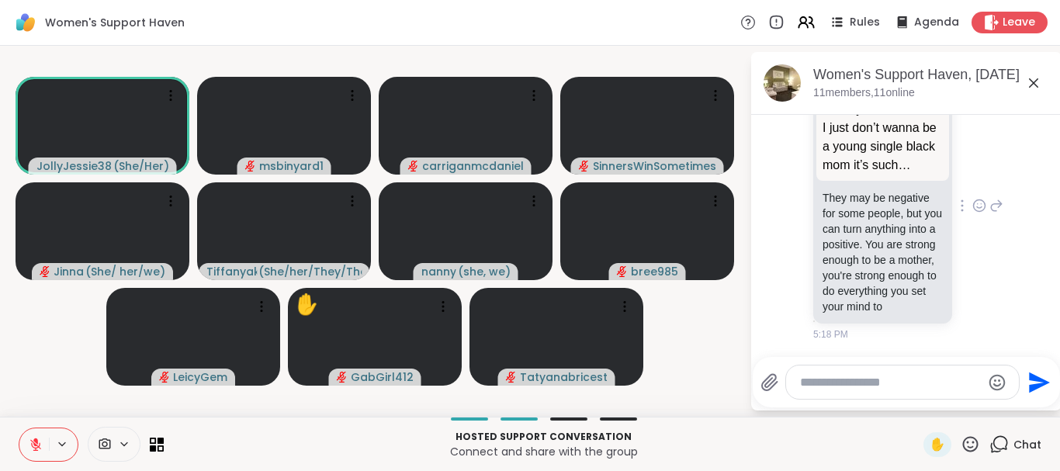
click at [972, 198] on icon at bounding box center [979, 206] width 14 height 16
click at [964, 167] on button "Select Reaction: Heart" at bounding box center [979, 180] width 31 height 31
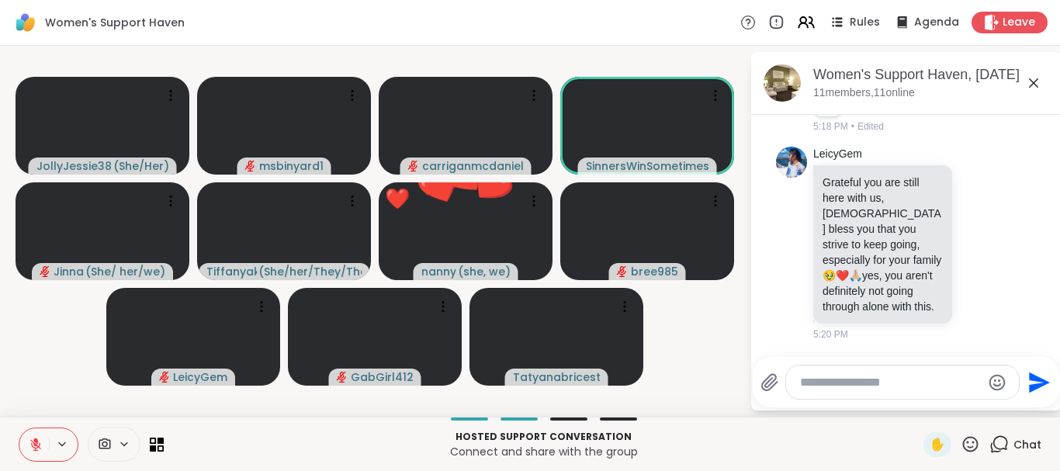
scroll to position [4399, 0]
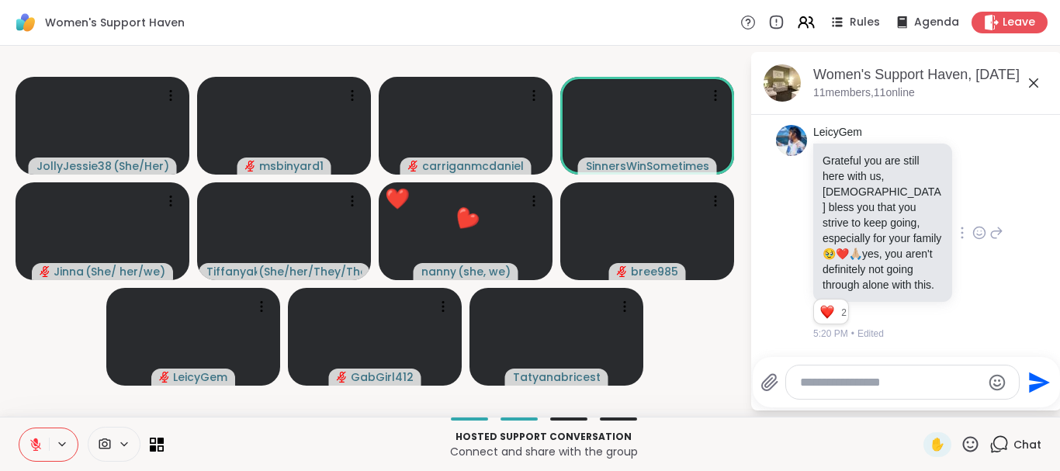
click at [972, 233] on icon at bounding box center [979, 233] width 14 height 16
click at [972, 206] on div "Select Reaction: Heart" at bounding box center [979, 208] width 14 height 14
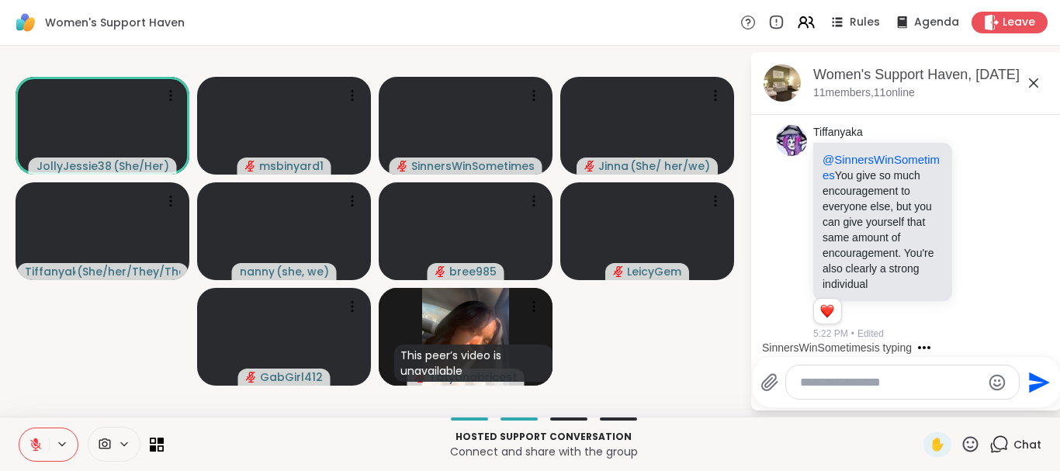
scroll to position [3, 0]
click at [812, 390] on textarea "Type your message" at bounding box center [890, 383] width 181 height 16
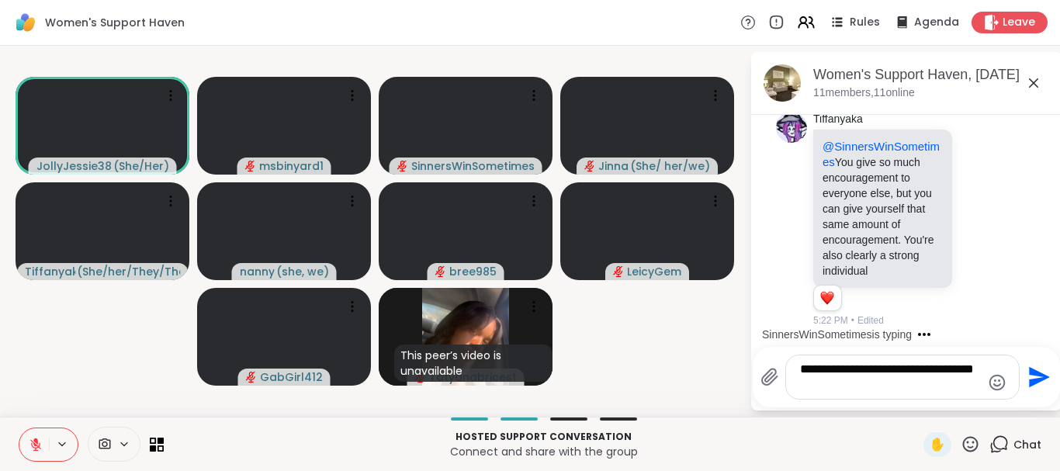
type textarea "**********"
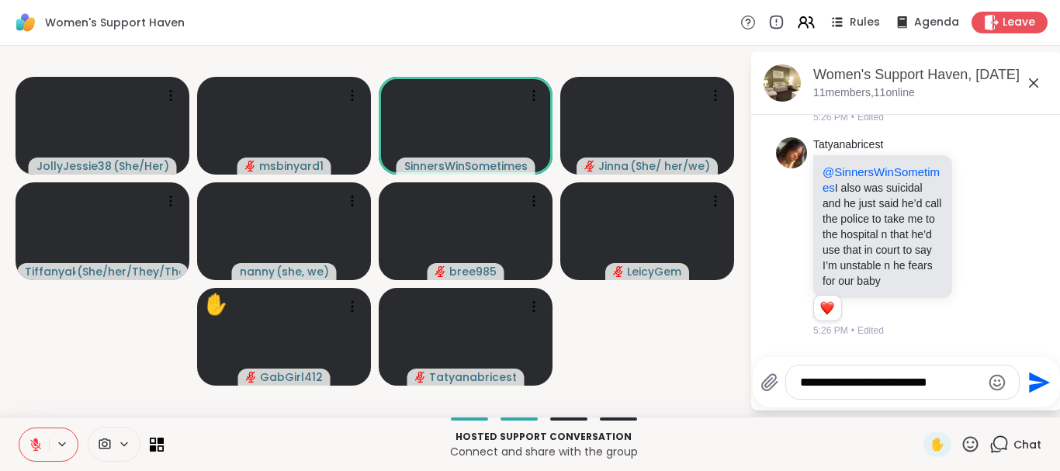
scroll to position [6198, 0]
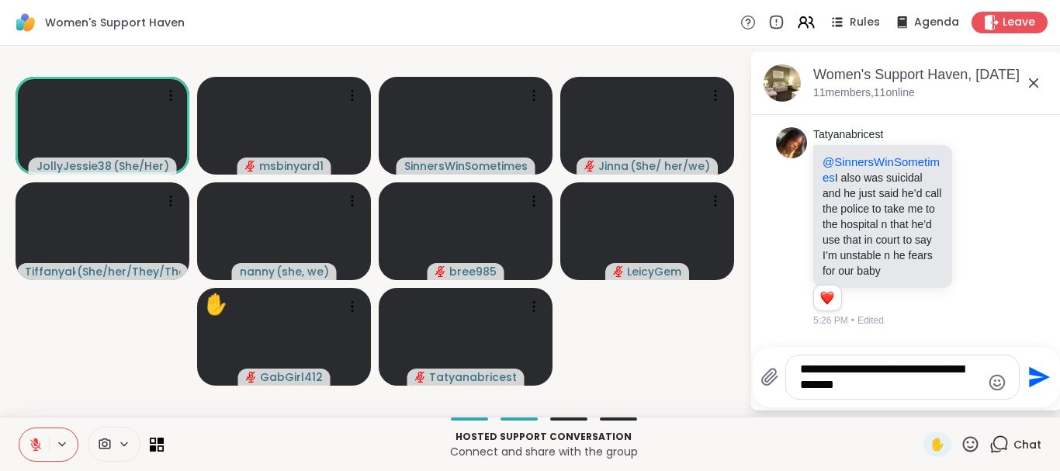
type textarea "**********"
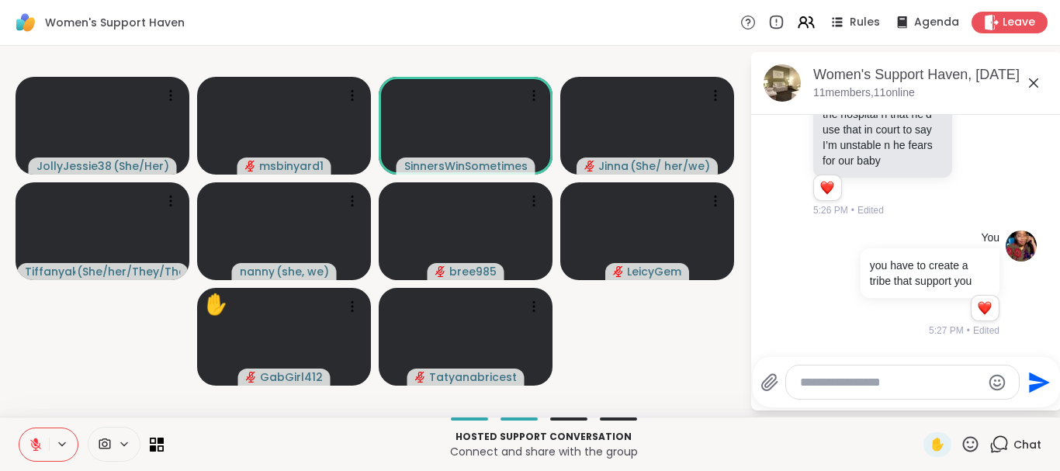
scroll to position [6356, 0]
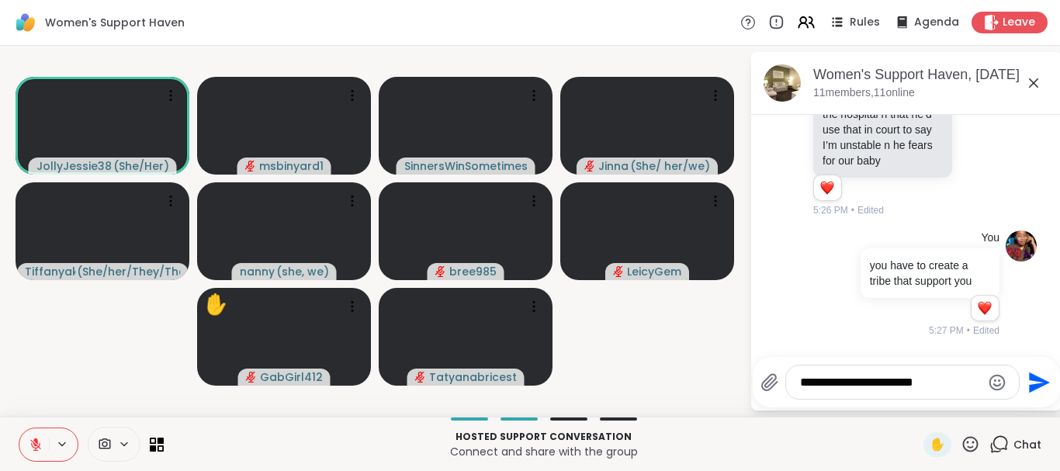
type textarea "**********"
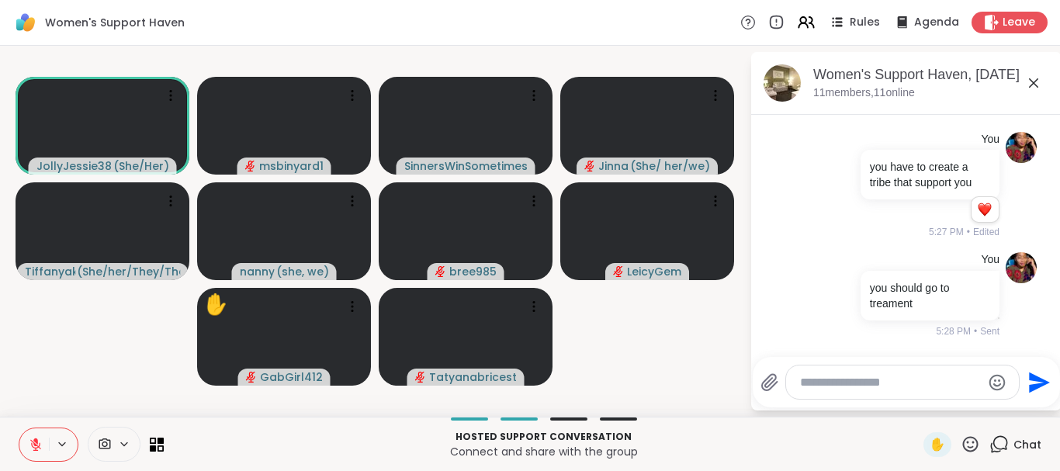
scroll to position [6455, 0]
type textarea "*"
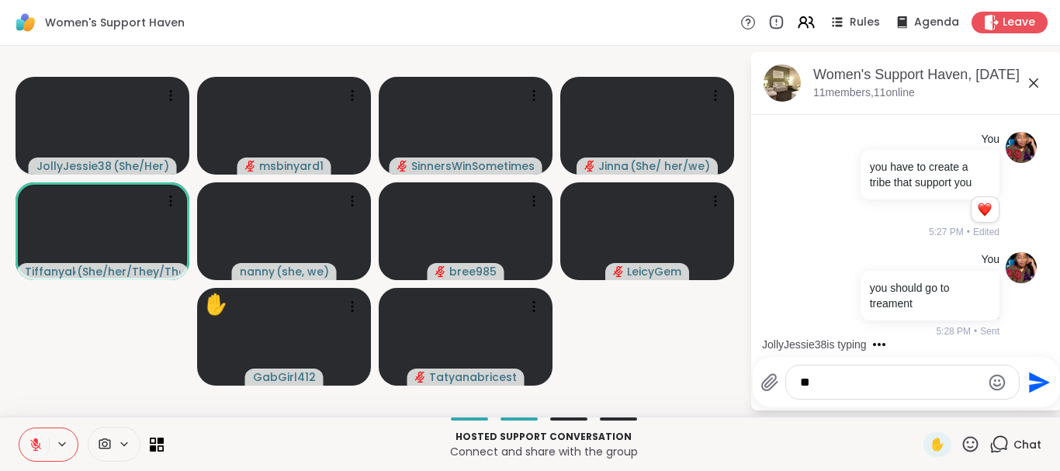
type textarea "*"
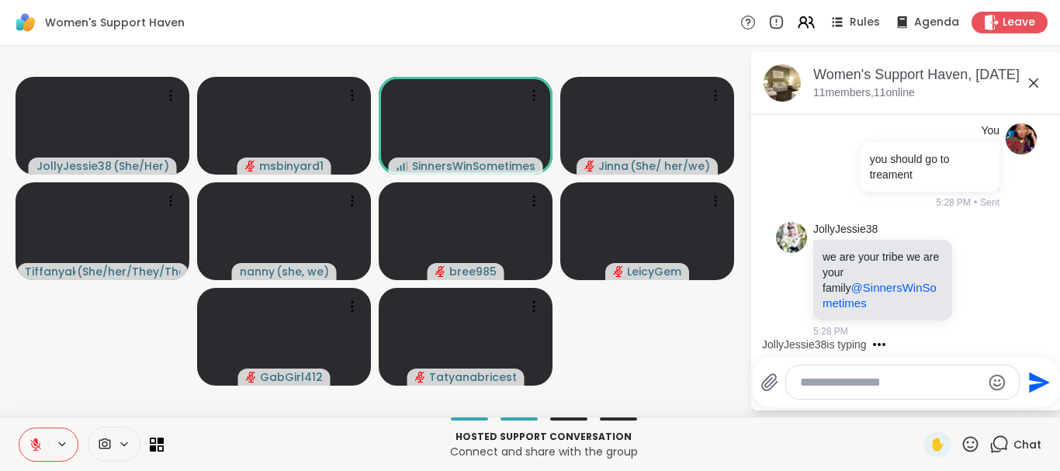
scroll to position [6729, 0]
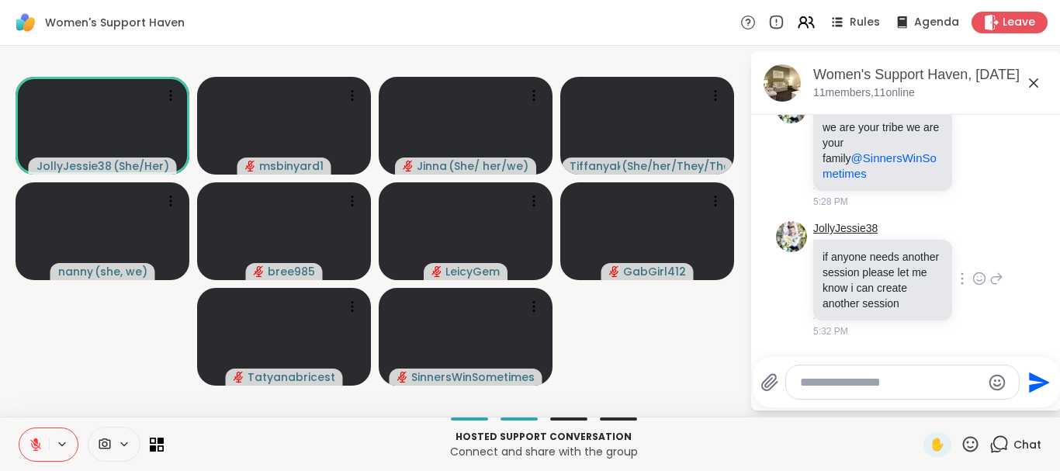
click at [862, 221] on link "JollyJessie38" at bounding box center [845, 229] width 64 height 16
click at [38, 448] on icon at bounding box center [36, 445] width 14 height 14
click at [930, 436] on span "✋" at bounding box center [938, 444] width 16 height 19
click at [929, 456] on div "✋" at bounding box center [937, 444] width 28 height 25
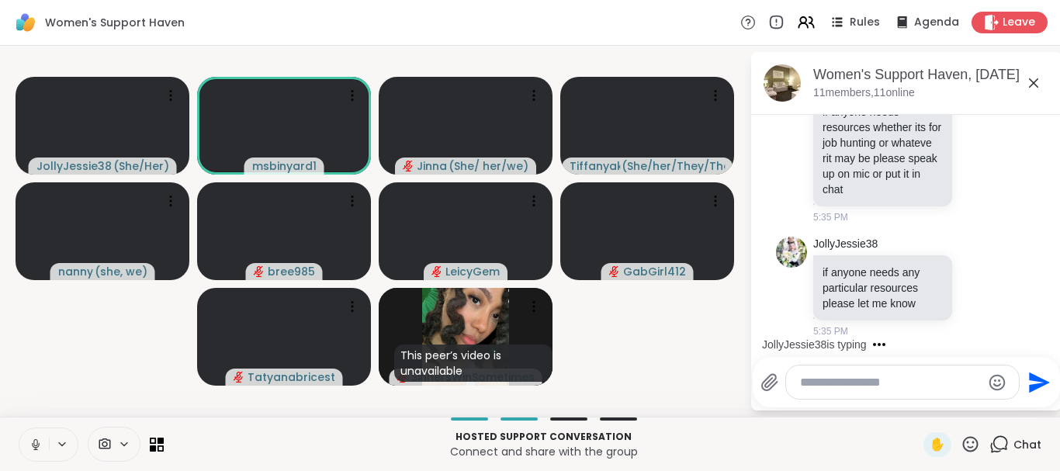
scroll to position [7003, 0]
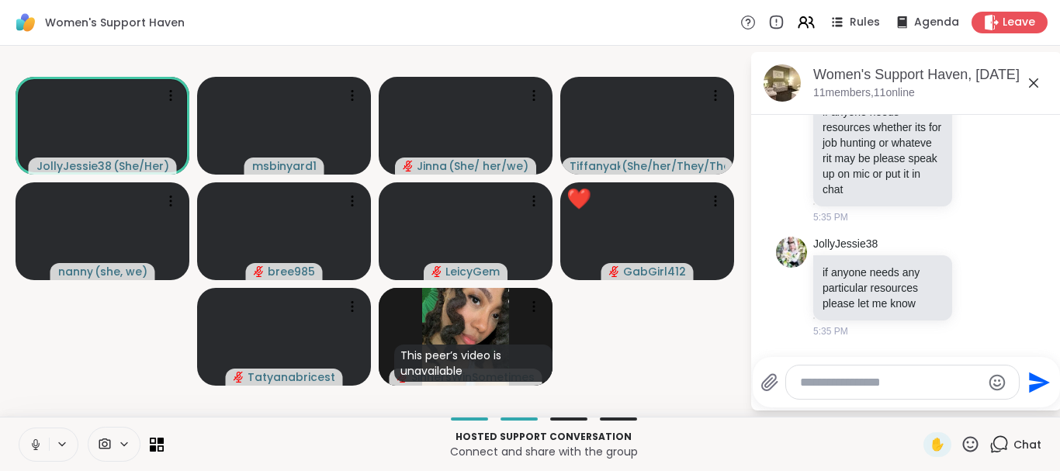
click at [40, 441] on icon at bounding box center [36, 445] width 14 height 14
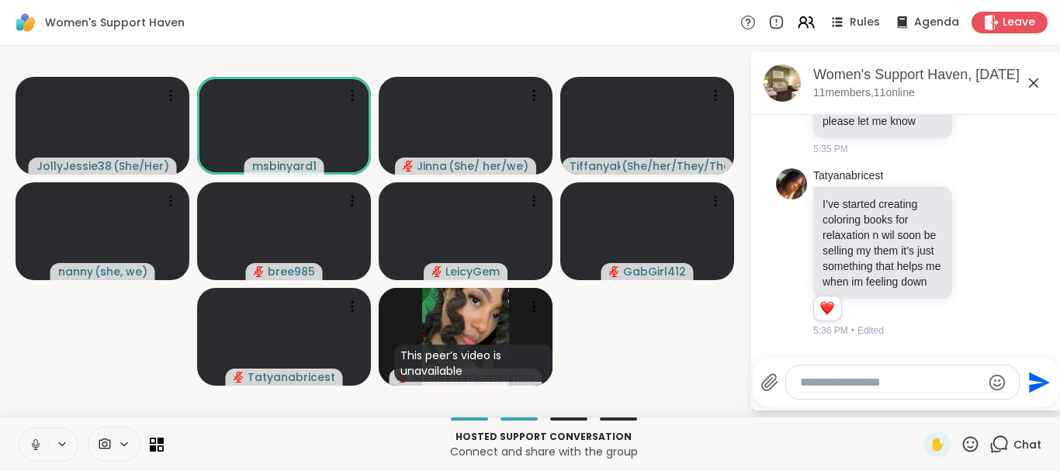
scroll to position [7200, 0]
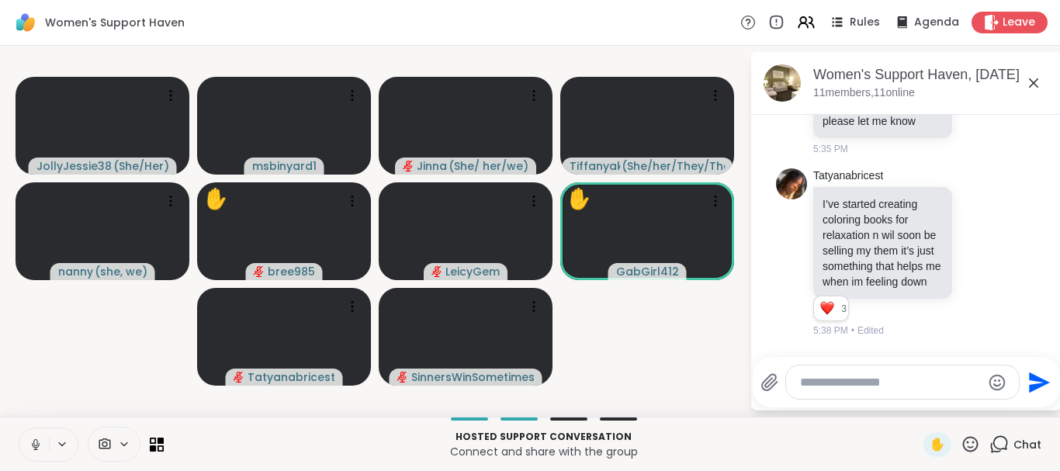
click at [36, 446] on icon at bounding box center [36, 445] width 14 height 14
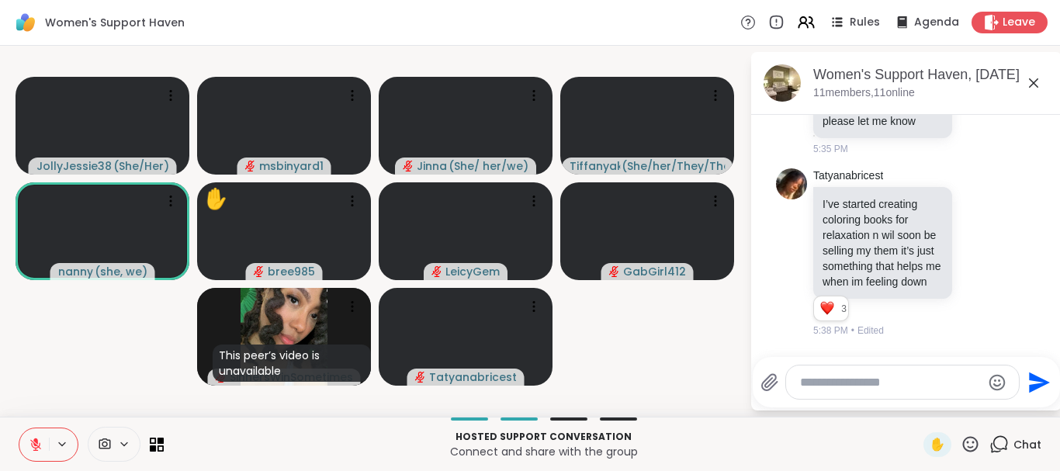
click at [858, 391] on div at bounding box center [902, 381] width 233 height 33
click at [858, 390] on textarea "Type your message" at bounding box center [890, 383] width 181 height 16
type textarea "******"
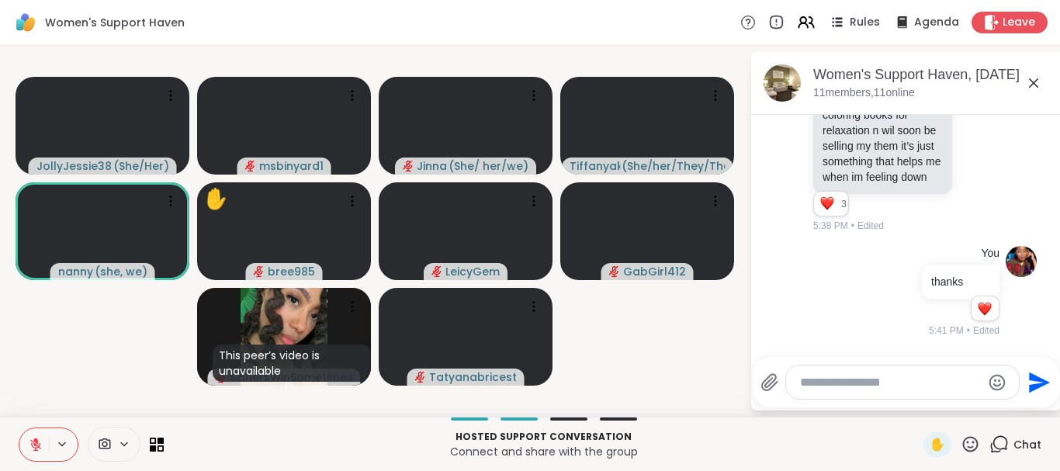
scroll to position [7305, 0]
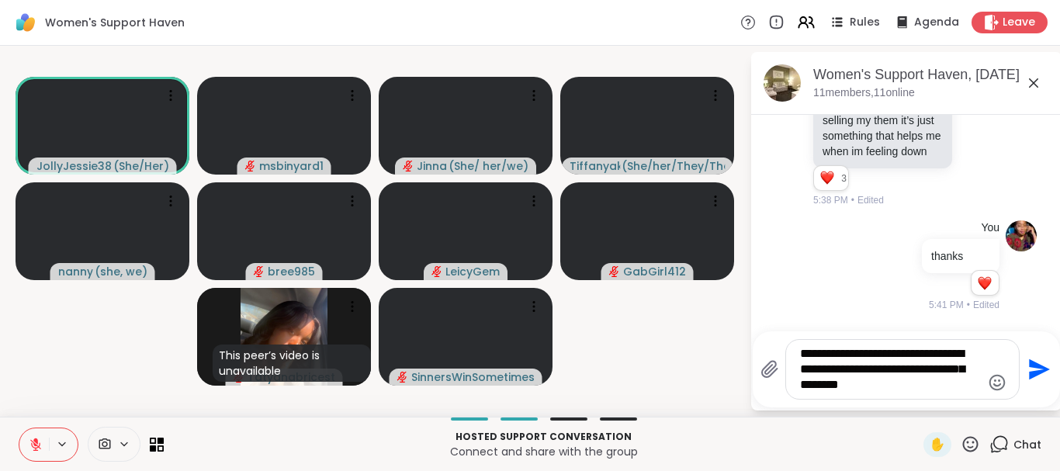
type textarea "**********"
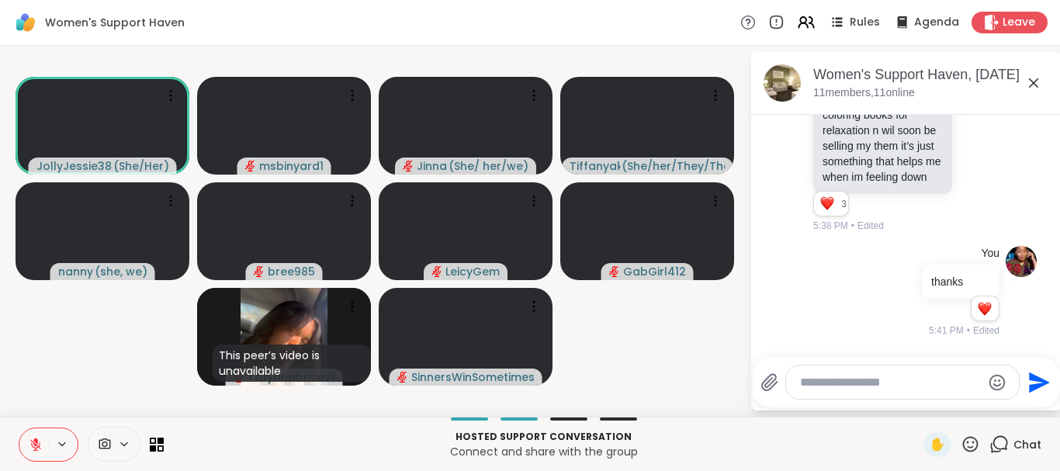
scroll to position [7435, 0]
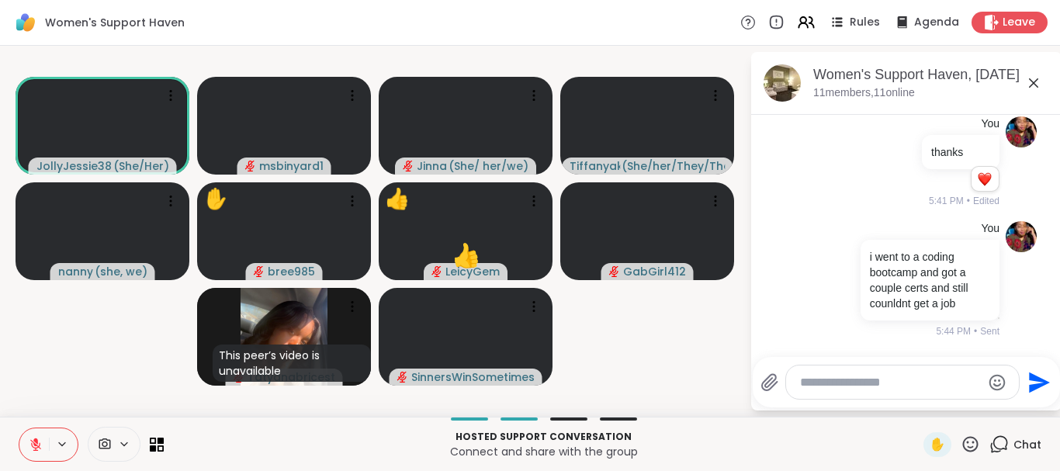
click at [30, 444] on icon at bounding box center [36, 445] width 14 height 14
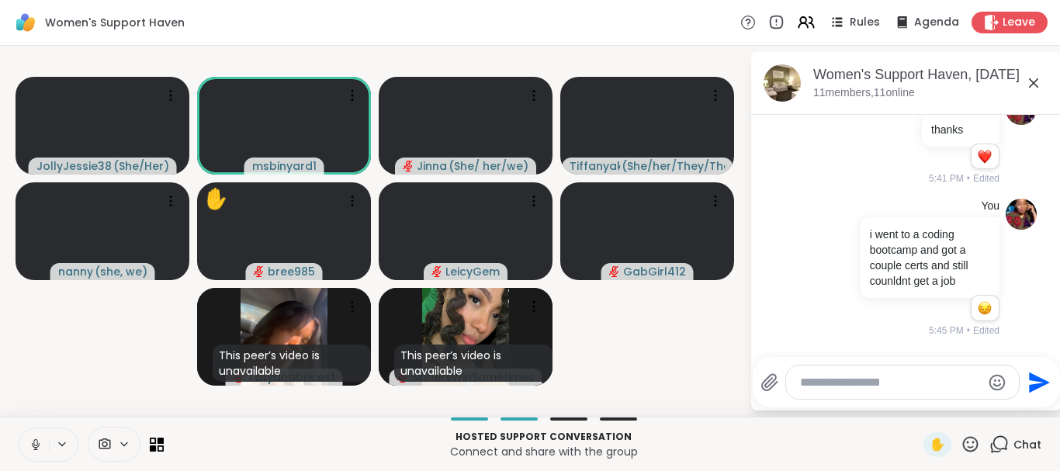
scroll to position [7457, 0]
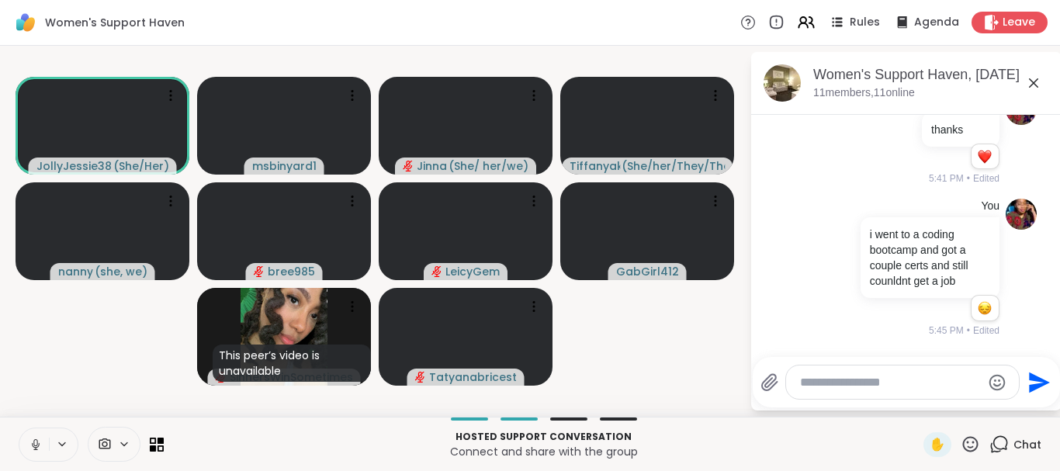
click at [30, 444] on icon at bounding box center [36, 445] width 14 height 14
click at [854, 390] on div at bounding box center [902, 381] width 233 height 33
click at [860, 377] on textarea "Type your message" at bounding box center [890, 383] width 181 height 16
type textarea "**********"
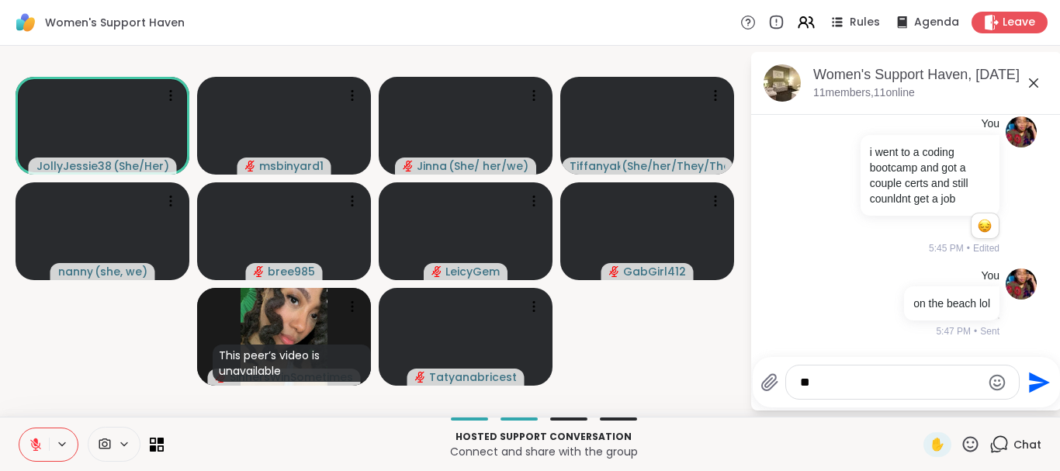
type textarea "*"
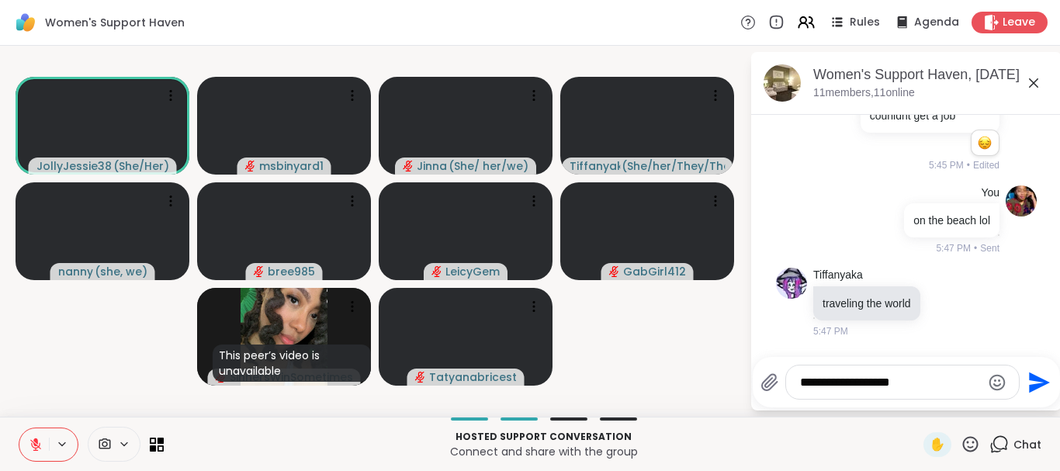
type textarea "**********"
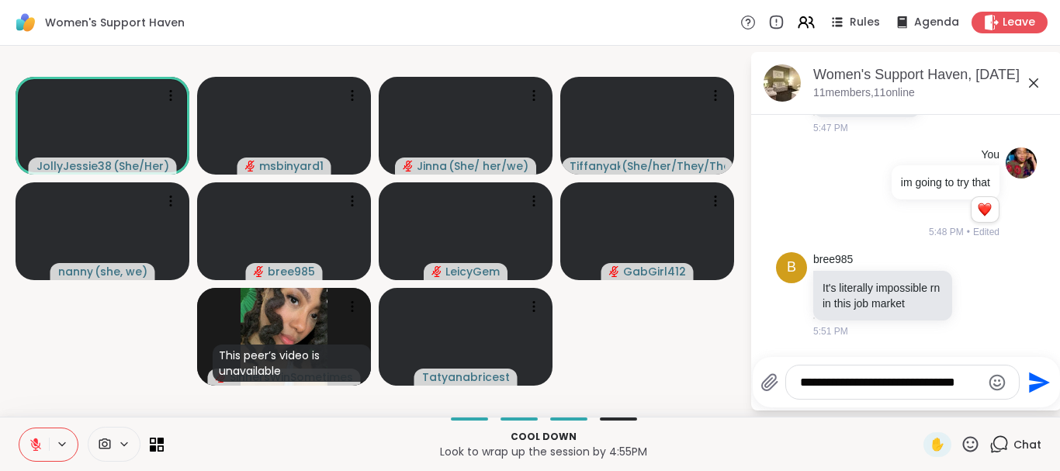
scroll to position [7841, 0]
type textarea "*"
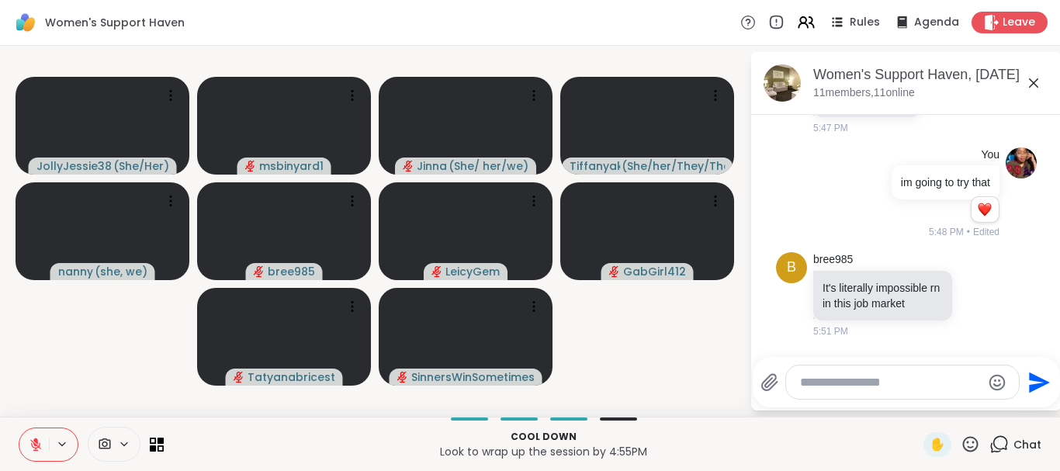
click at [39, 438] on icon at bounding box center [36, 445] width 14 height 14
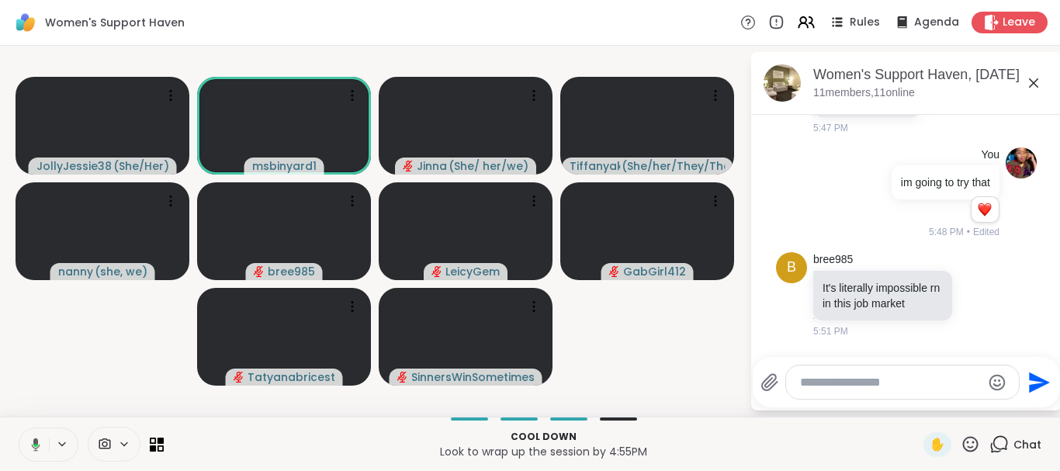
click at [39, 450] on icon at bounding box center [33, 445] width 14 height 14
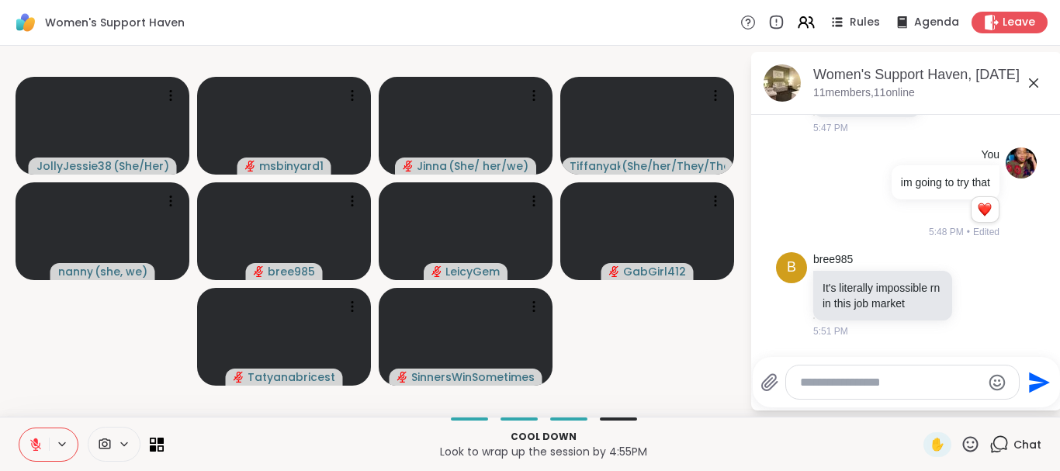
click at [38, 450] on icon at bounding box center [35, 444] width 11 height 11
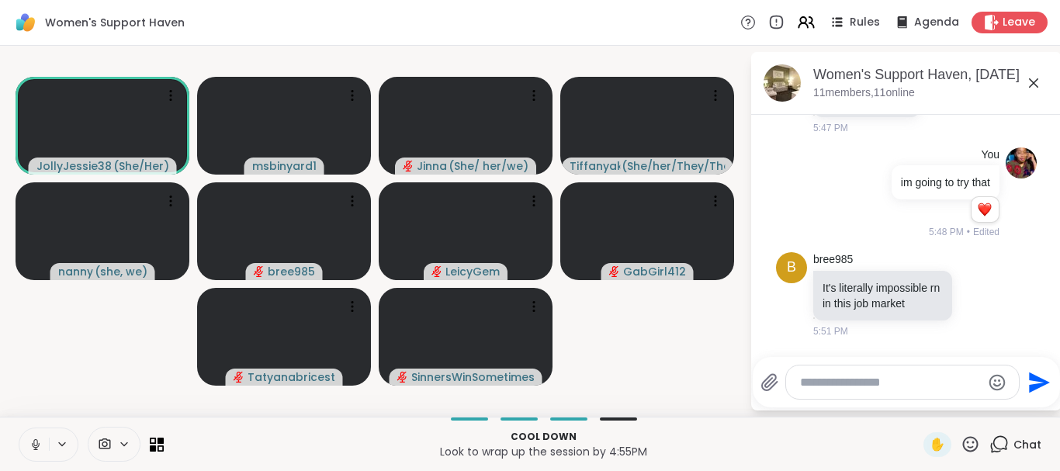
click at [37, 445] on icon at bounding box center [36, 445] width 14 height 14
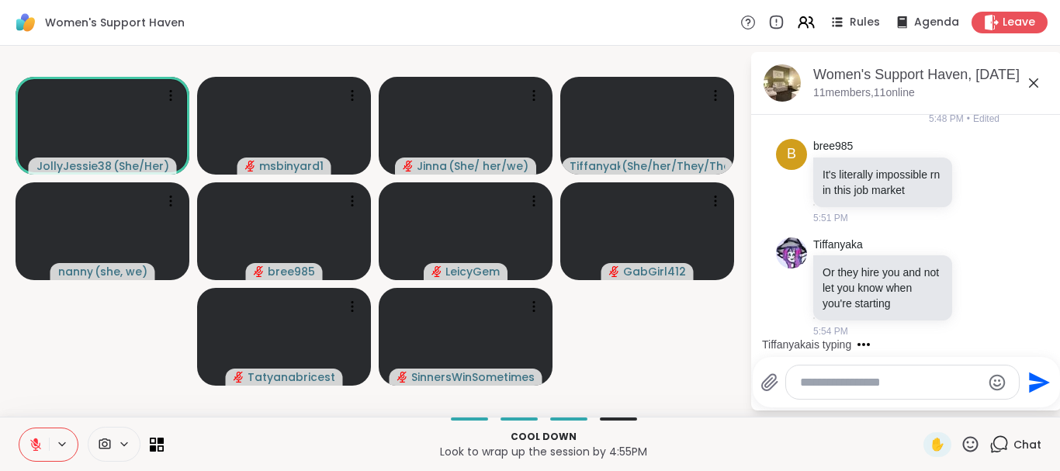
scroll to position [7955, 0]
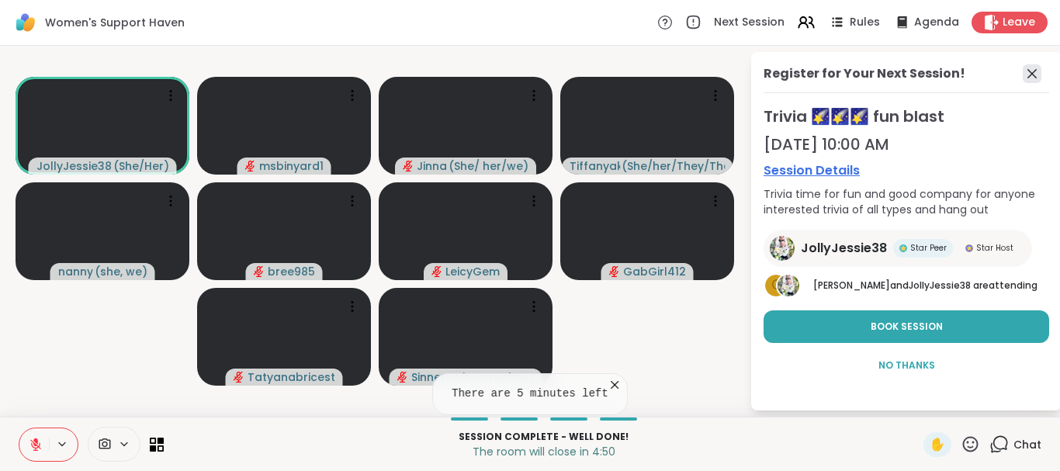
click at [1037, 67] on icon at bounding box center [1032, 73] width 19 height 19
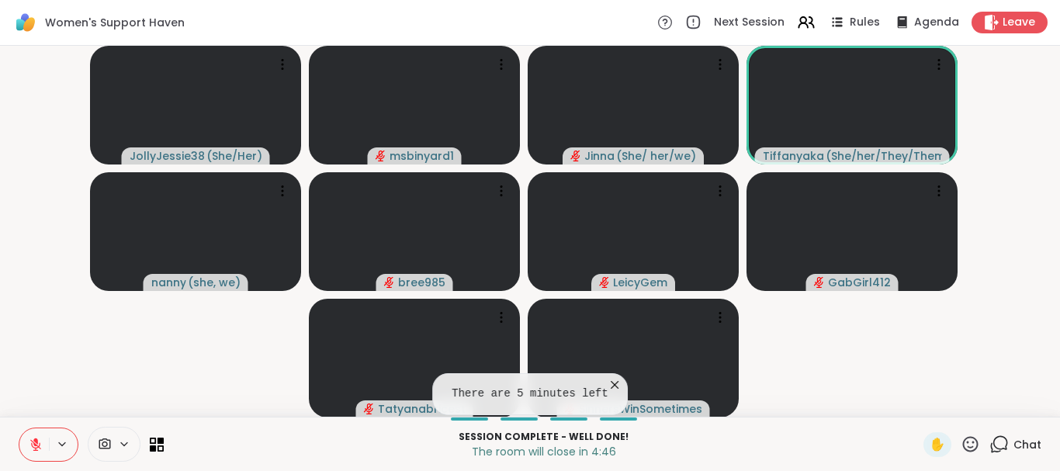
click at [1013, 445] on span "Chat" at bounding box center [1027, 445] width 28 height 16
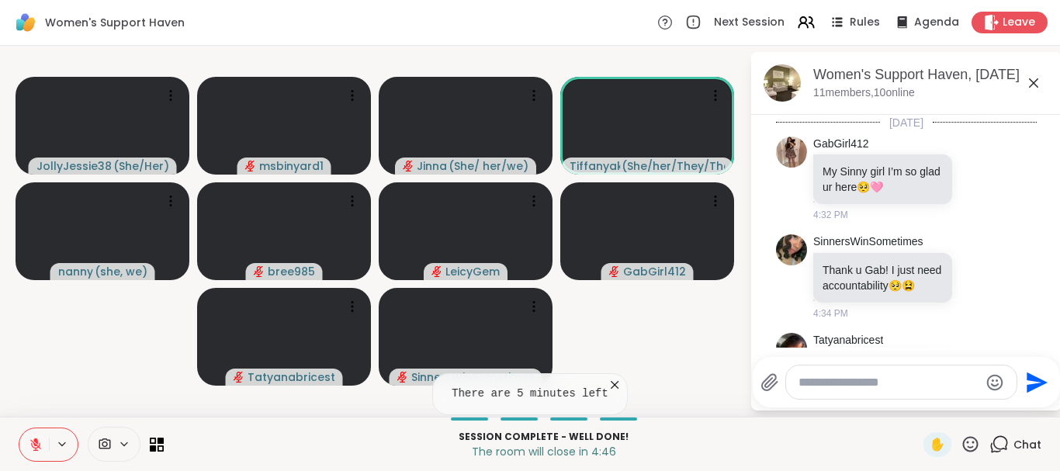
scroll to position [7939, 0]
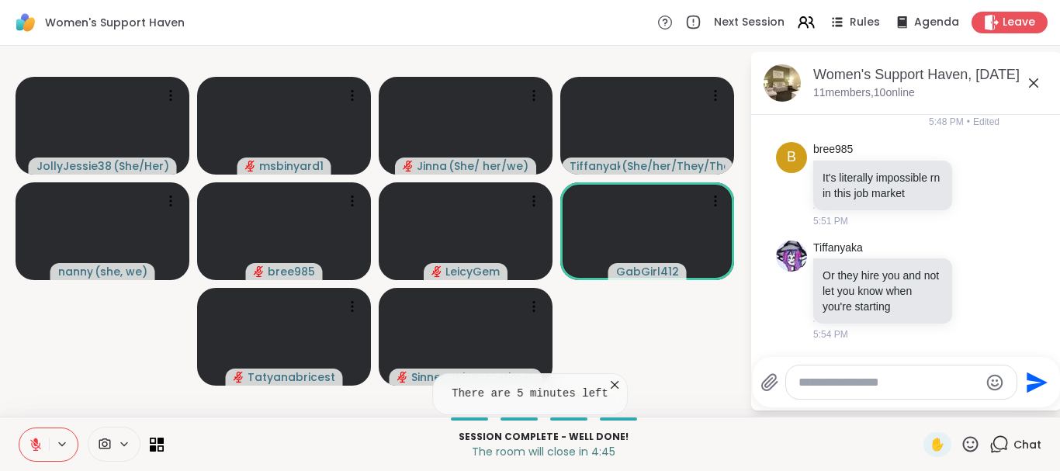
click at [910, 383] on textarea "Type your message" at bounding box center [888, 383] width 181 height 16
type textarea "****"
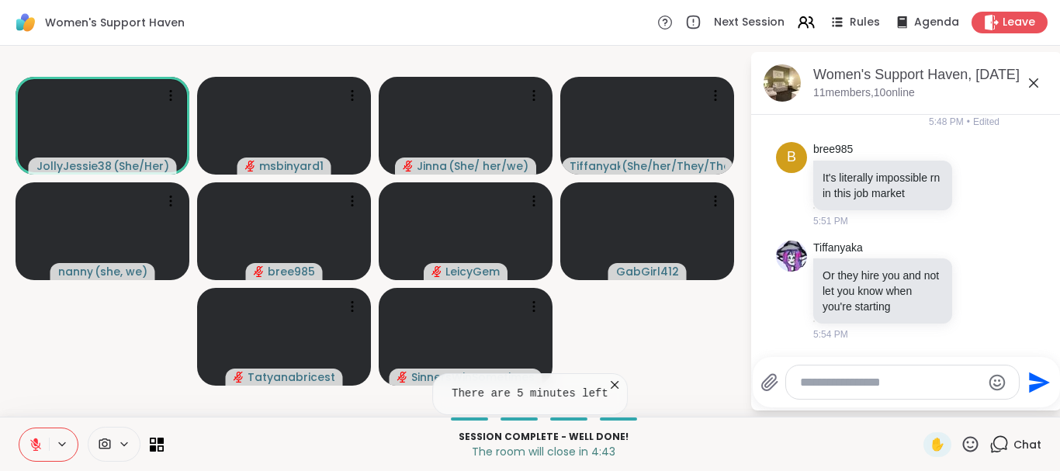
scroll to position [8022, 0]
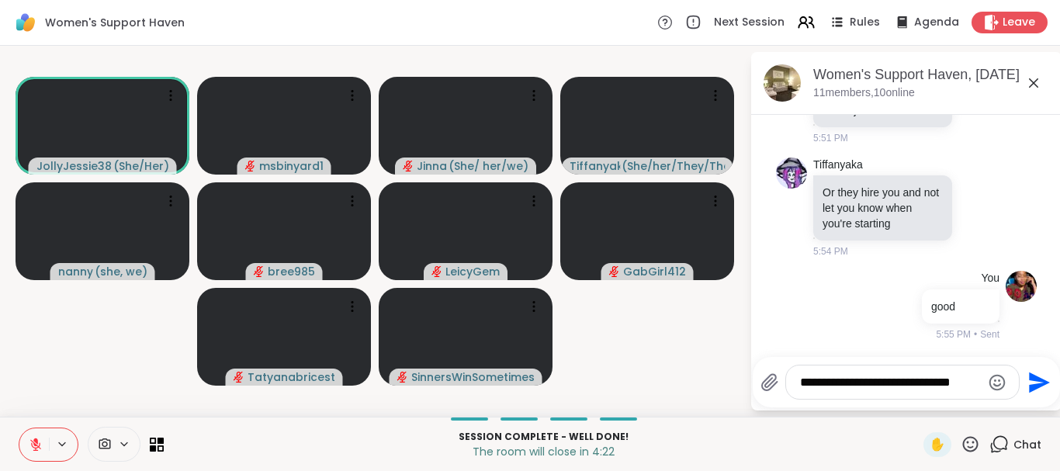
type textarea "**********"
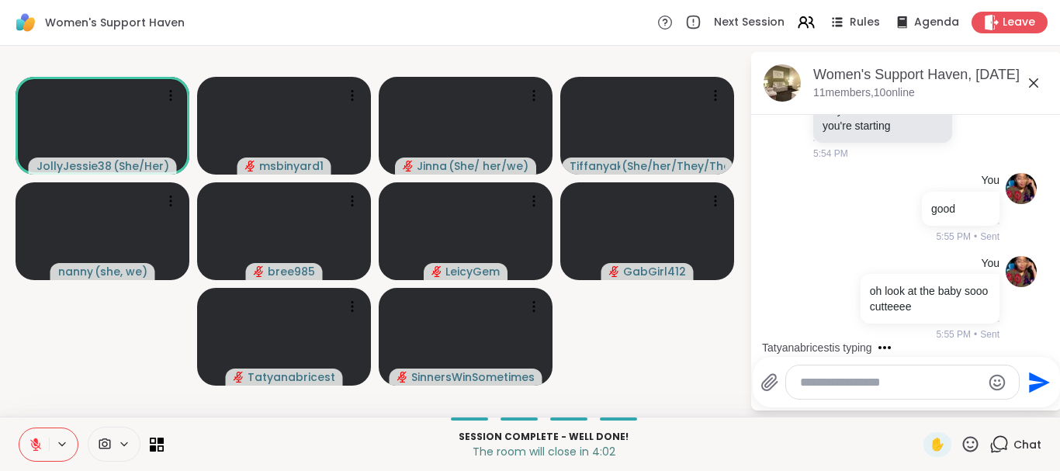
scroll to position [8203, 0]
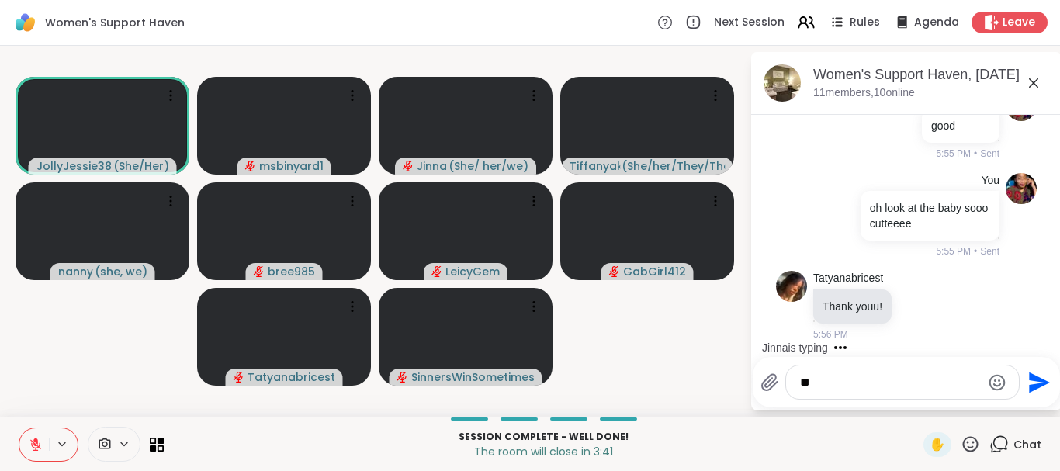
type textarea "*"
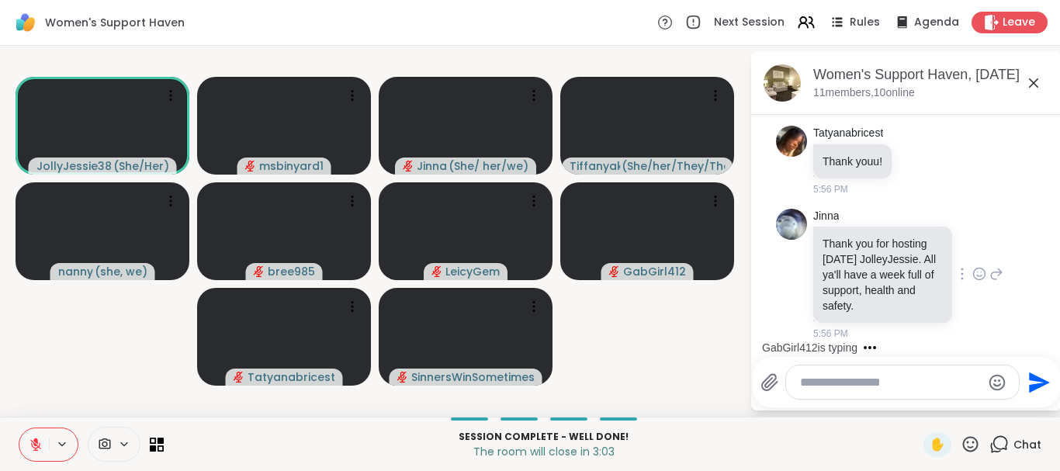
click at [977, 275] on icon at bounding box center [979, 276] width 5 height 2
click at [965, 250] on button "Select Reaction: Heart" at bounding box center [979, 249] width 31 height 31
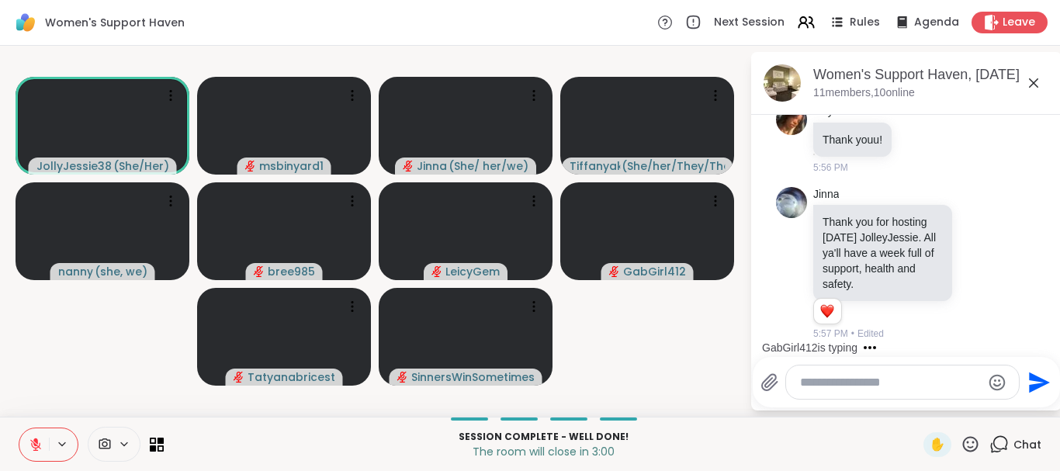
click at [884, 386] on textarea "Type your message" at bounding box center [890, 383] width 181 height 16
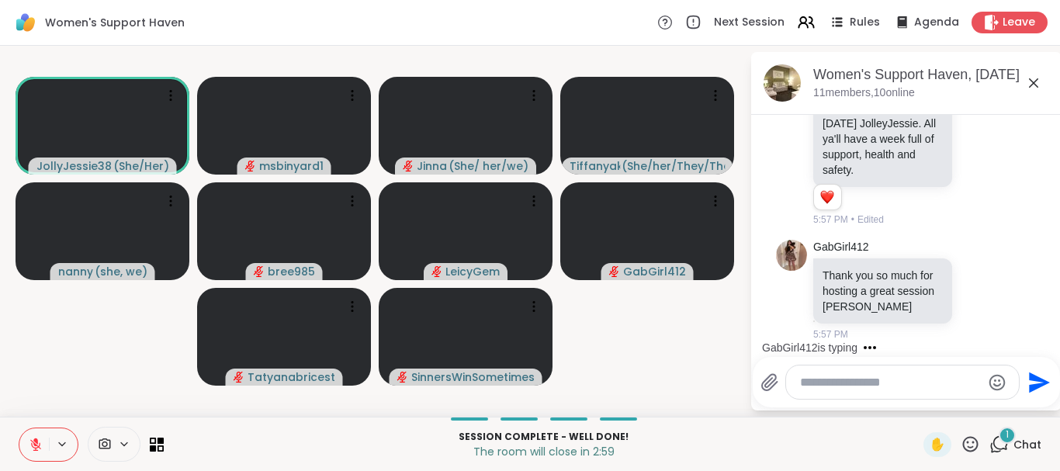
scroll to position [8499, 0]
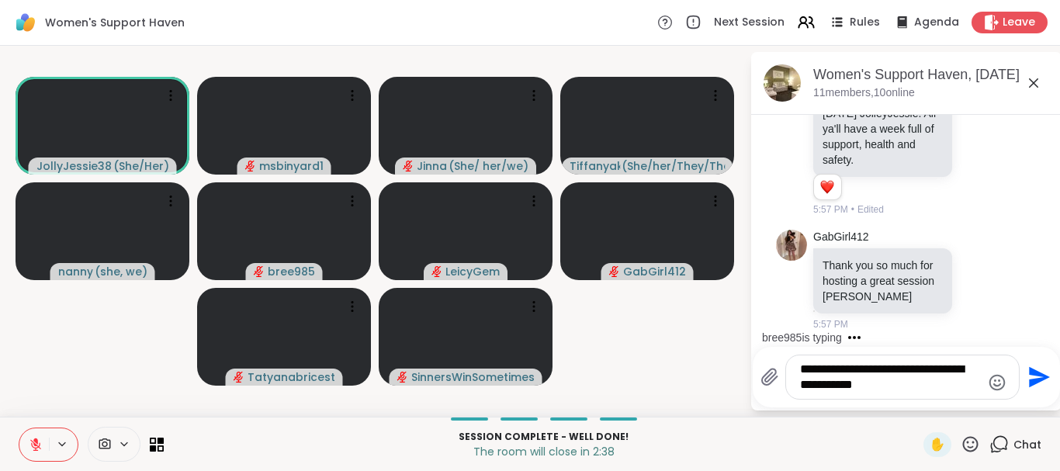
click at [803, 372] on textarea "**********" at bounding box center [890, 377] width 181 height 31
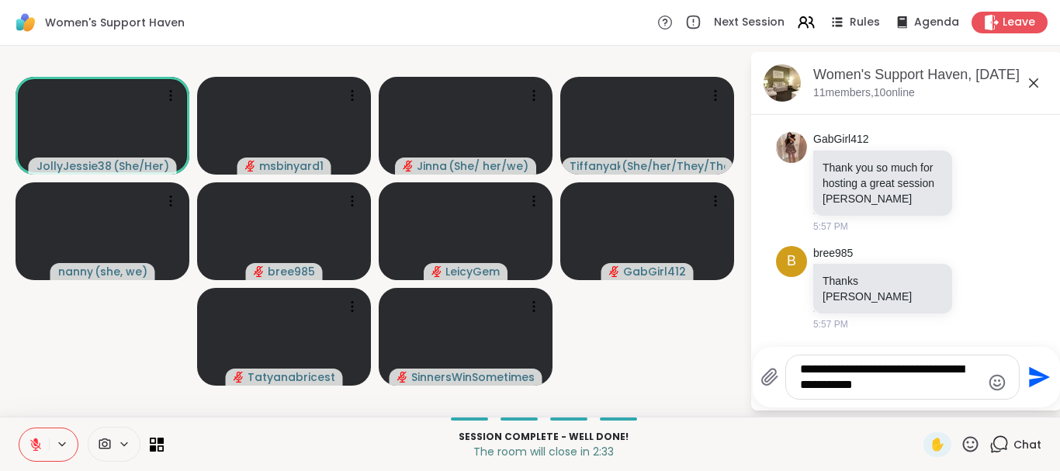
click at [863, 371] on textarea "**********" at bounding box center [890, 377] width 181 height 31
click at [855, 373] on textarea "**********" at bounding box center [890, 377] width 181 height 31
type textarea "**********"
click at [1034, 386] on icon "Send" at bounding box center [1037, 377] width 25 height 25
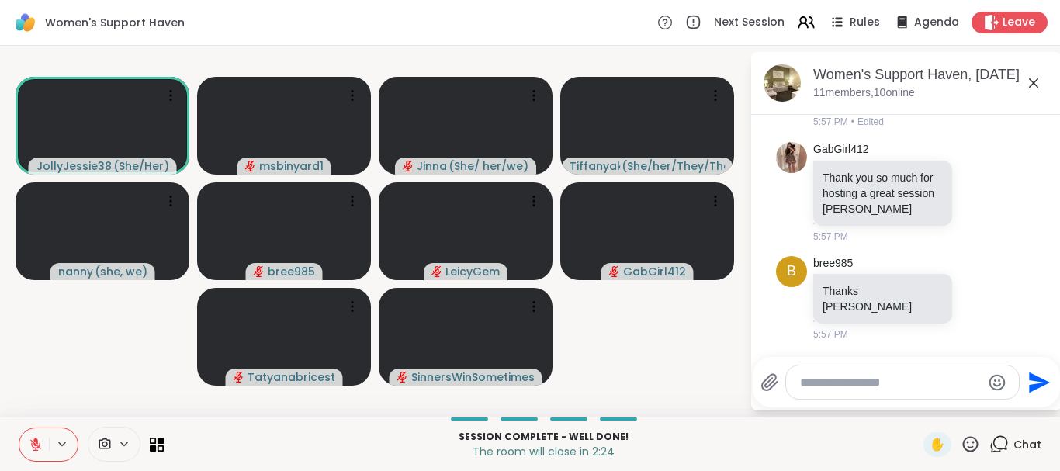
scroll to position [8696, 0]
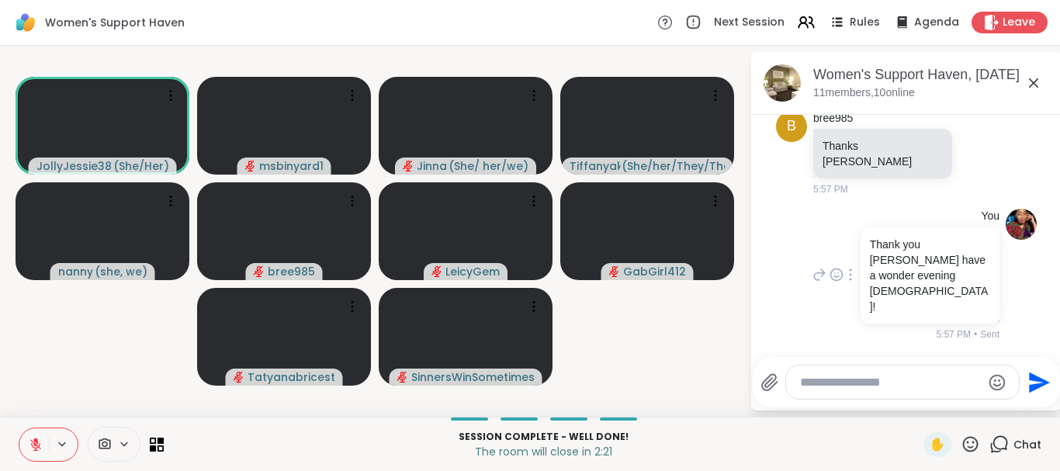
click at [934, 294] on p "Thank you Jessie have a wonder evening Ladies!" at bounding box center [930, 276] width 120 height 78
click at [844, 300] on div "You Thank you Jessie have a wonder evening Ladies! 5:57 PM • Sent" at bounding box center [904, 275] width 190 height 133
click at [849, 281] on icon at bounding box center [850, 274] width 3 height 12
click at [863, 305] on icon at bounding box center [869, 297] width 16 height 16
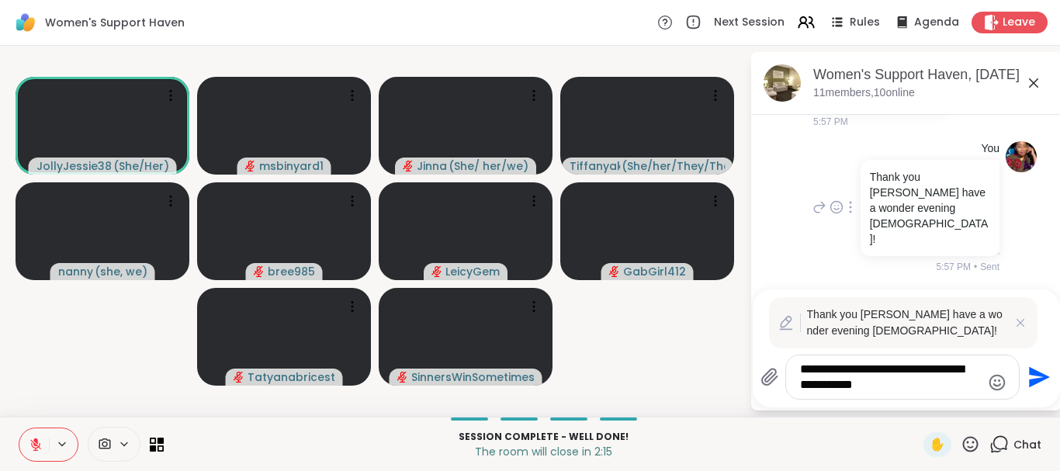
click at [971, 373] on textarea "**********" at bounding box center [890, 377] width 181 height 31
click at [973, 372] on textarea "**********" at bounding box center [890, 377] width 181 height 31
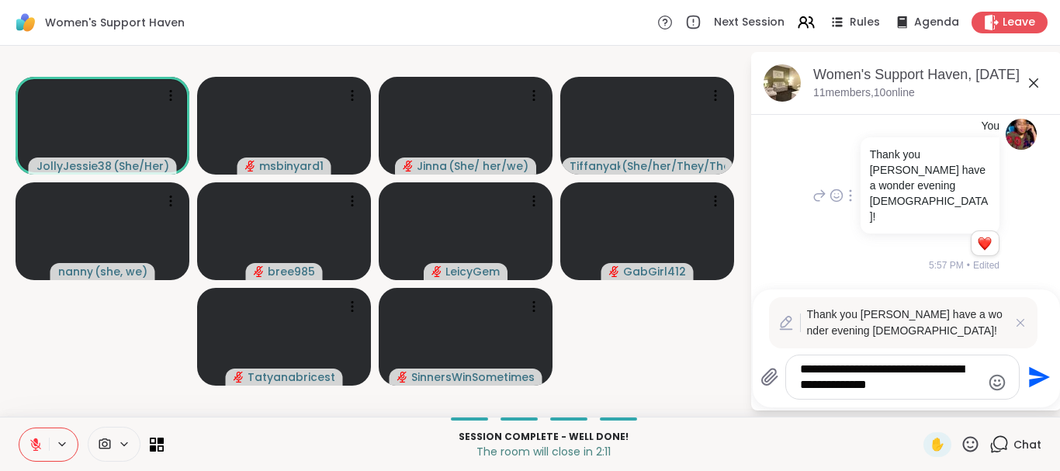
type textarea "**********"
click at [1036, 373] on icon "Send" at bounding box center [1039, 377] width 21 height 21
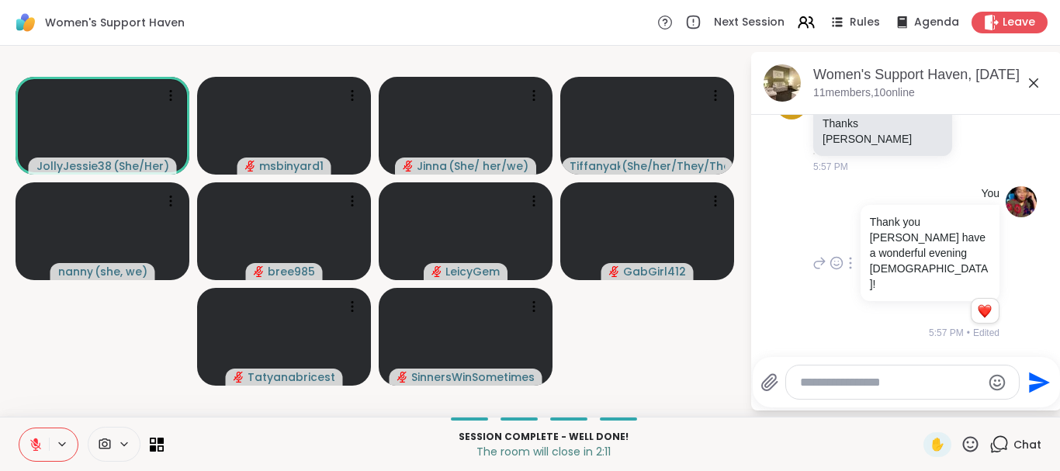
scroll to position [8718, 0]
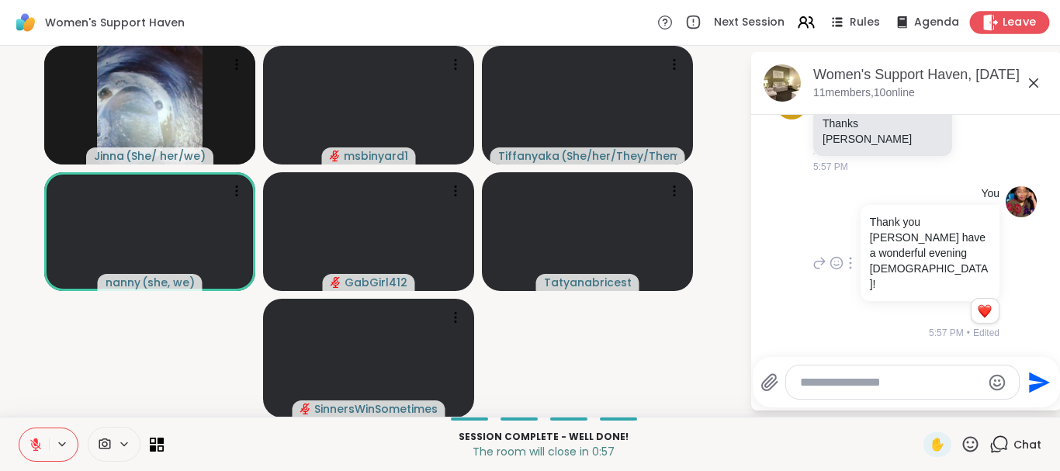
click at [1017, 15] on span "Leave" at bounding box center [1020, 23] width 34 height 16
click at [817, 390] on textarea "Type your message" at bounding box center [890, 383] width 181 height 16
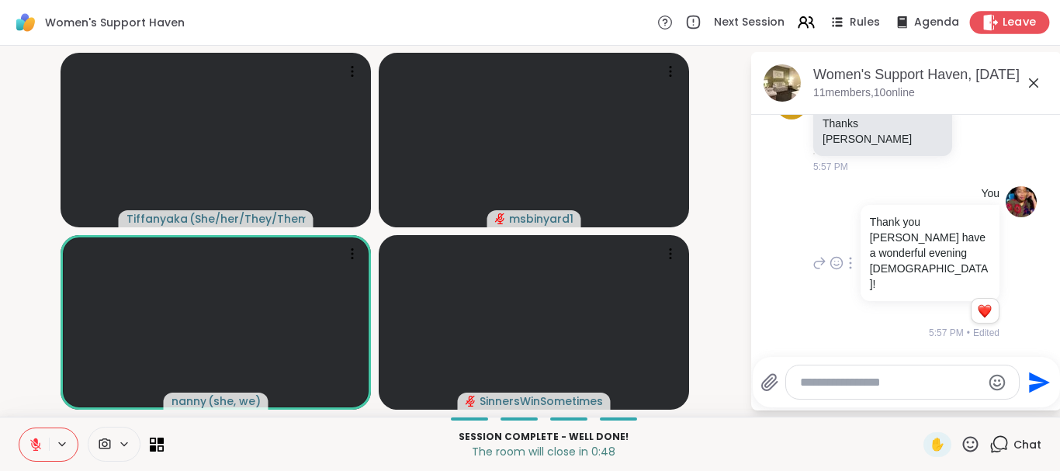
click at [1003, 23] on span "Leave" at bounding box center [1020, 23] width 34 height 16
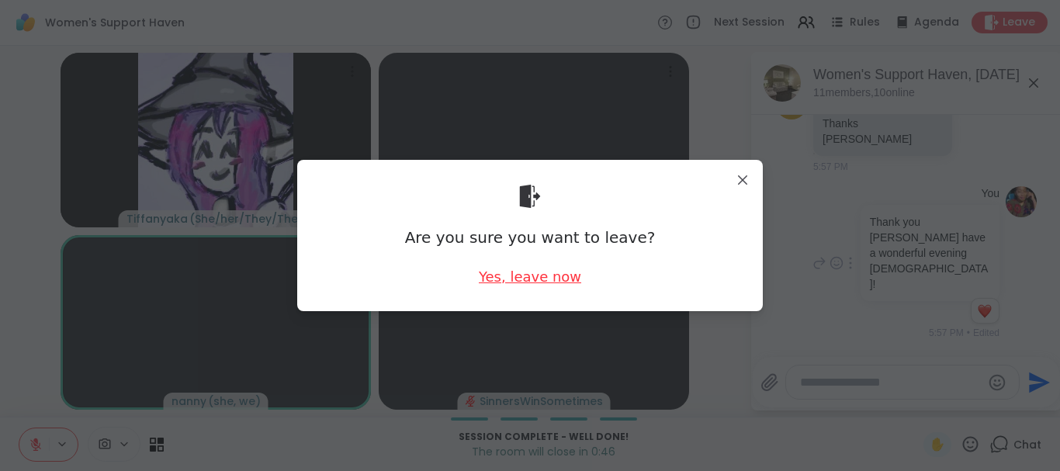
click at [507, 269] on div "Yes, leave now" at bounding box center [530, 276] width 102 height 19
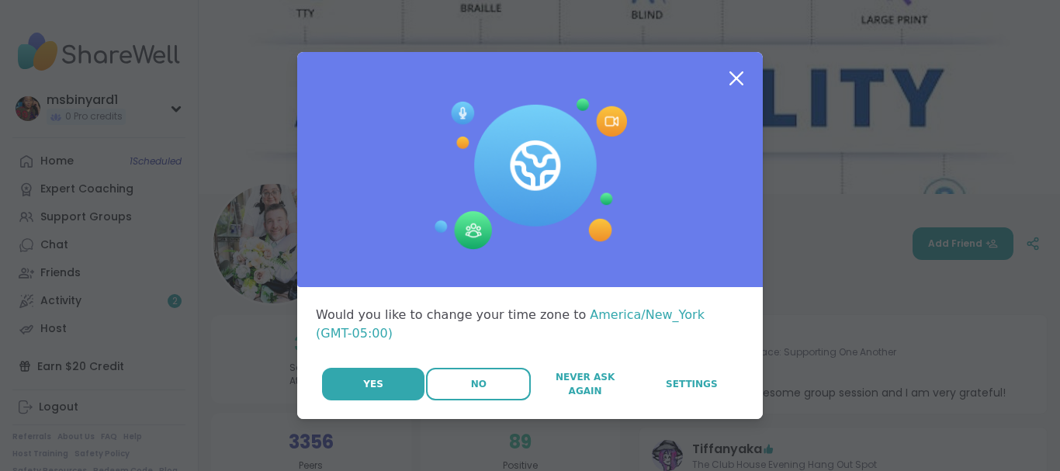
click at [488, 376] on button "No" at bounding box center [478, 384] width 105 height 33
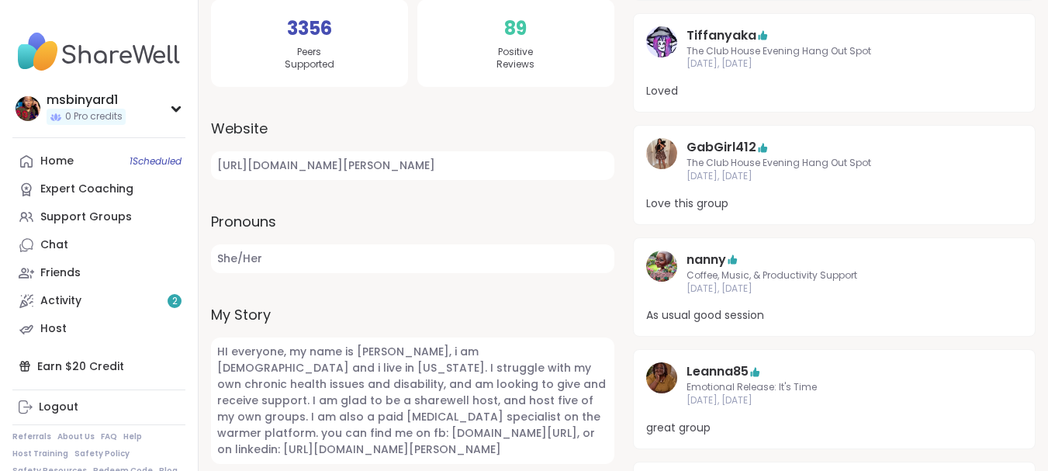
scroll to position [414, 0]
click at [488, 377] on span "HI everyone, my name is [PERSON_NAME], i am [DEMOGRAPHIC_DATA] and i live in [U…" at bounding box center [413, 400] width 404 height 126
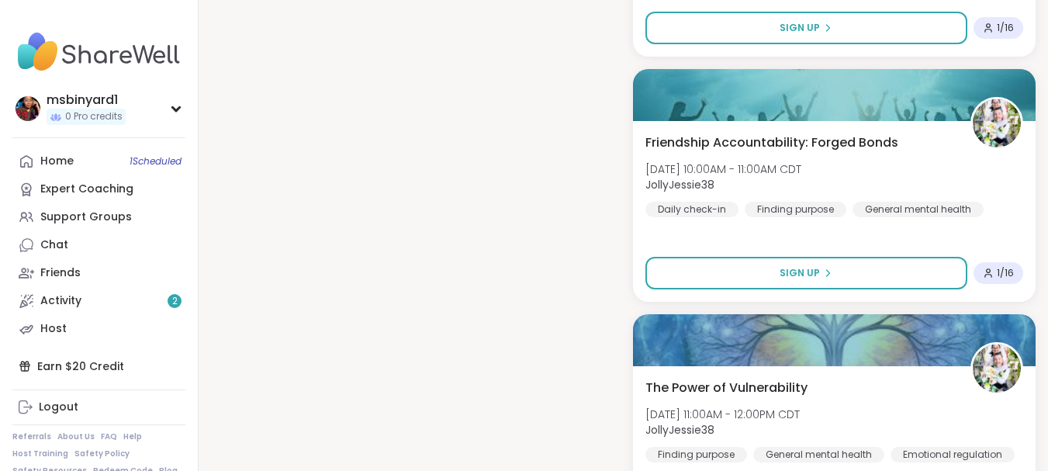
scroll to position [2658, 0]
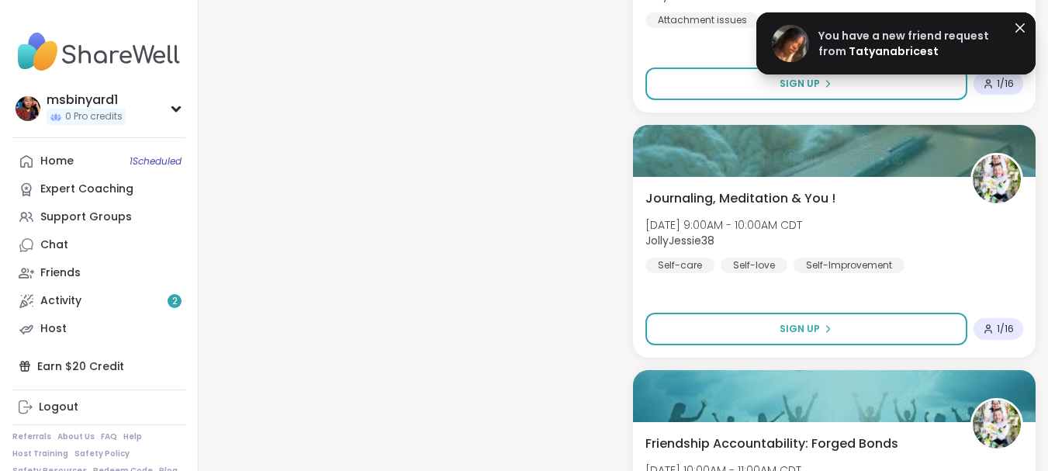
click at [853, 46] on span "Tatyanabricest" at bounding box center [894, 51] width 90 height 16
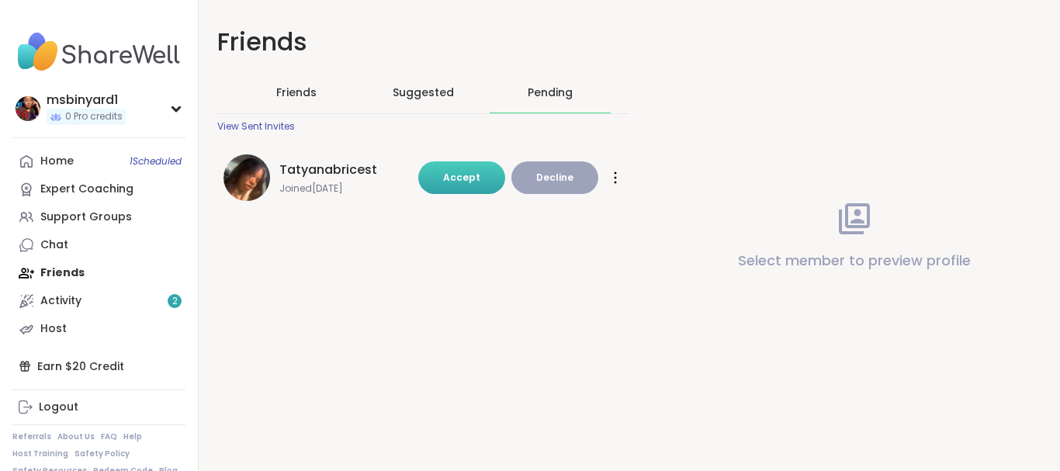
click at [477, 182] on button "Accept" at bounding box center [461, 177] width 87 height 33
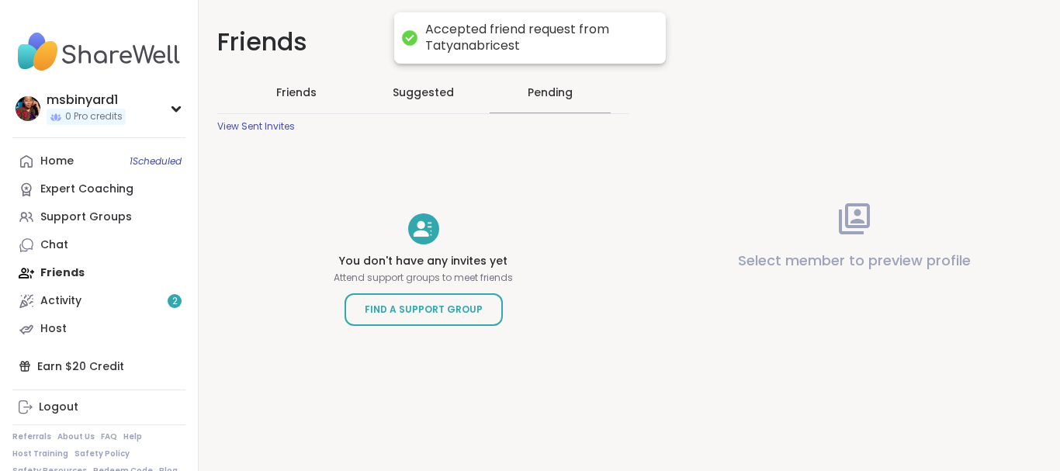
drag, startPoint x: 636, startPoint y: 225, endPoint x: 616, endPoint y: 227, distance: 20.3
click at [632, 226] on div "Friends Friends Suggested Pending View Sent Invites You don't have any invites …" at bounding box center [423, 203] width 449 height 407
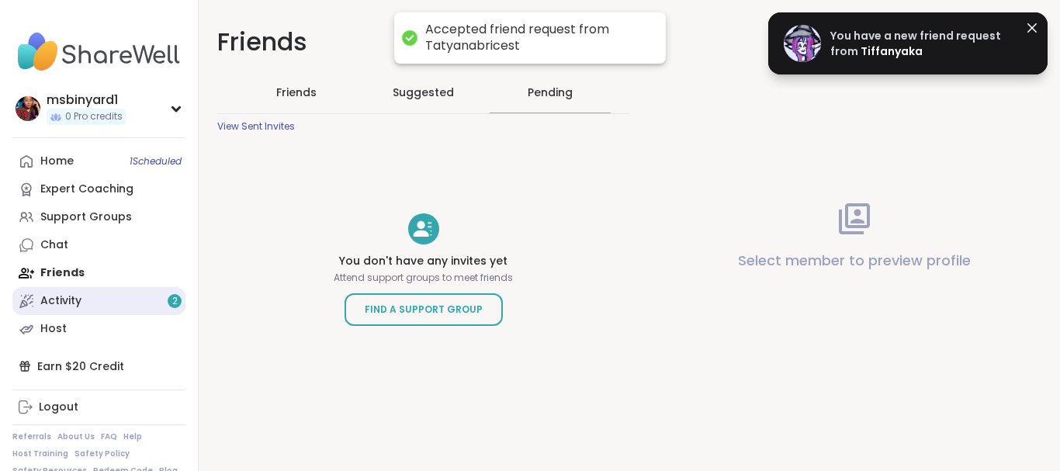
click at [64, 296] on div "Activity 2" at bounding box center [60, 301] width 41 height 16
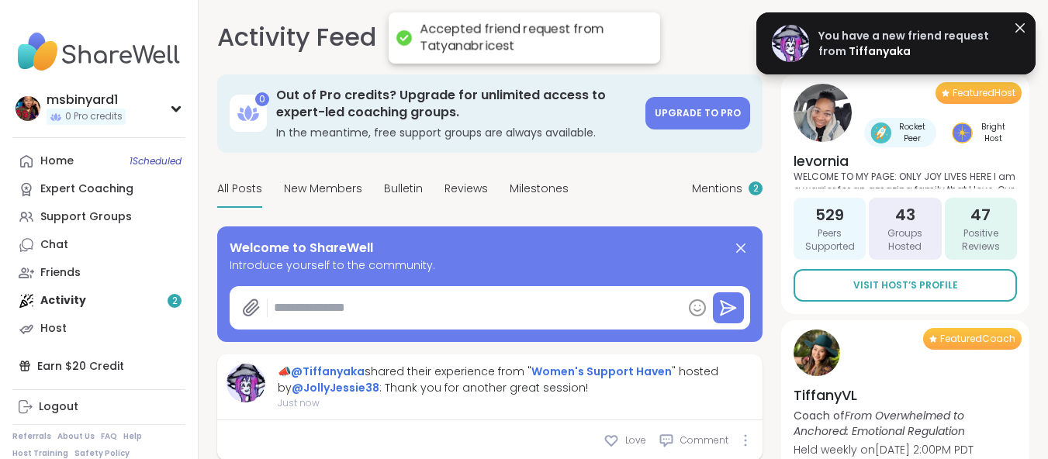
type textarea "*"
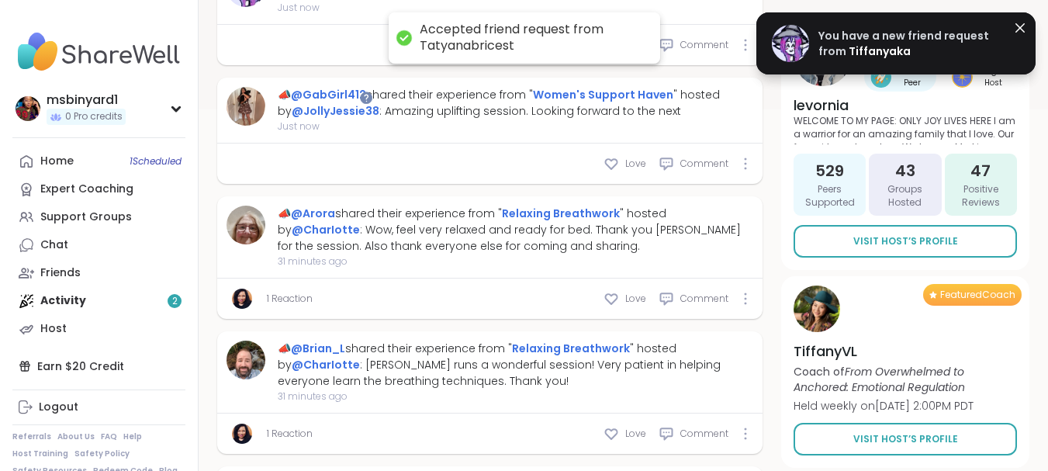
scroll to position [388, 0]
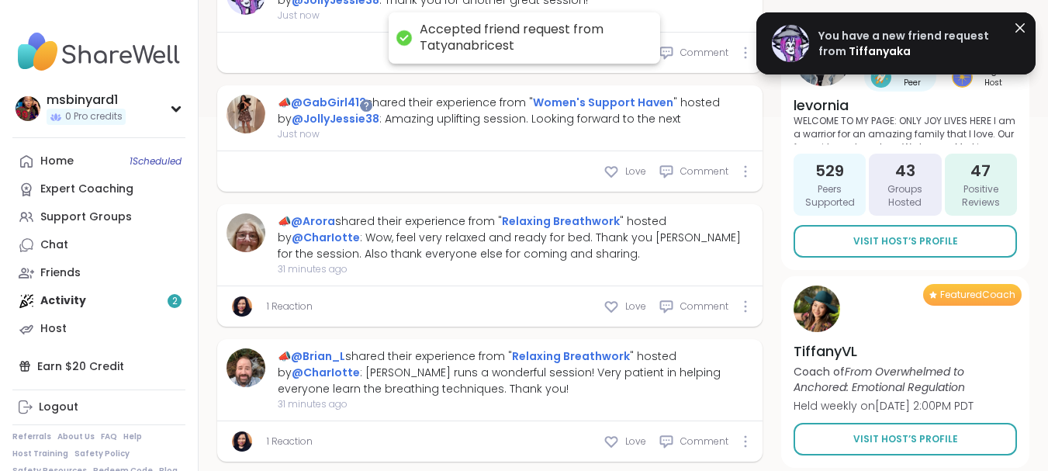
click at [55, 54] on img at bounding box center [98, 52] width 173 height 54
